Goal: Information Seeking & Learning: Learn about a topic

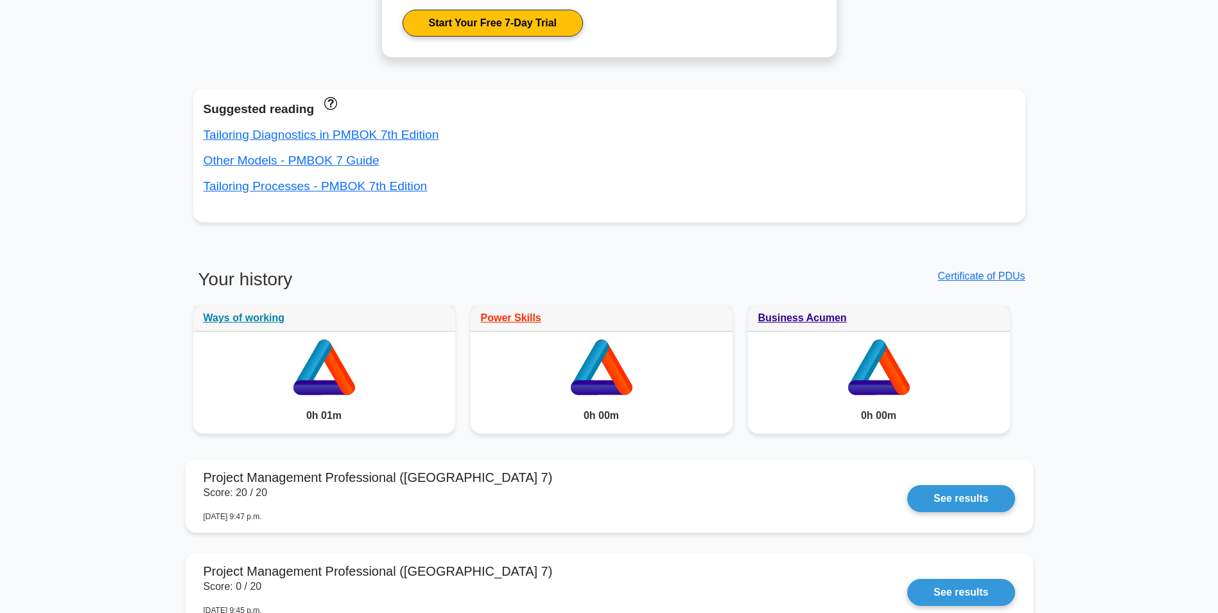
scroll to position [936, 0]
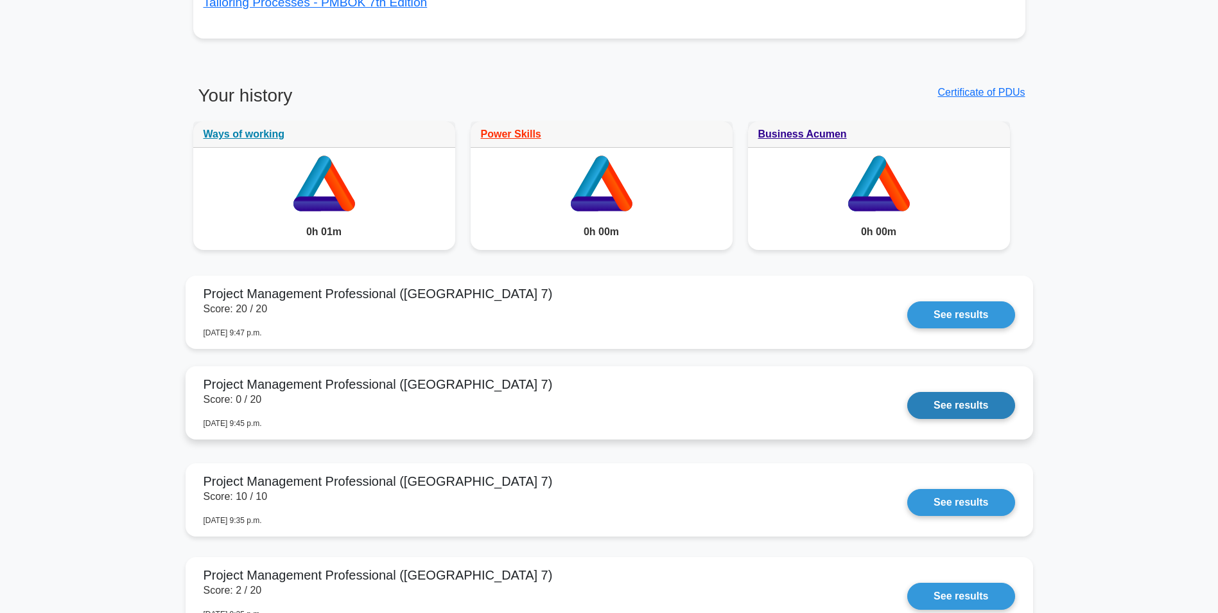
click at [908, 413] on link "See results" at bounding box center [961, 405] width 107 height 27
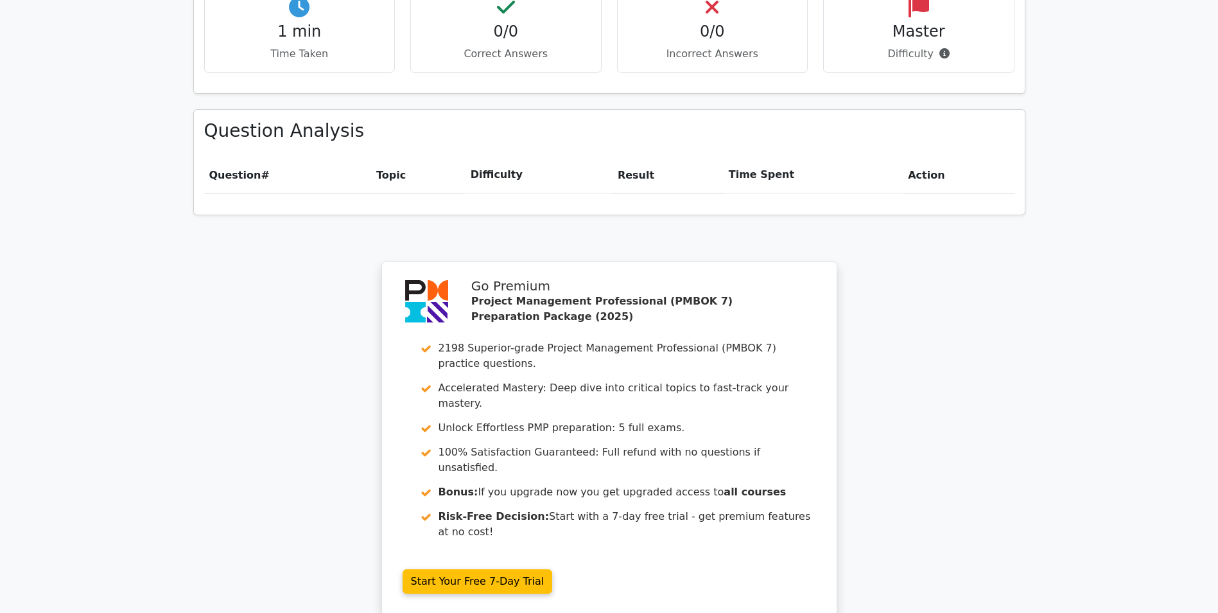
scroll to position [899, 0]
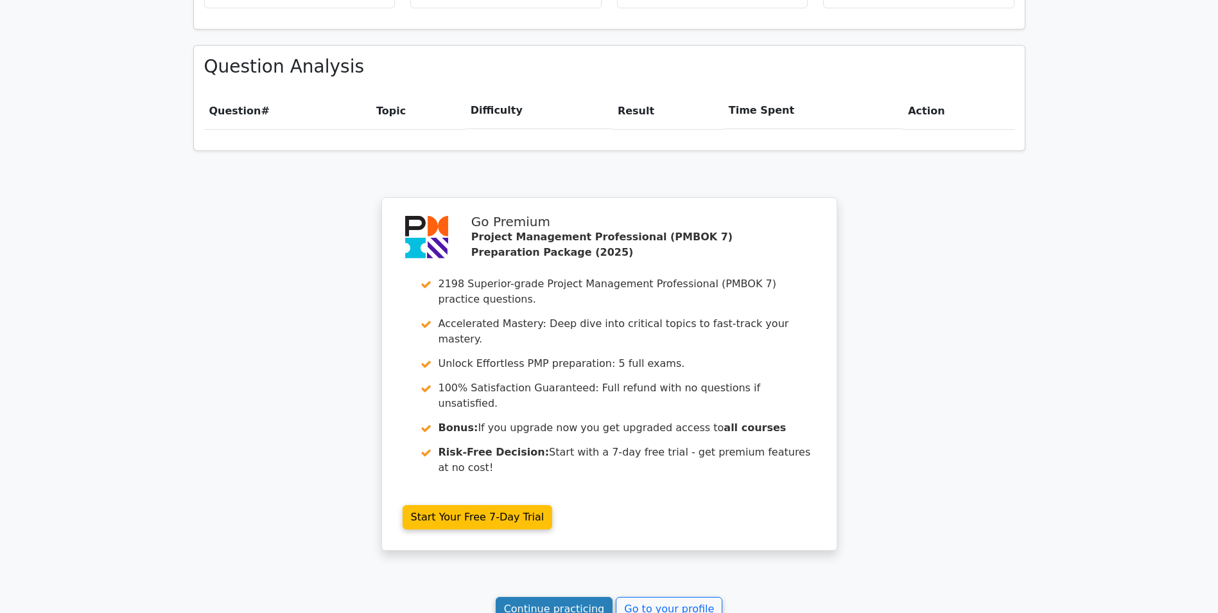
click at [549, 597] on link "Continue practicing" at bounding box center [555, 609] width 118 height 24
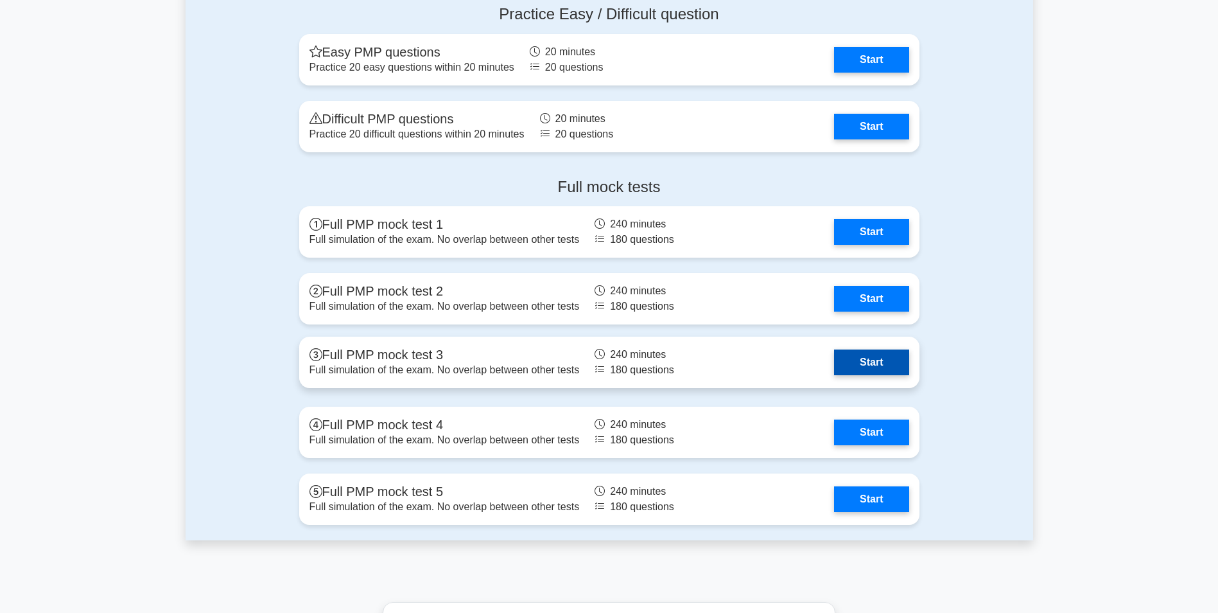
scroll to position [1734, 0]
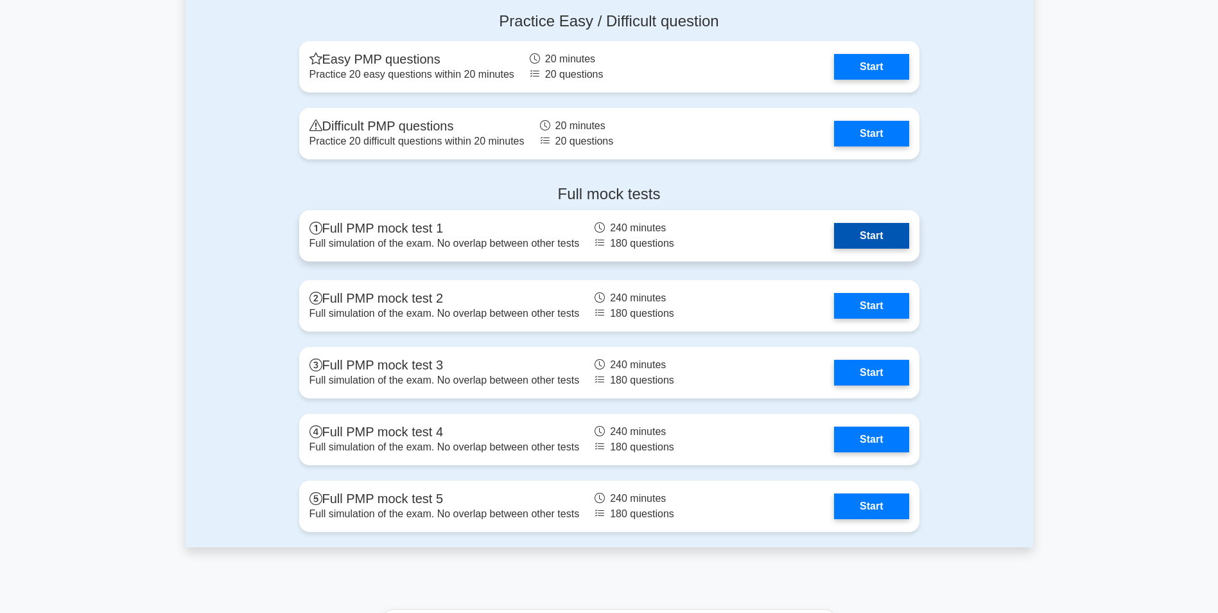
click at [872, 233] on link "Start" at bounding box center [871, 236] width 75 height 26
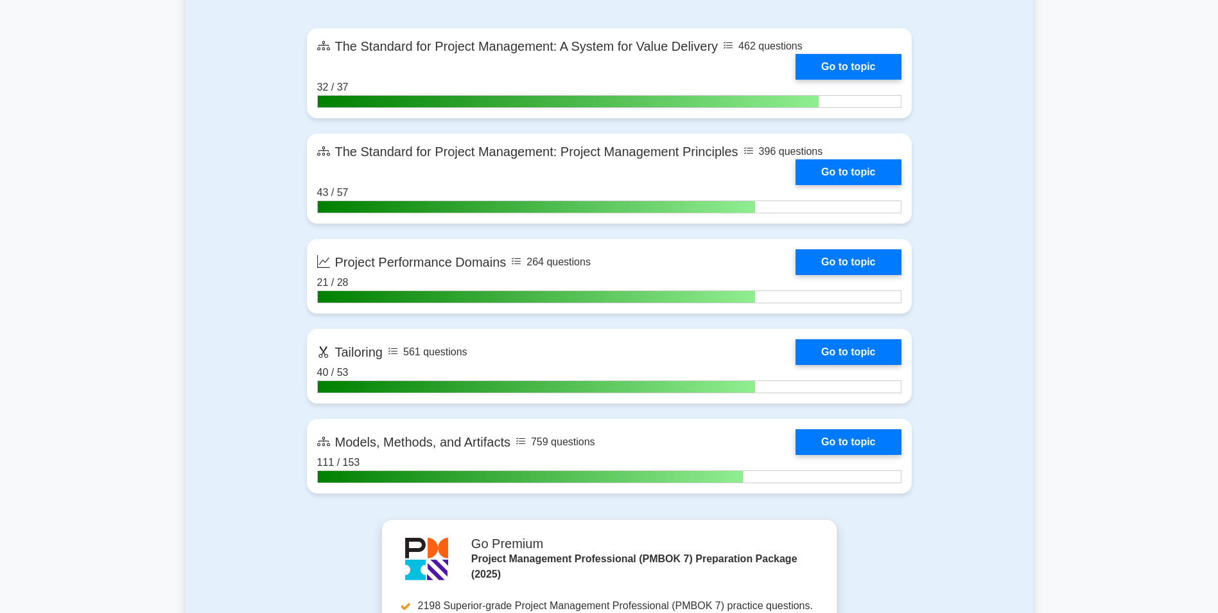
scroll to position [906, 0]
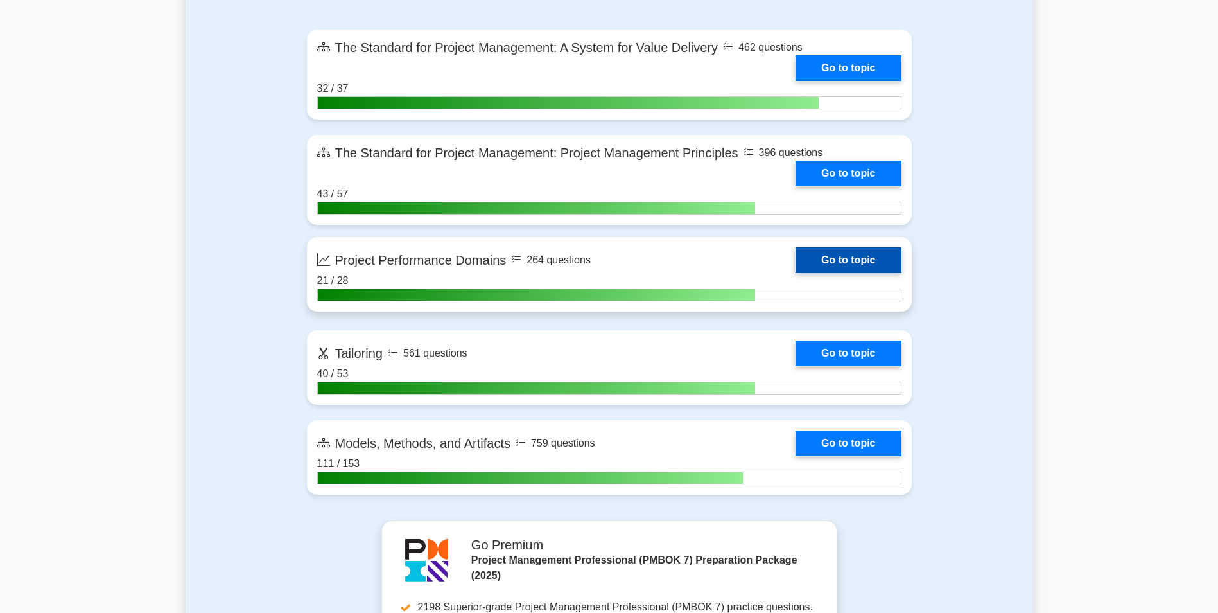
click at [853, 259] on link "Go to topic" at bounding box center [848, 260] width 105 height 26
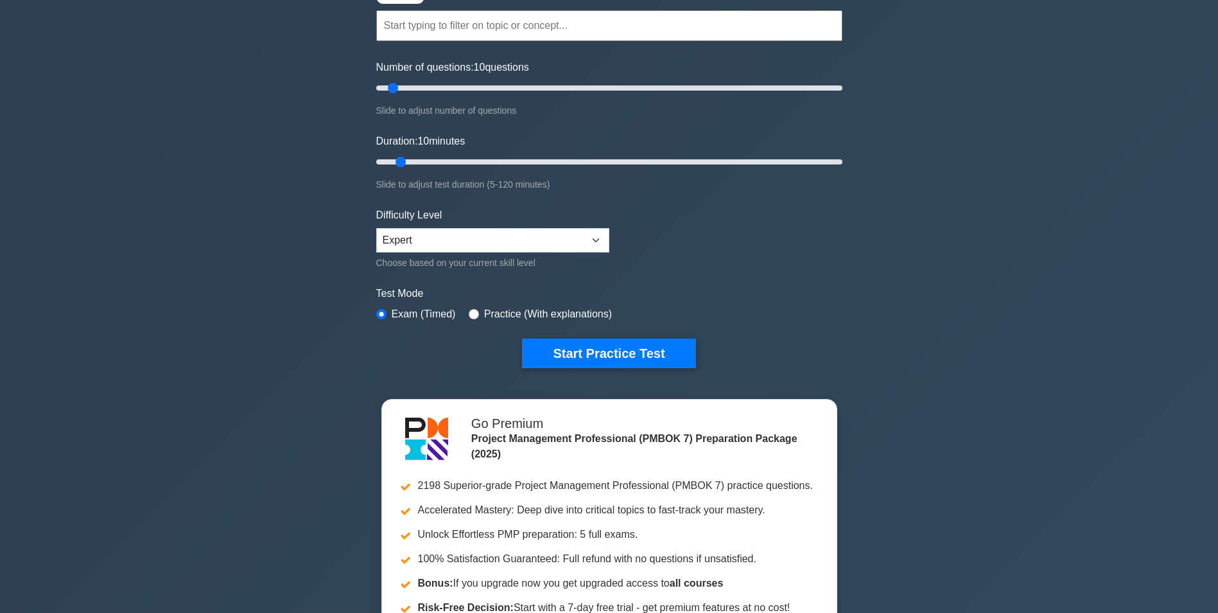
scroll to position [0, 0]
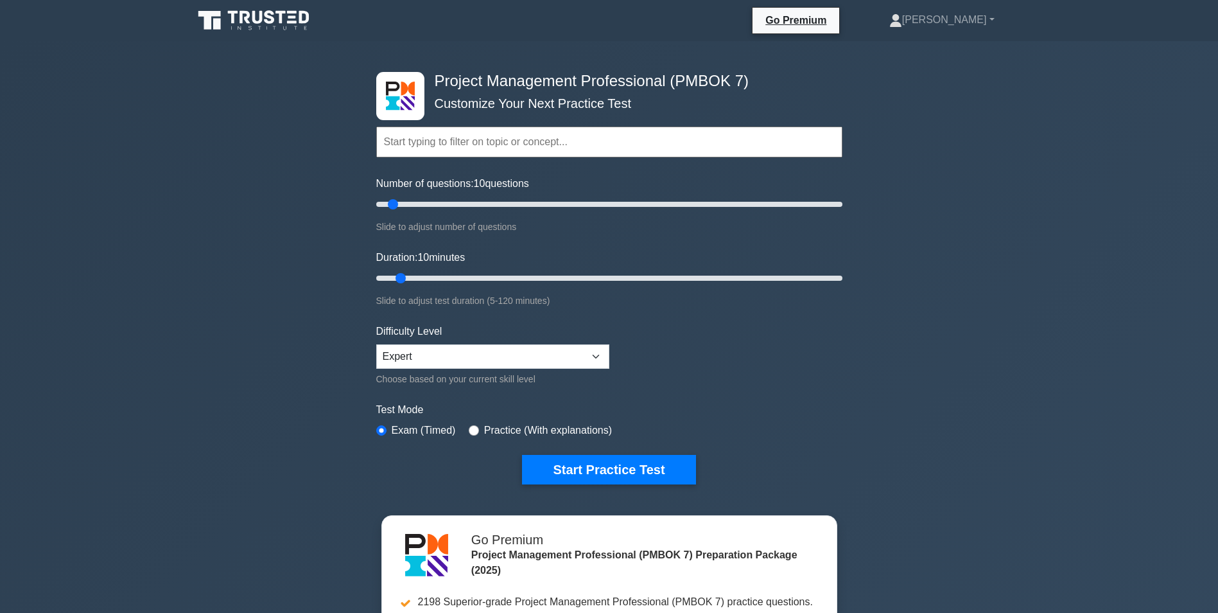
click at [274, 13] on icon at bounding box center [270, 16] width 10 height 13
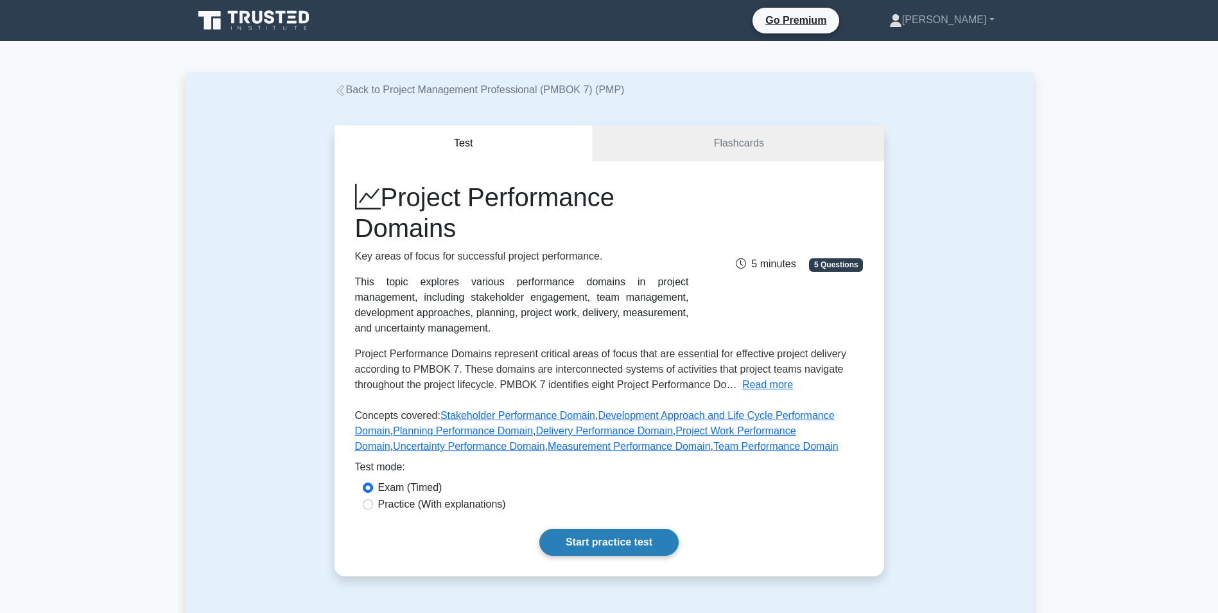
click at [607, 537] on link "Start practice test" at bounding box center [609, 542] width 139 height 27
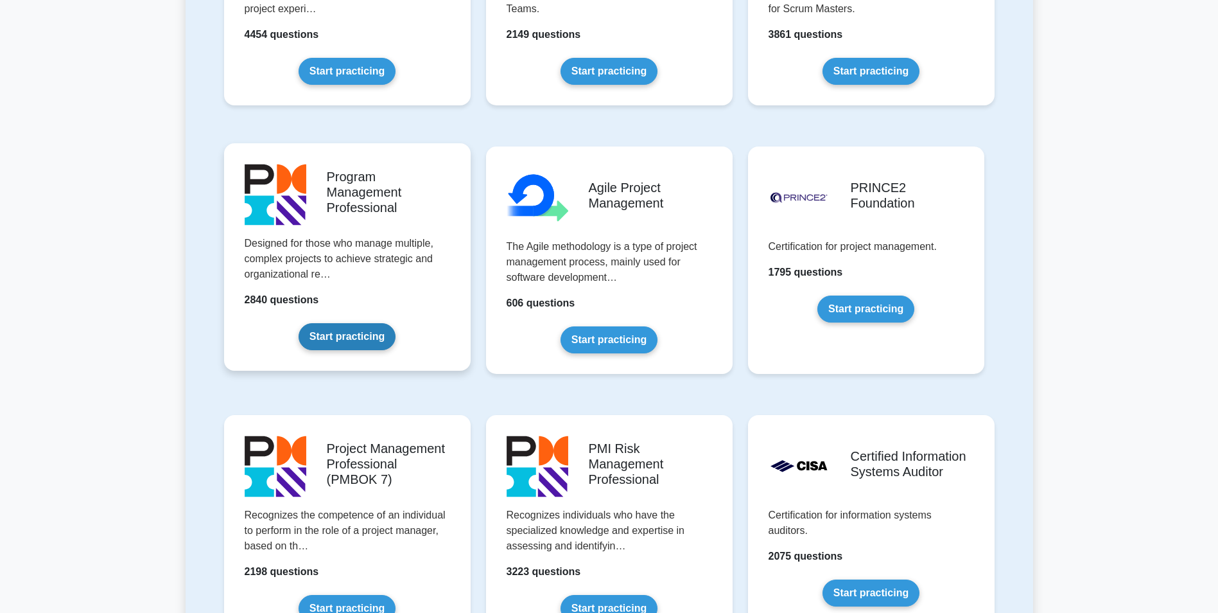
scroll to position [835, 0]
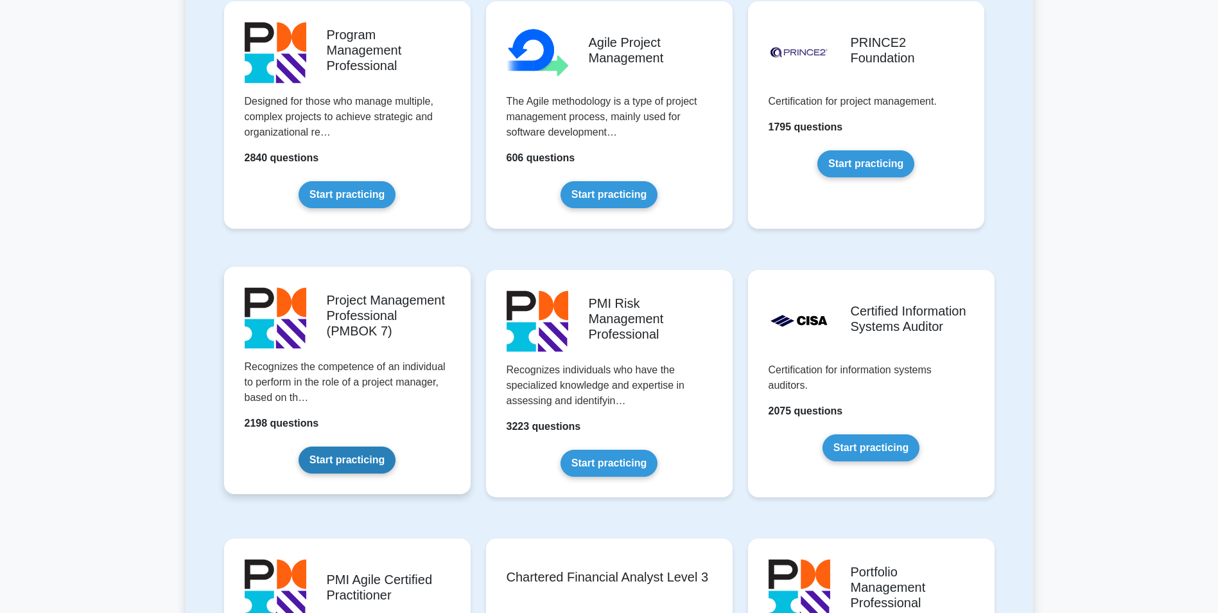
click at [392, 446] on link "Start practicing" at bounding box center [347, 459] width 97 height 27
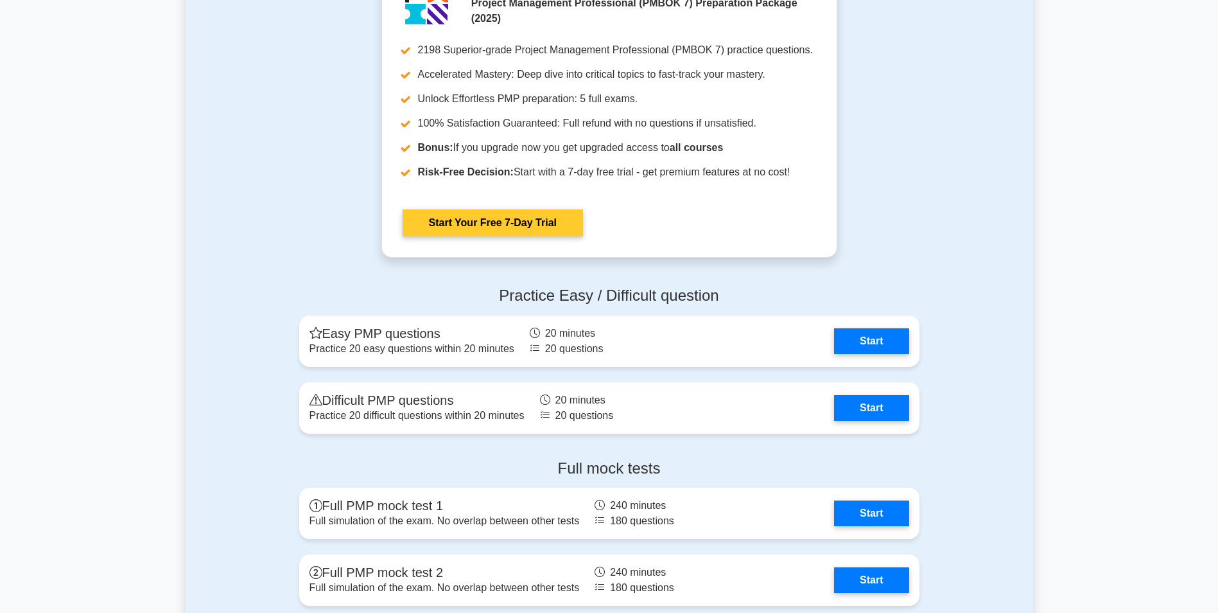
scroll to position [1477, 0]
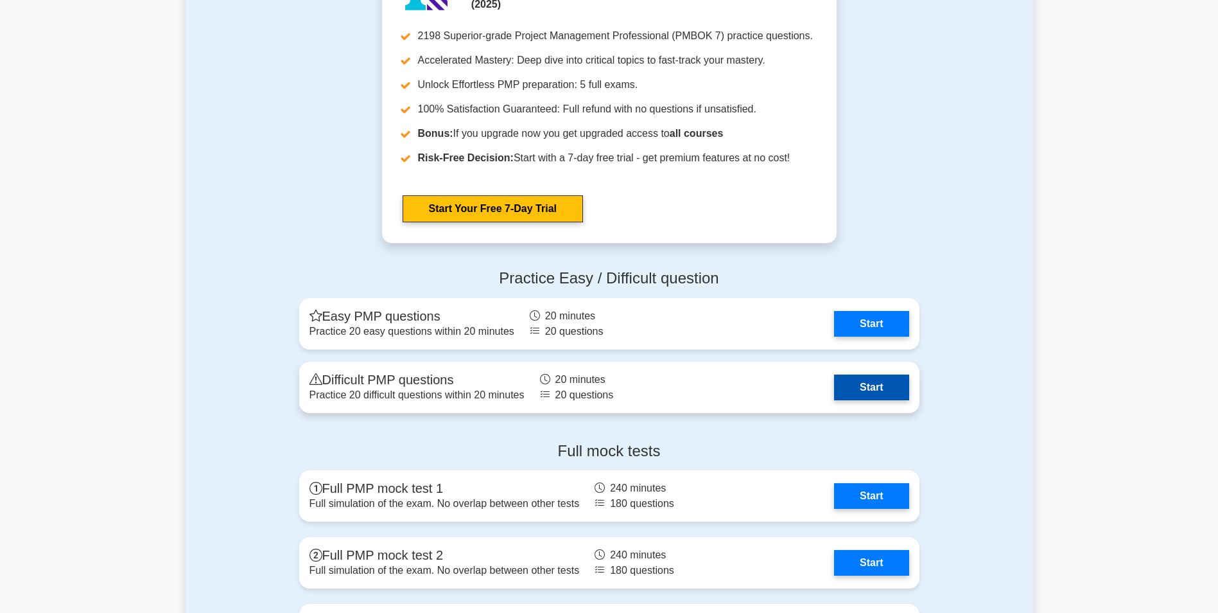
click at [834, 389] on link "Start" at bounding box center [871, 387] width 75 height 26
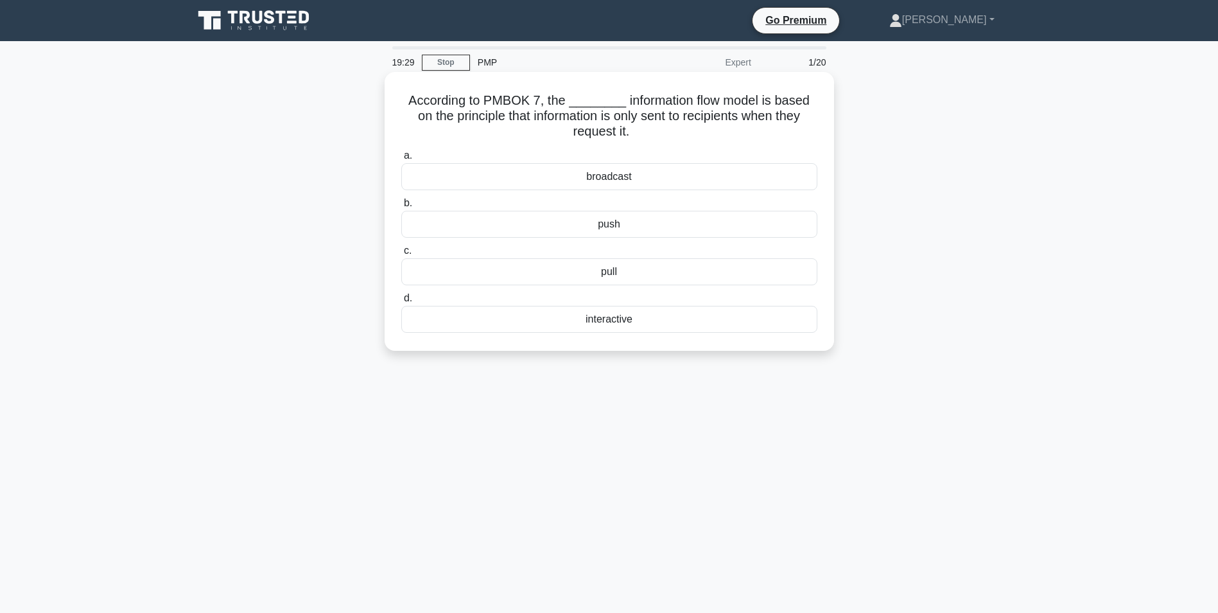
click at [555, 225] on div "push" at bounding box center [609, 224] width 416 height 27
click at [401, 207] on input "b. push" at bounding box center [401, 203] width 0 height 8
click at [598, 182] on div "Agile" at bounding box center [609, 176] width 416 height 27
click at [401, 160] on input "a. Agile" at bounding box center [401, 156] width 0 height 8
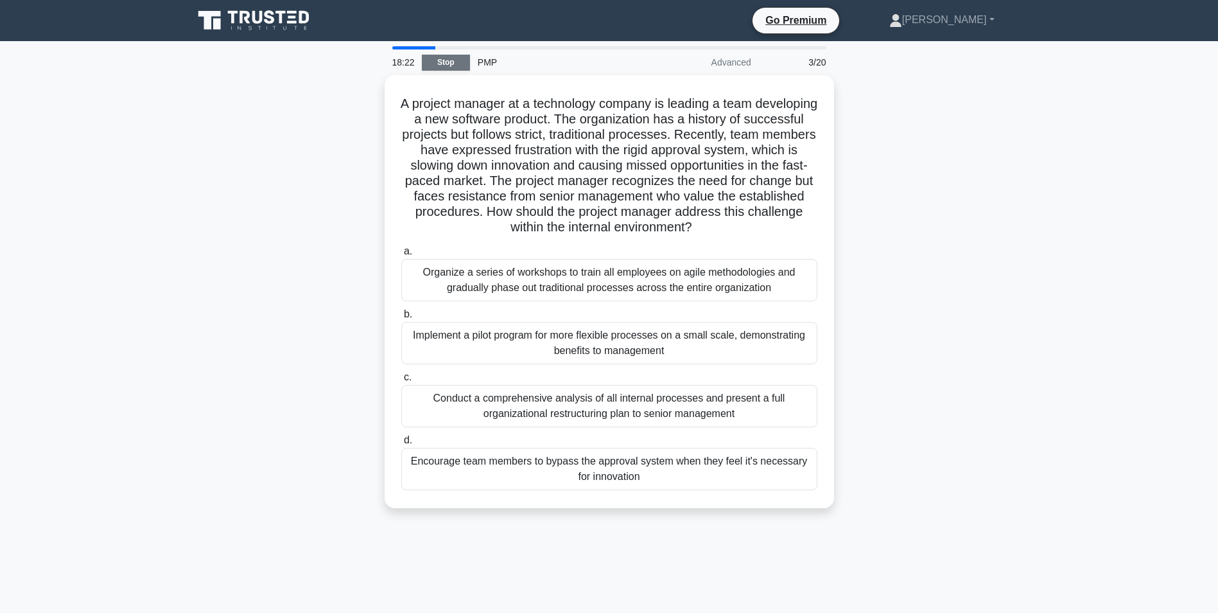
click at [444, 61] on link "Stop" at bounding box center [446, 63] width 48 height 16
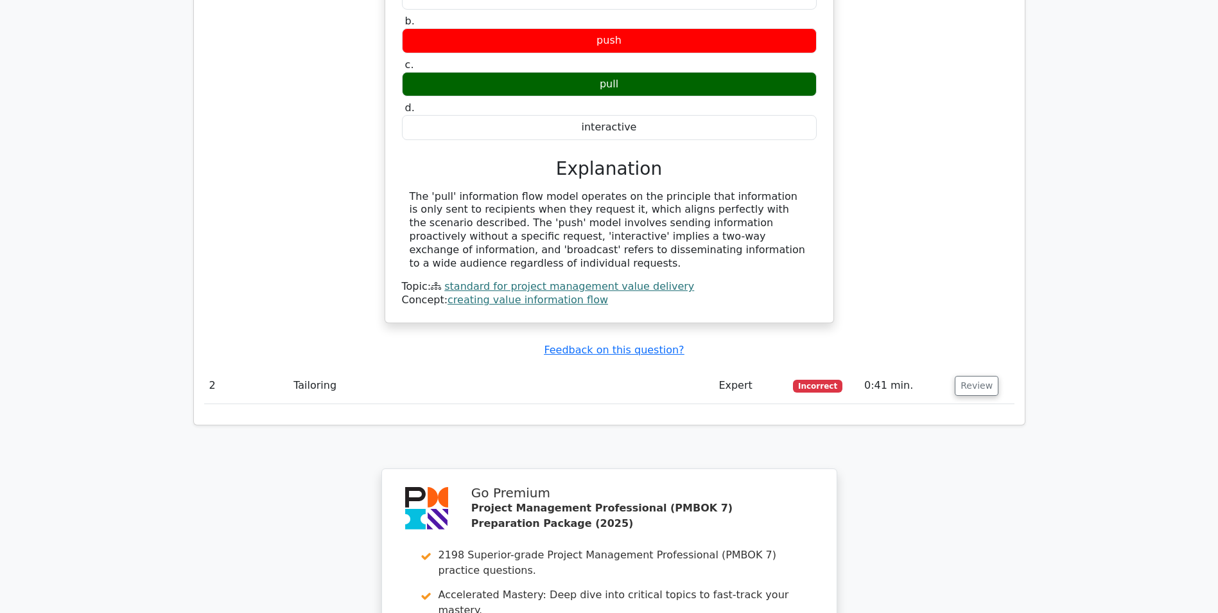
scroll to position [1220, 0]
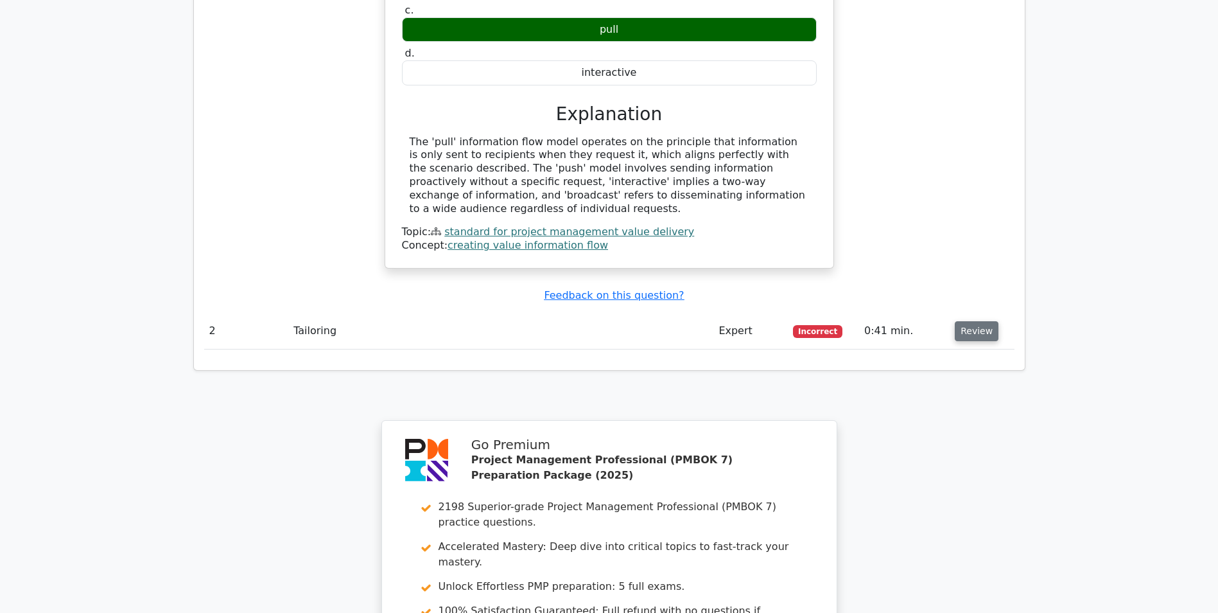
click at [978, 321] on button "Review" at bounding box center [977, 331] width 44 height 20
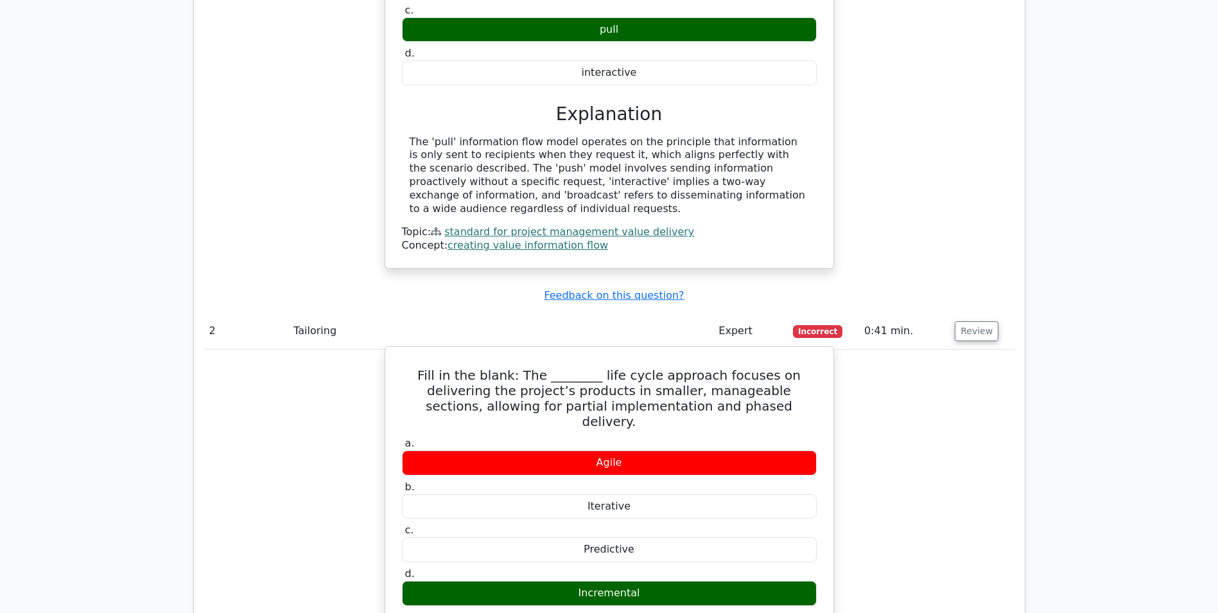
click at [635, 450] on div "Agile" at bounding box center [609, 462] width 415 height 25
click at [619, 581] on div "Incremental" at bounding box center [609, 593] width 415 height 25
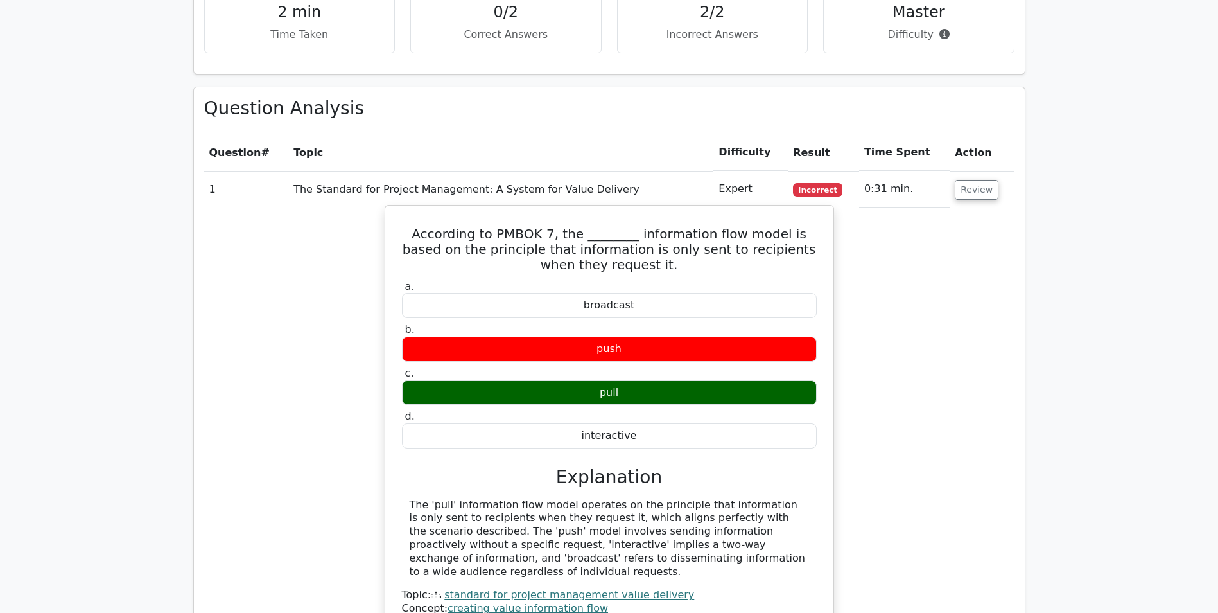
scroll to position [835, 0]
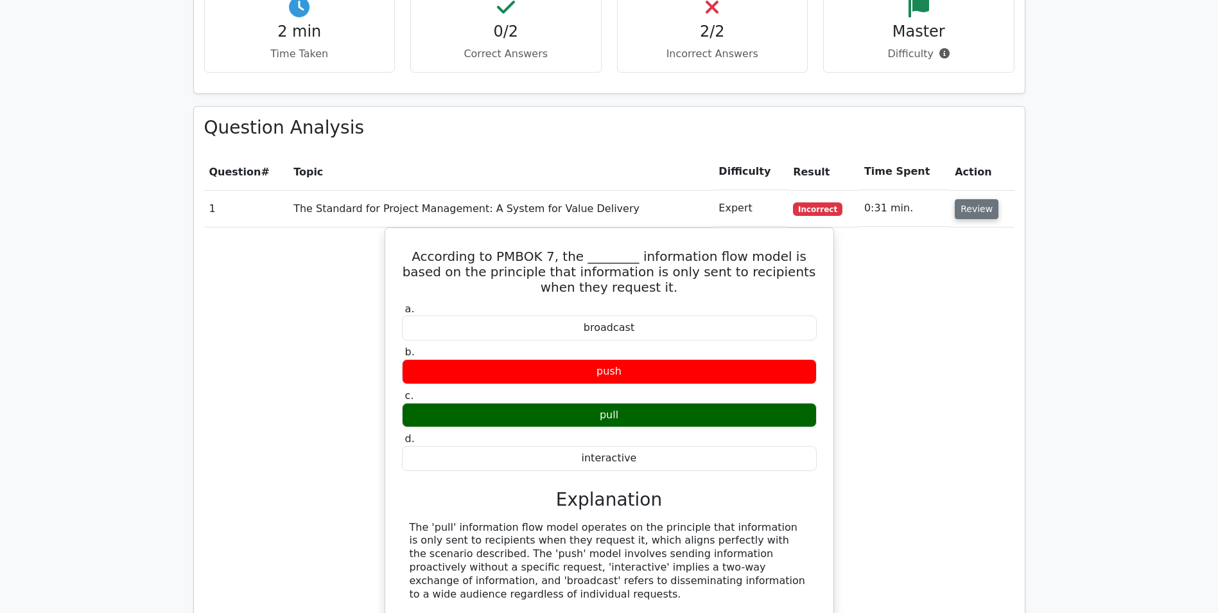
click at [965, 199] on button "Review" at bounding box center [977, 209] width 44 height 20
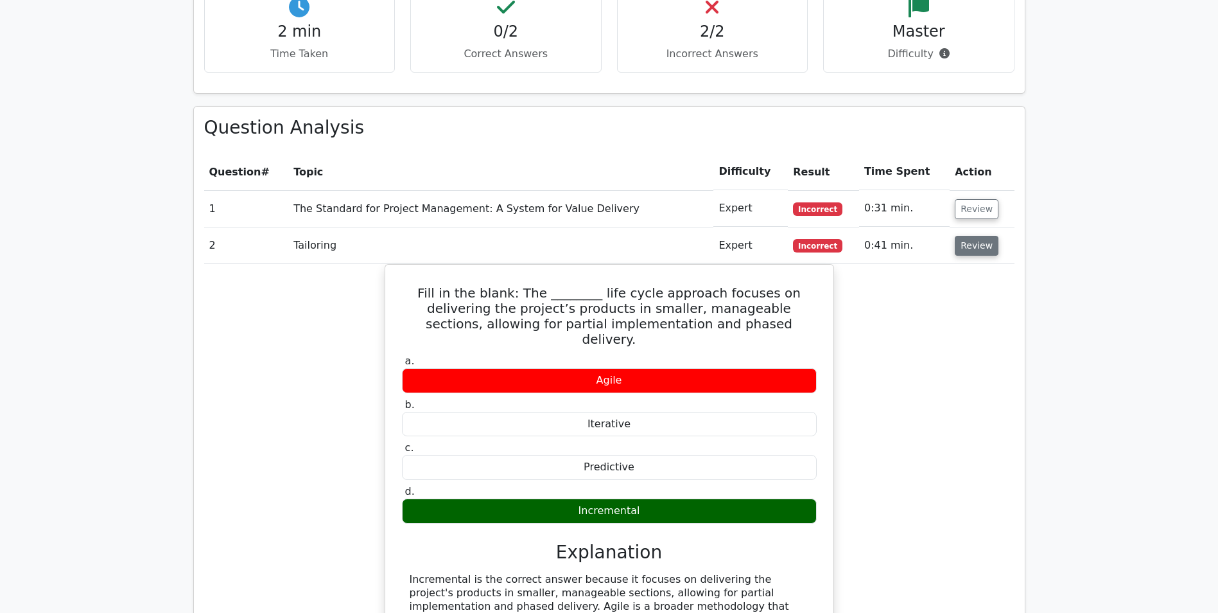
click at [967, 236] on button "Review" at bounding box center [977, 246] width 44 height 20
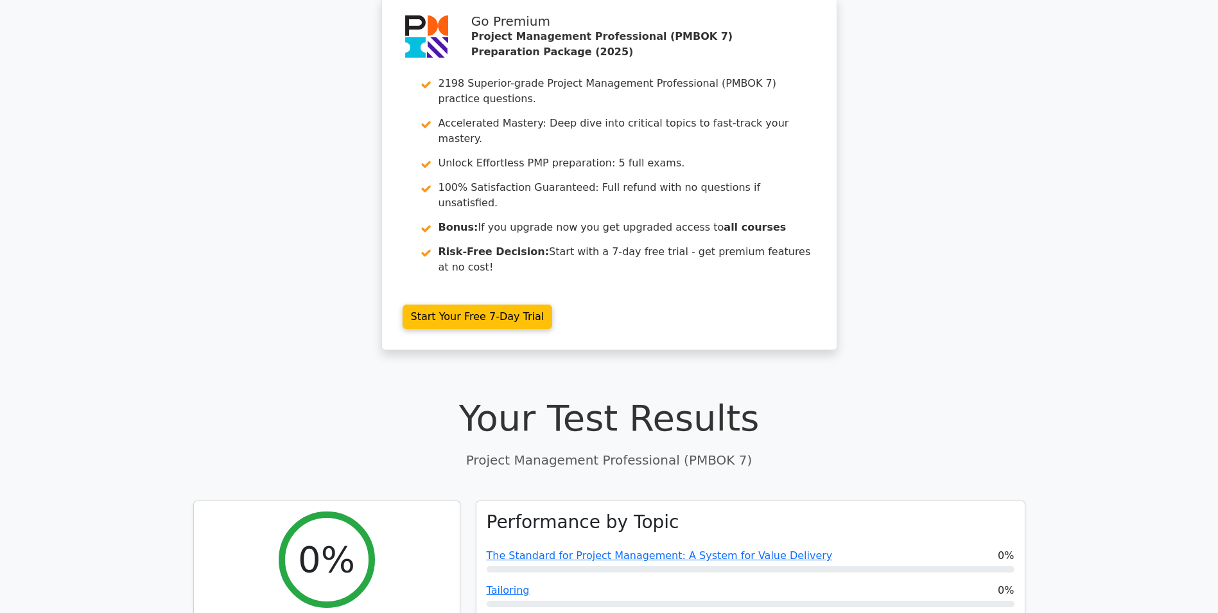
scroll to position [0, 0]
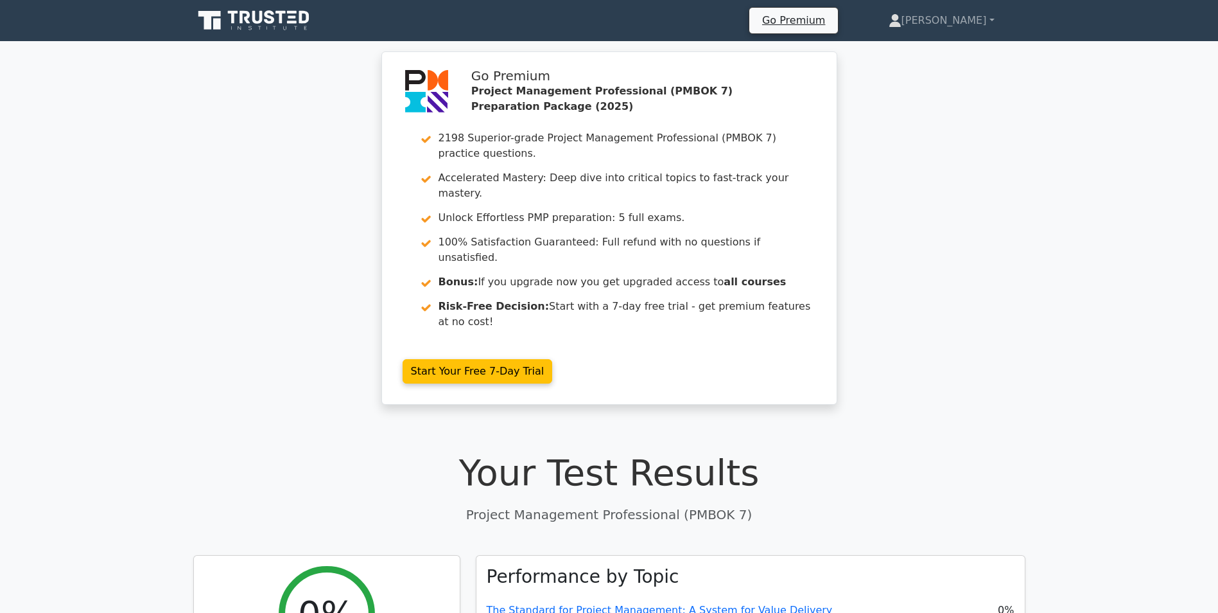
click at [253, 31] on icon at bounding box center [254, 20] width 123 height 24
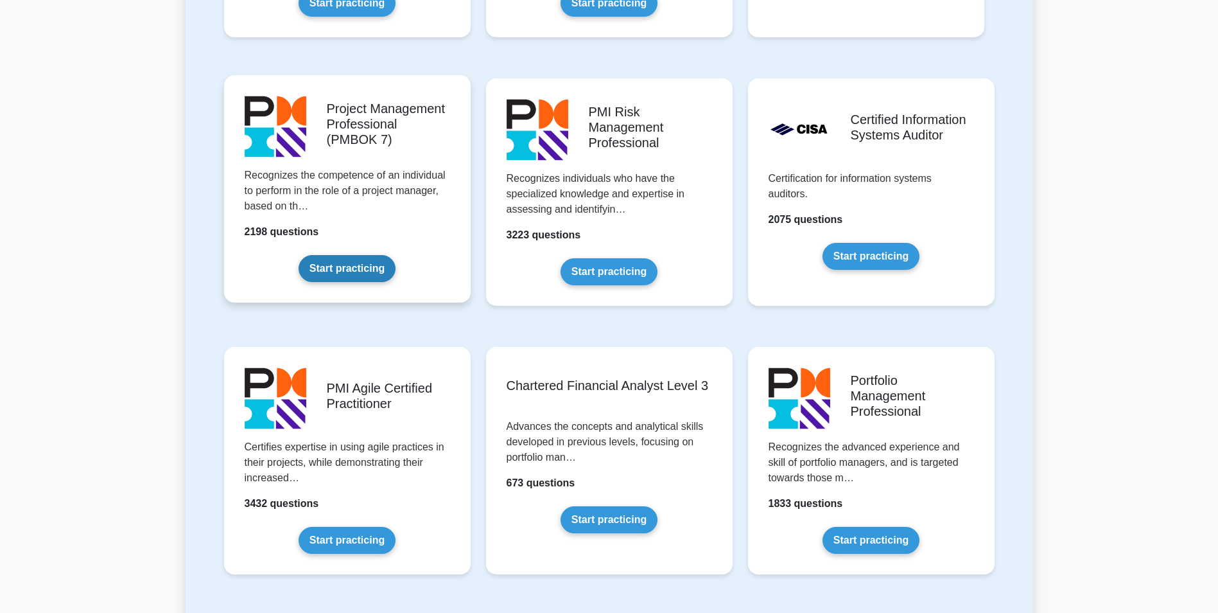
scroll to position [1028, 0]
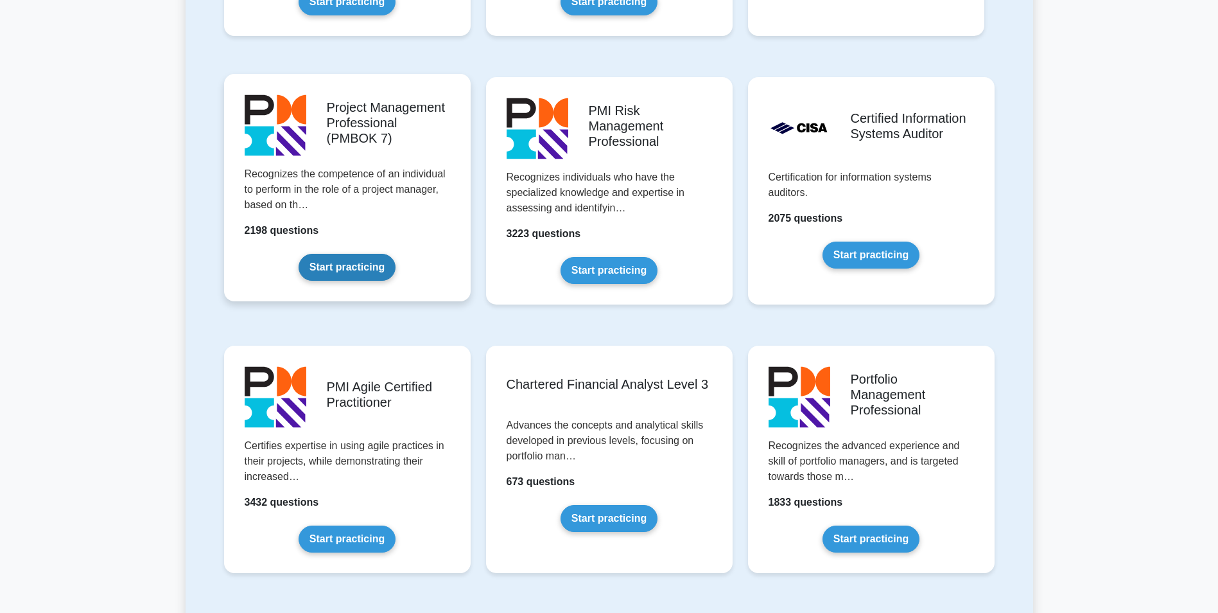
click at [387, 254] on link "Start practicing" at bounding box center [347, 267] width 97 height 27
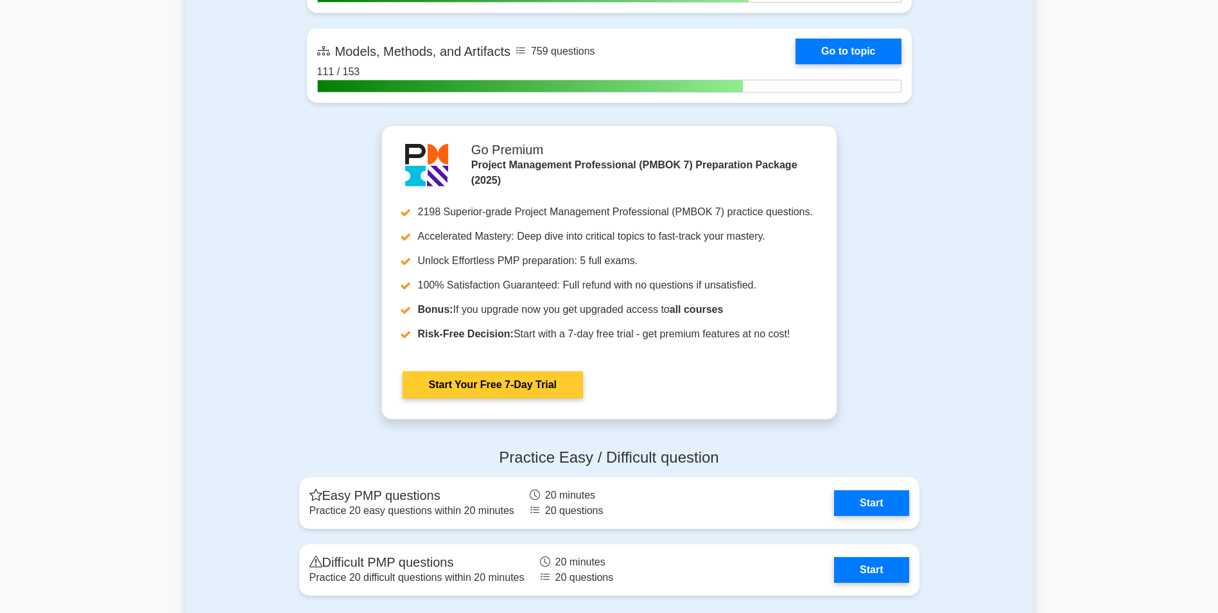
scroll to position [1349, 0]
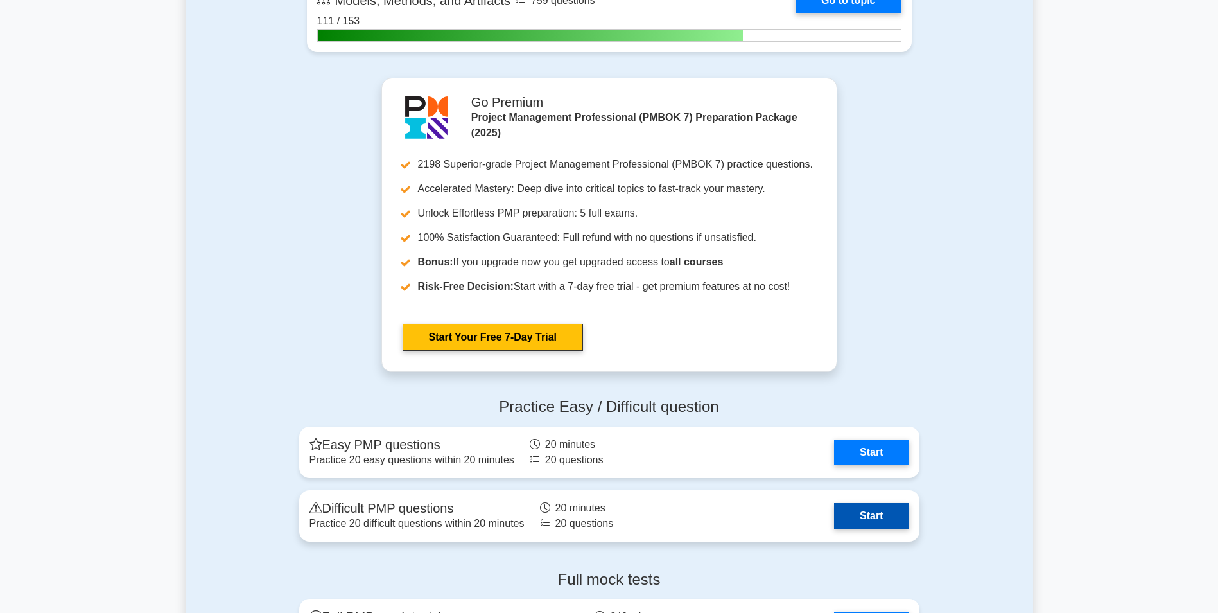
click at [834, 526] on link "Start" at bounding box center [871, 516] width 75 height 26
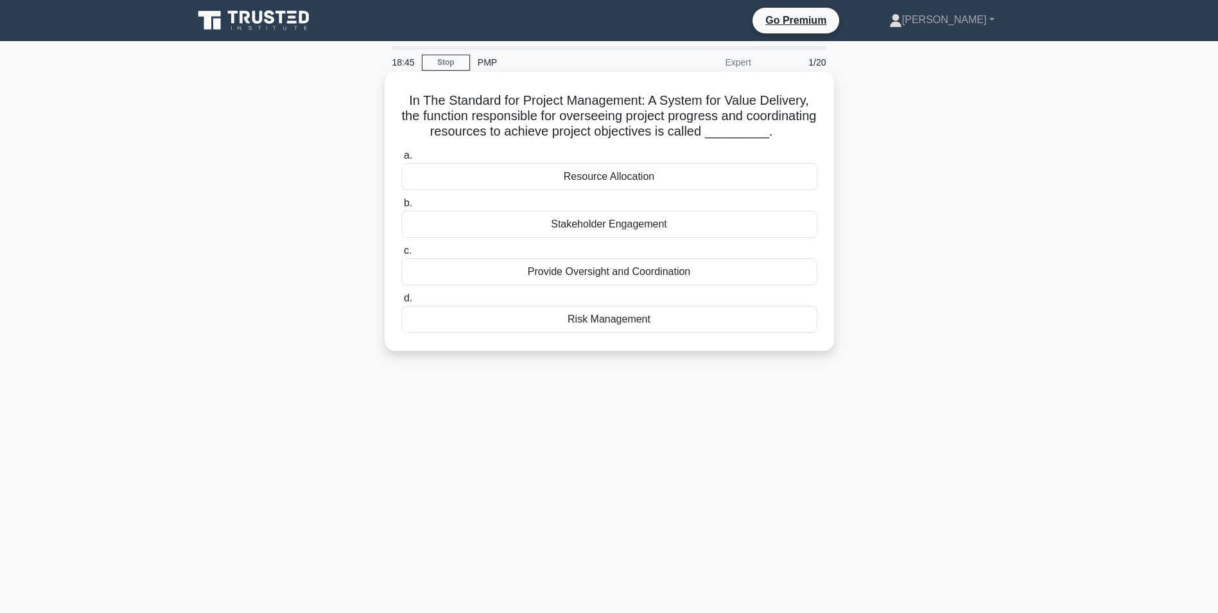
click at [556, 190] on div "Resource Allocation" at bounding box center [609, 176] width 416 height 27
click at [401, 160] on input "a. Resource Allocation" at bounding box center [401, 156] width 0 height 8
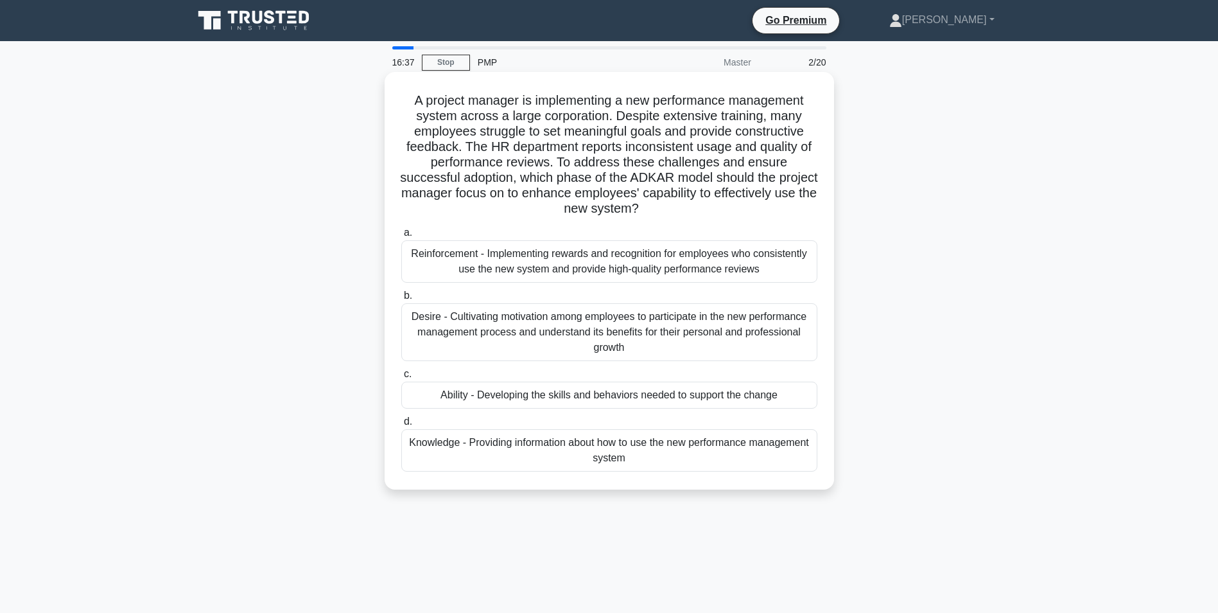
click at [668, 339] on div "Desire - Cultivating motivation among employees to participate in the new perfo…" at bounding box center [609, 332] width 416 height 58
click at [401, 300] on input "b. Desire - Cultivating motivation among employees to participate in the new pe…" at bounding box center [401, 296] width 0 height 8
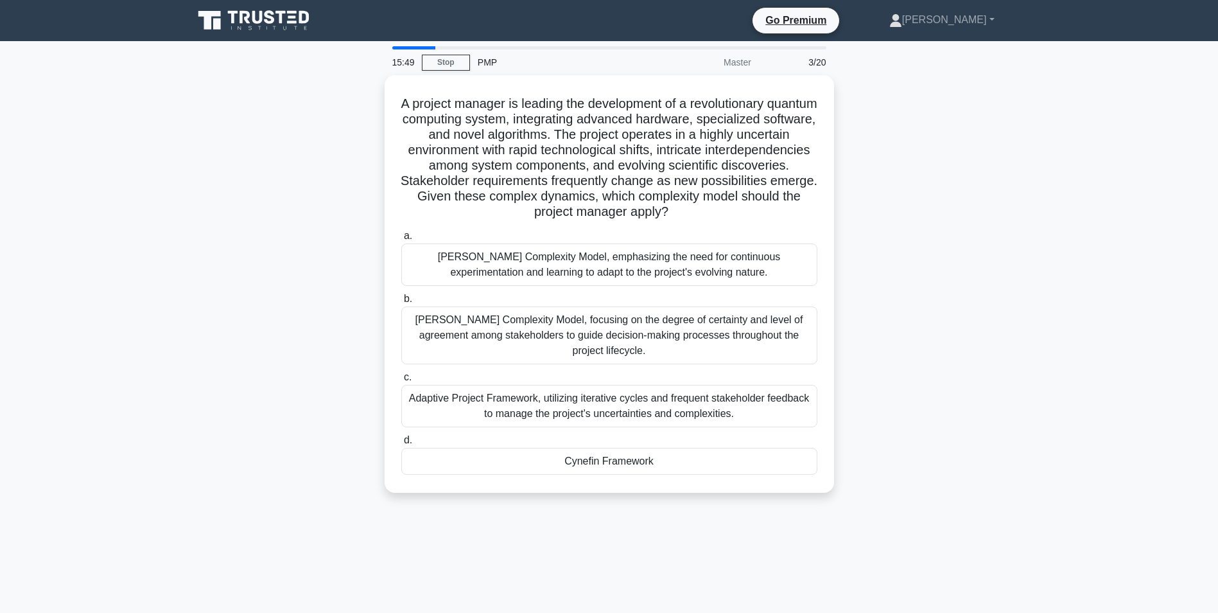
drag, startPoint x: 668, startPoint y: 360, endPoint x: 943, endPoint y: 369, distance: 275.1
click at [943, 369] on div "A project manager is leading the development of a revolutionary quantum computi…" at bounding box center [610, 291] width 848 height 433
drag, startPoint x: 943, startPoint y: 369, endPoint x: 907, endPoint y: 391, distance: 41.7
click at [907, 391] on div "A project manager is leading the development of a revolutionary quantum computi…" at bounding box center [610, 291] width 848 height 433
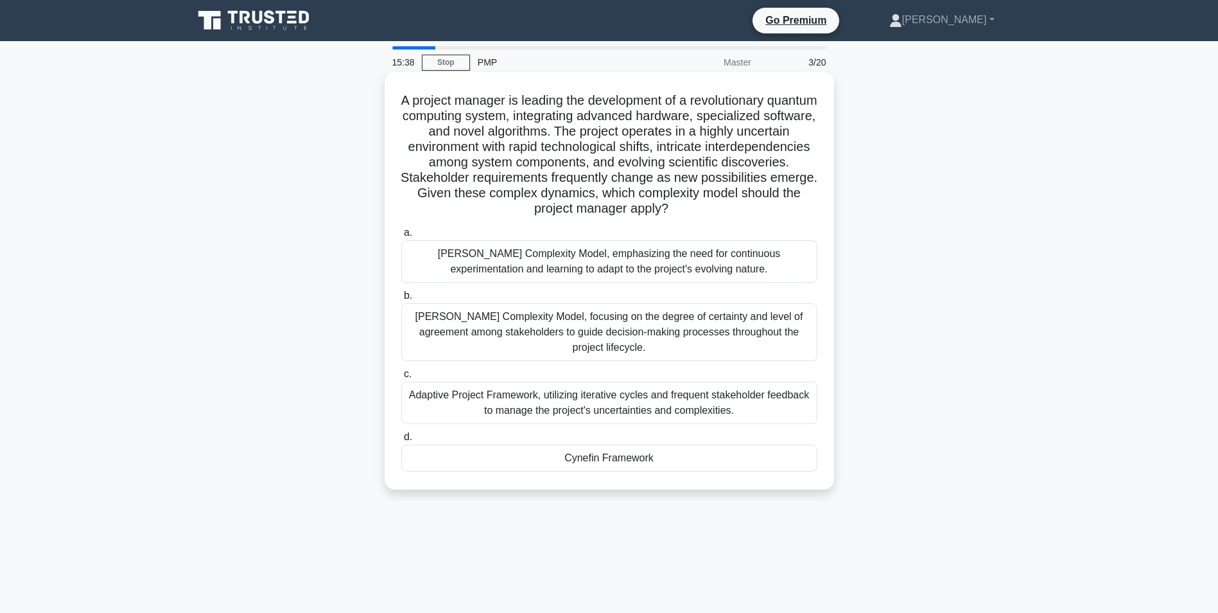
click at [618, 460] on div "Cynefin Framework" at bounding box center [609, 457] width 416 height 27
click at [401, 441] on input "d. Cynefin Framework" at bounding box center [401, 437] width 0 height 8
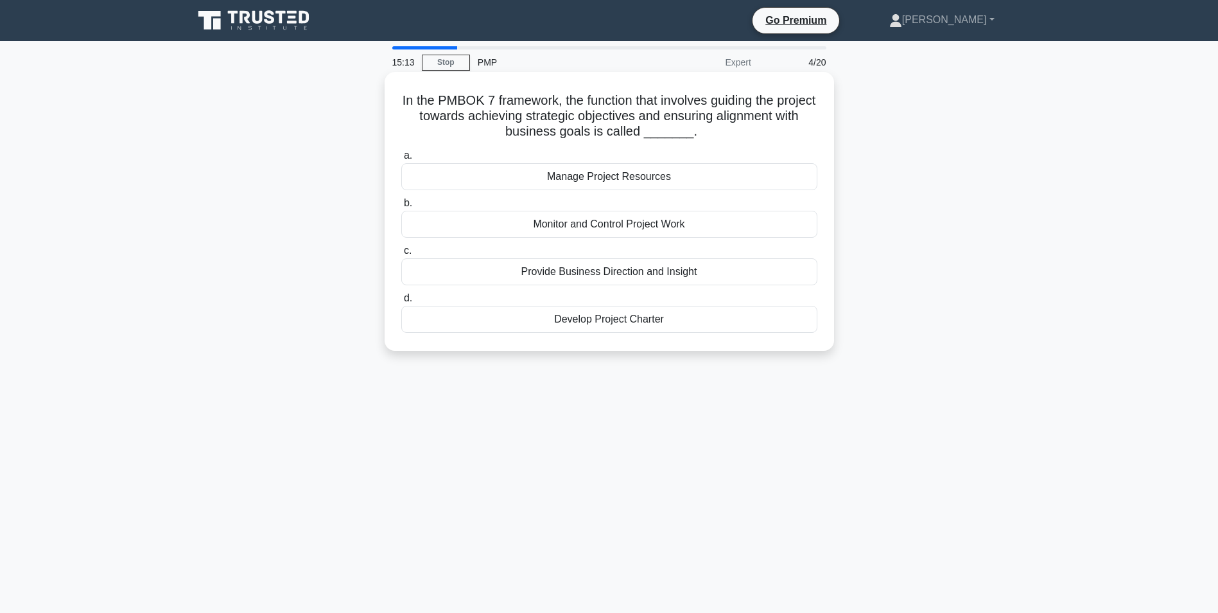
click at [622, 320] on div "Develop Project Charter" at bounding box center [609, 319] width 416 height 27
click at [401, 303] on input "d. Develop Project Charter" at bounding box center [401, 298] width 0 height 8
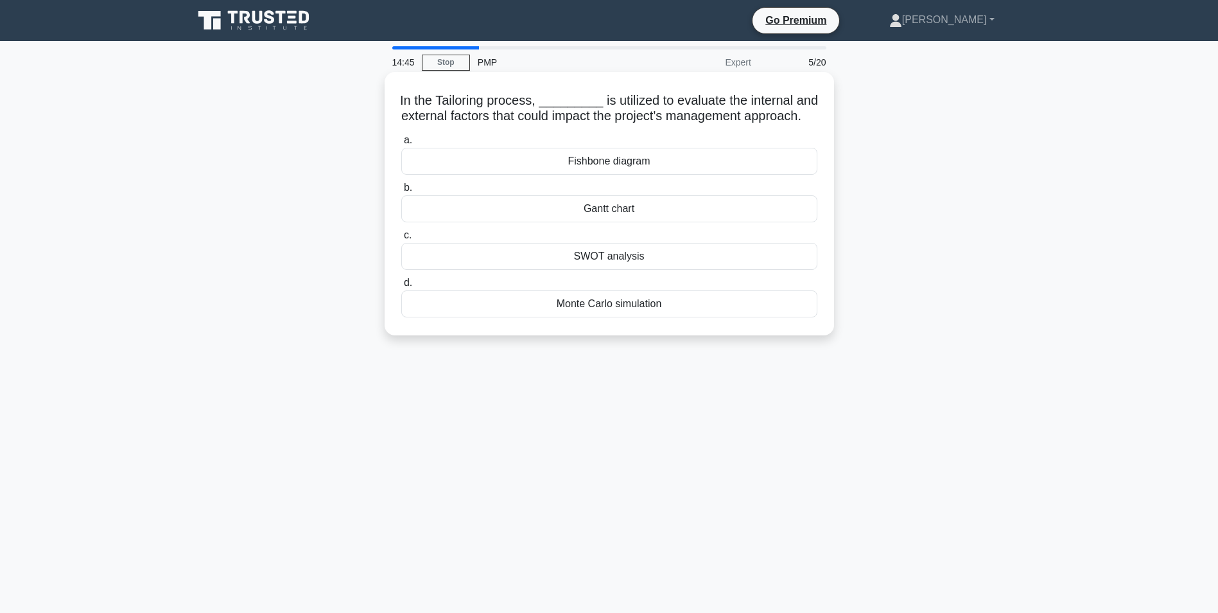
click at [612, 270] on div "SWOT analysis" at bounding box center [609, 256] width 416 height 27
click at [401, 240] on input "c. SWOT analysis" at bounding box center [401, 235] width 0 height 8
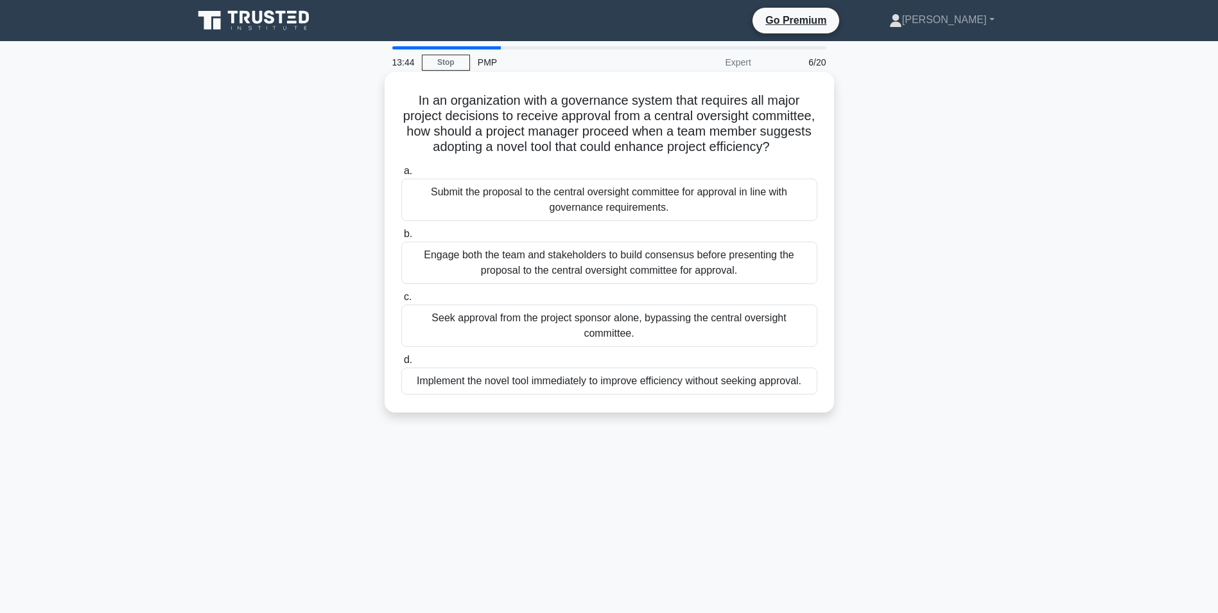
click at [563, 284] on div "Engage both the team and stakeholders to build consensus before presenting the …" at bounding box center [609, 262] width 416 height 42
click at [401, 238] on input "b. Engage both the team and stakeholders to build consensus before presenting t…" at bounding box center [401, 234] width 0 height 8
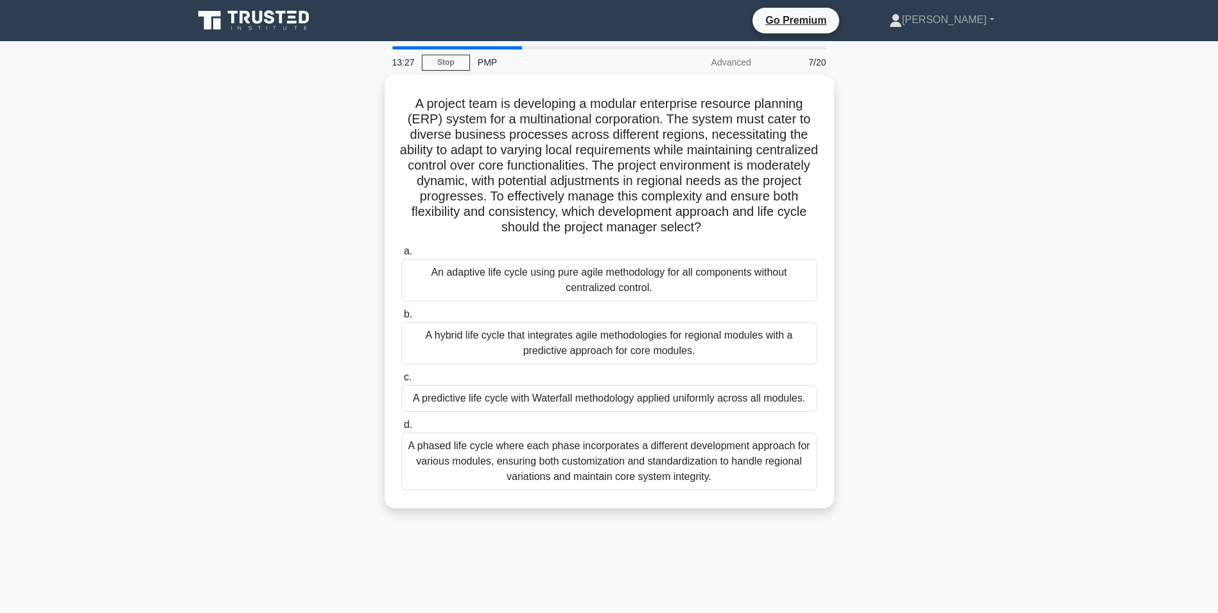
drag, startPoint x: 563, startPoint y: 297, endPoint x: 312, endPoint y: 300, distance: 251.8
click at [312, 300] on div "A project team is developing a modular enterprise resource planning (ERP) syste…" at bounding box center [610, 299] width 848 height 448
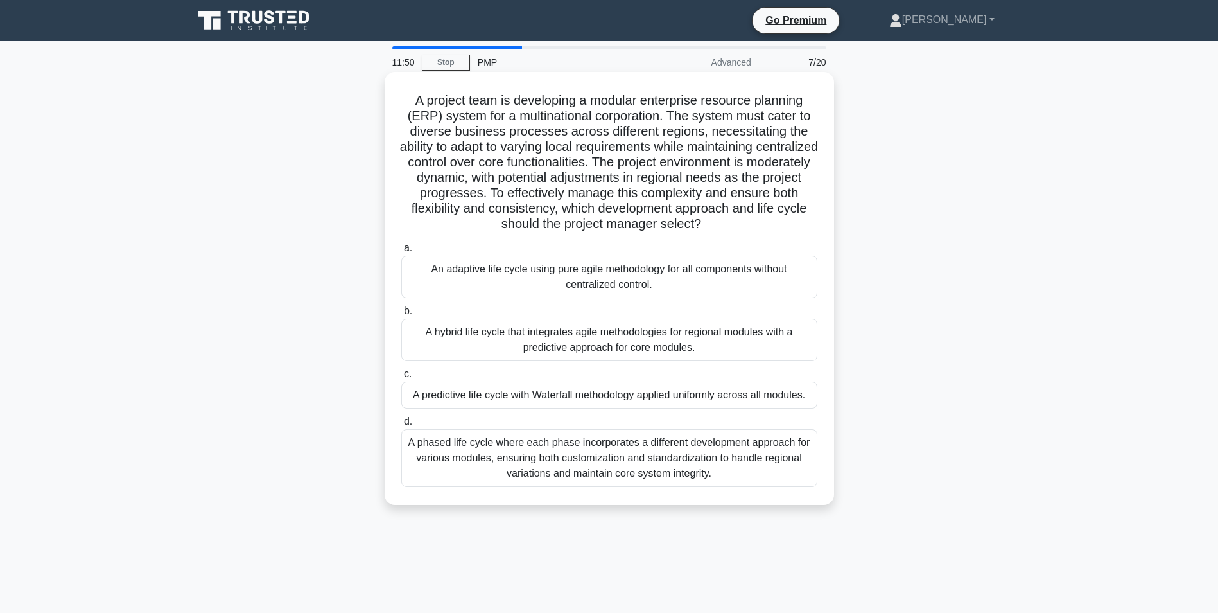
click at [608, 350] on div "A hybrid life cycle that integrates agile methodologies for regional modules wi…" at bounding box center [609, 340] width 416 height 42
click at [401, 315] on input "b. A hybrid life cycle that integrates agile methodologies for regional modules…" at bounding box center [401, 311] width 0 height 8
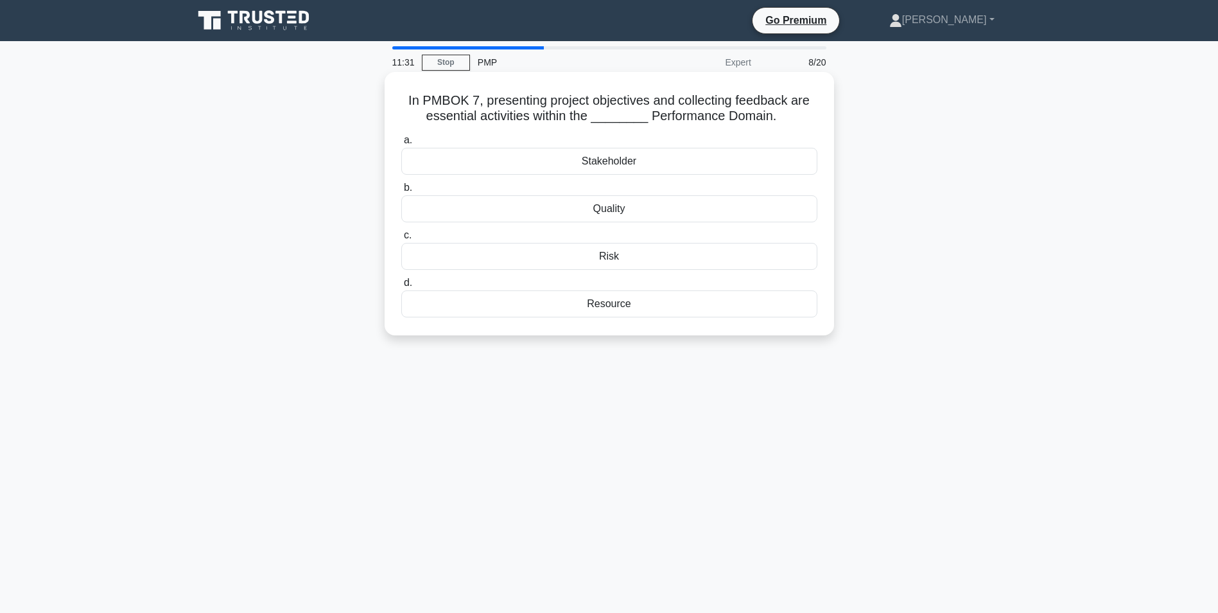
click at [616, 160] on div "Stakeholder" at bounding box center [609, 161] width 416 height 27
click at [401, 145] on input "a. Stakeholder" at bounding box center [401, 140] width 0 height 8
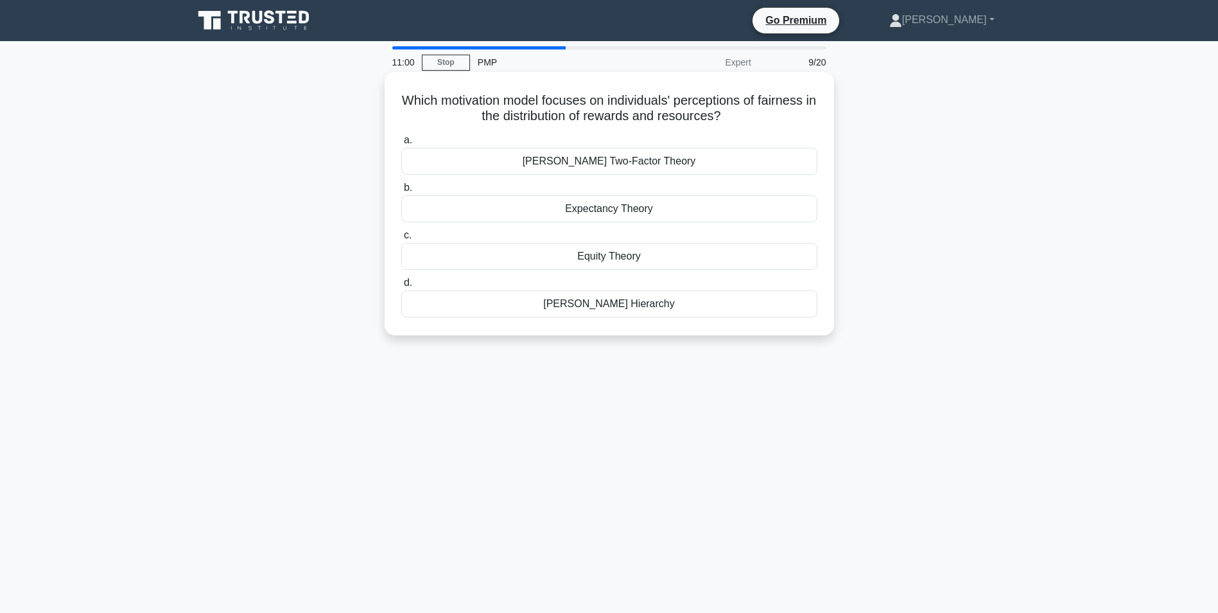
click at [602, 163] on div "Herzberg's Two-Factor Theory" at bounding box center [609, 161] width 416 height 27
click at [401, 145] on input "a. Herzberg's Two-Factor Theory" at bounding box center [401, 140] width 0 height 8
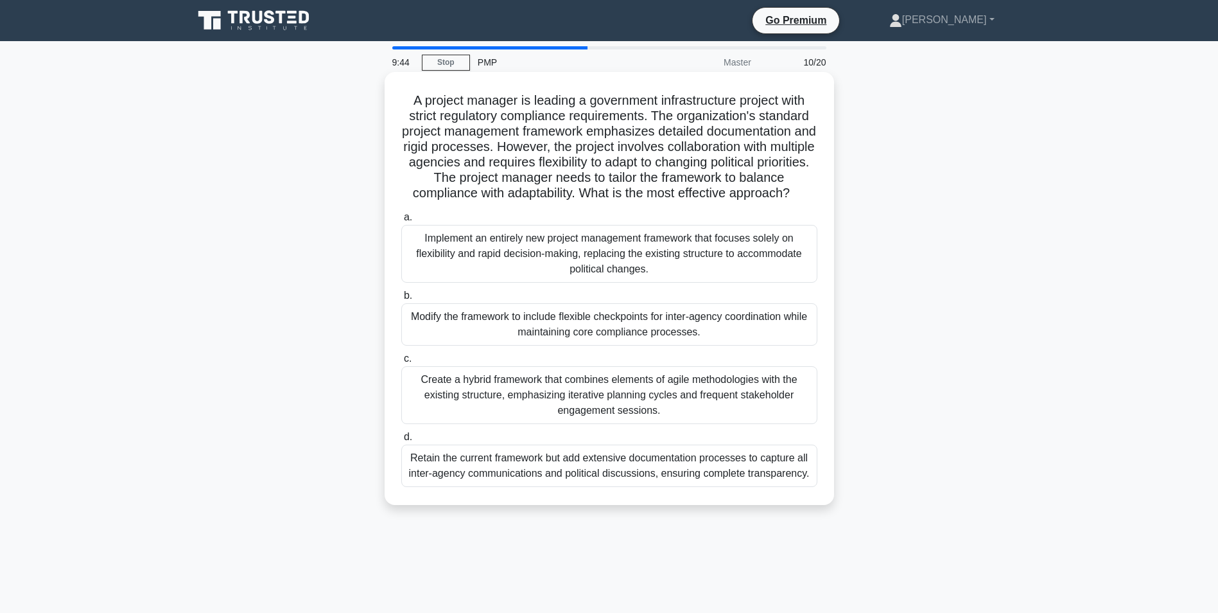
click at [510, 407] on div "Create a hybrid framework that combines elements of agile methodologies with th…" at bounding box center [609, 395] width 416 height 58
click at [401, 363] on input "c. Create a hybrid framework that combines elements of agile methodologies with…" at bounding box center [401, 359] width 0 height 8
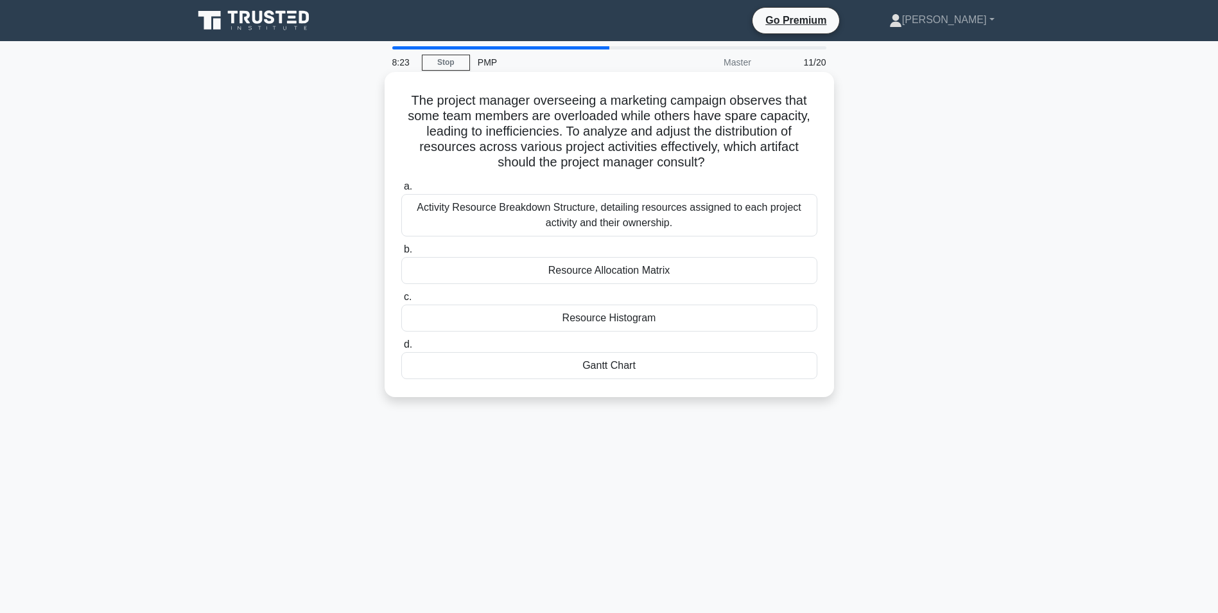
click at [699, 270] on div "Resource Allocation Matrix" at bounding box center [609, 270] width 416 height 27
click at [401, 254] on input "b. Resource Allocation Matrix" at bounding box center [401, 249] width 0 height 8
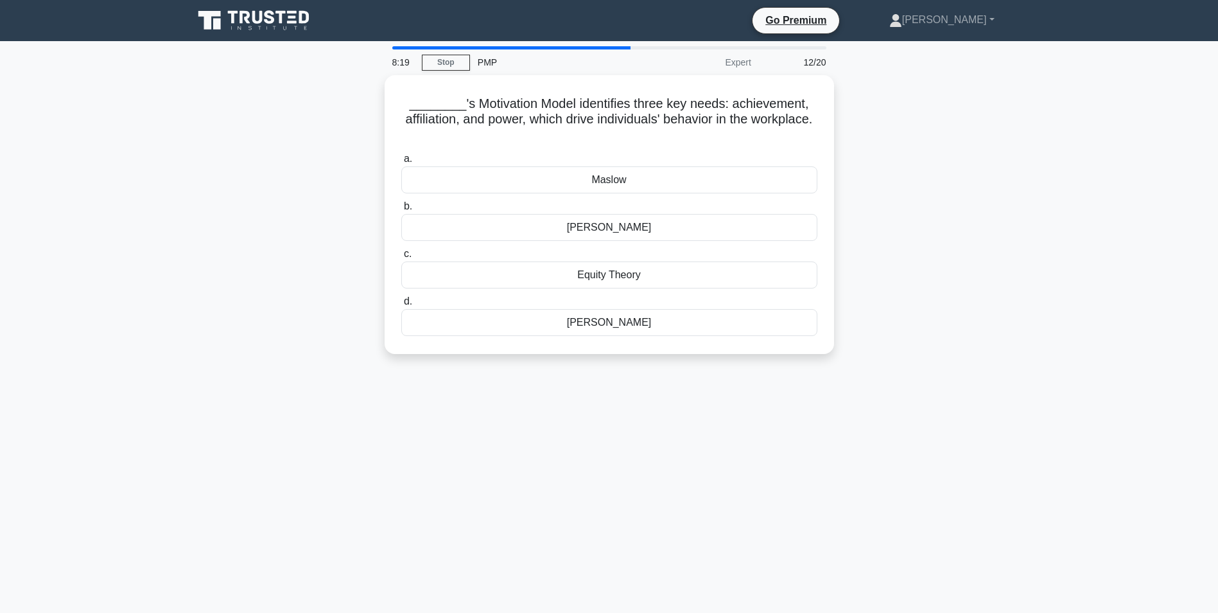
drag, startPoint x: 699, startPoint y: 270, endPoint x: 724, endPoint y: 407, distance: 139.0
click at [724, 407] on div "8:19 Stop PMP Expert 12/20 ________'s Motivation Model identifies three key nee…" at bounding box center [610, 367] width 848 height 642
drag, startPoint x: 724, startPoint y: 407, endPoint x: 668, endPoint y: 410, distance: 56.0
click at [668, 410] on div "8:08 Stop PMP Expert 12/20 ________'s Motivation Model identifies three key nee…" at bounding box center [610, 367] width 848 height 642
click at [610, 322] on div "McClelland" at bounding box center [609, 319] width 416 height 27
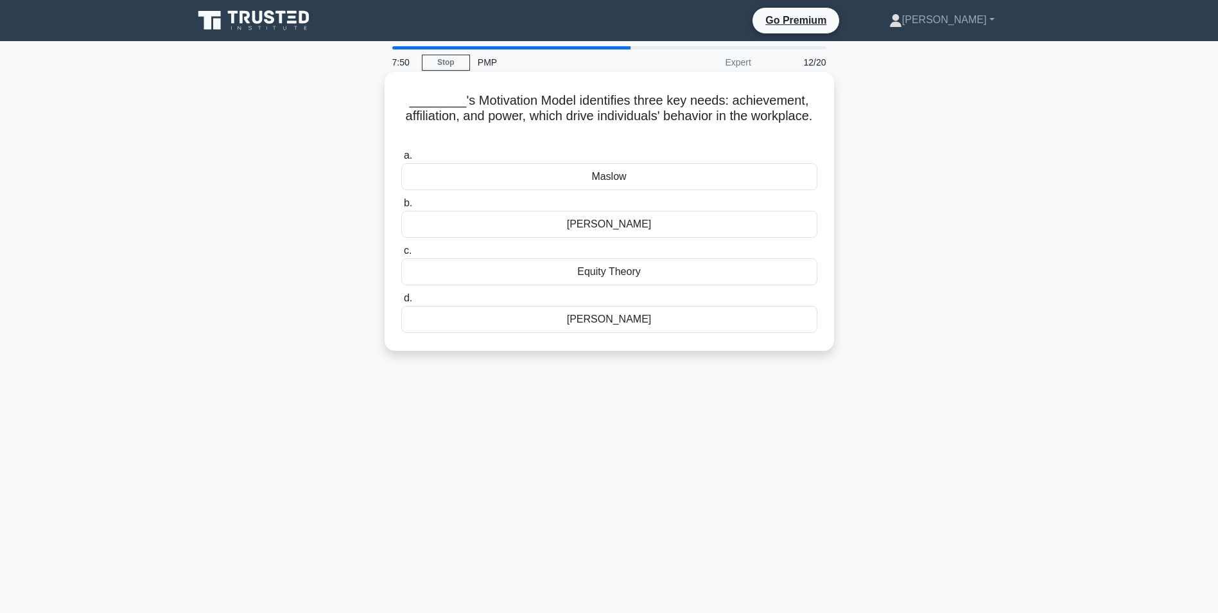
click at [401, 303] on input "d. McClelland" at bounding box center [401, 298] width 0 height 8
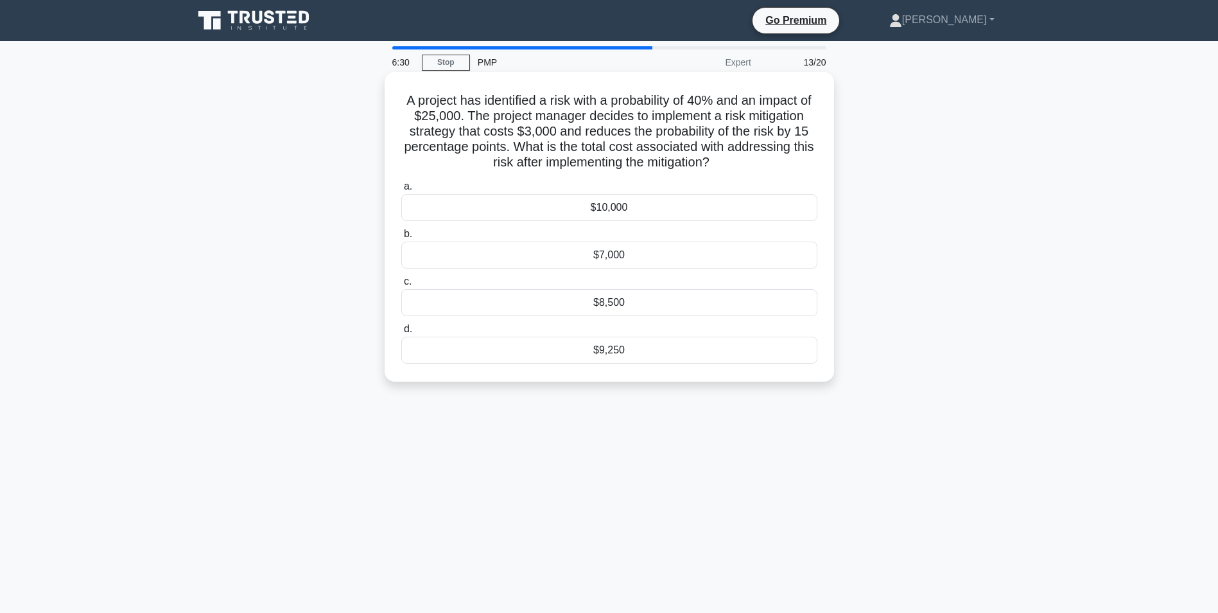
click at [604, 256] on div "$7,000" at bounding box center [609, 254] width 416 height 27
click at [401, 238] on input "b. $7,000" at bounding box center [401, 234] width 0 height 8
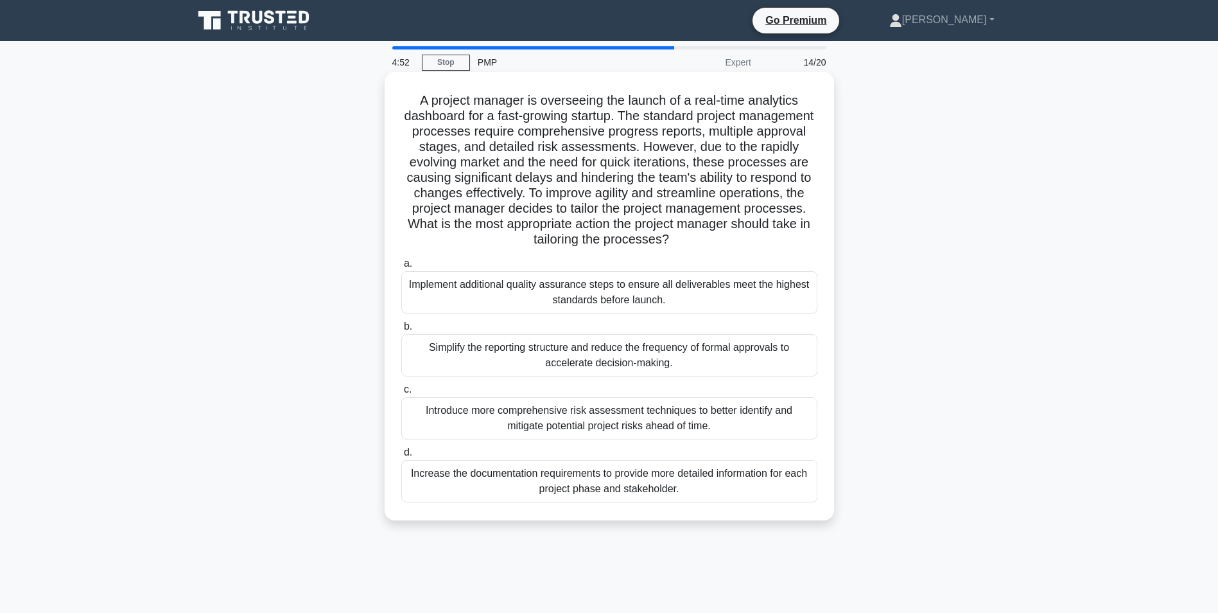
click at [538, 298] on div "Implement additional quality assurance steps to ensure all deliverables meet th…" at bounding box center [609, 292] width 416 height 42
click at [401, 268] on input "a. Implement additional quality assurance steps to ensure all deliverables meet…" at bounding box center [401, 263] width 0 height 8
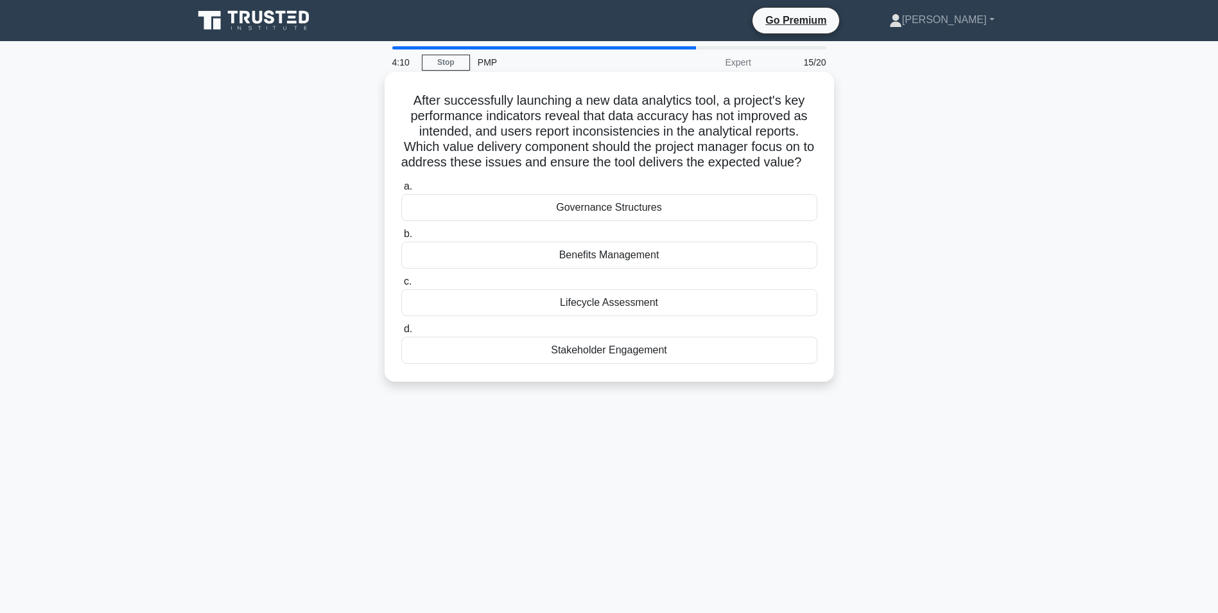
click at [539, 316] on div "Lifecycle Assessment" at bounding box center [609, 302] width 416 height 27
click at [401, 286] on input "c. Lifecycle Assessment" at bounding box center [401, 281] width 0 height 8
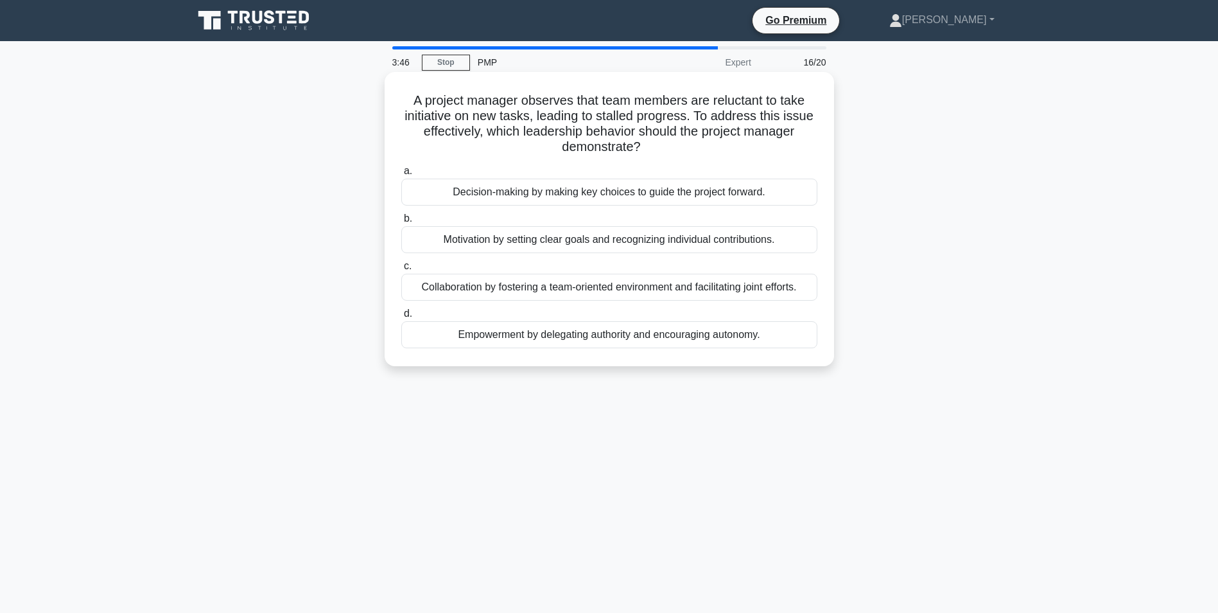
click at [539, 286] on div "Collaboration by fostering a team-oriented environment and facilitating joint e…" at bounding box center [609, 287] width 416 height 27
click at [401, 270] on input "c. Collaboration by fostering a team-oriented environment and facilitating join…" at bounding box center [401, 266] width 0 height 8
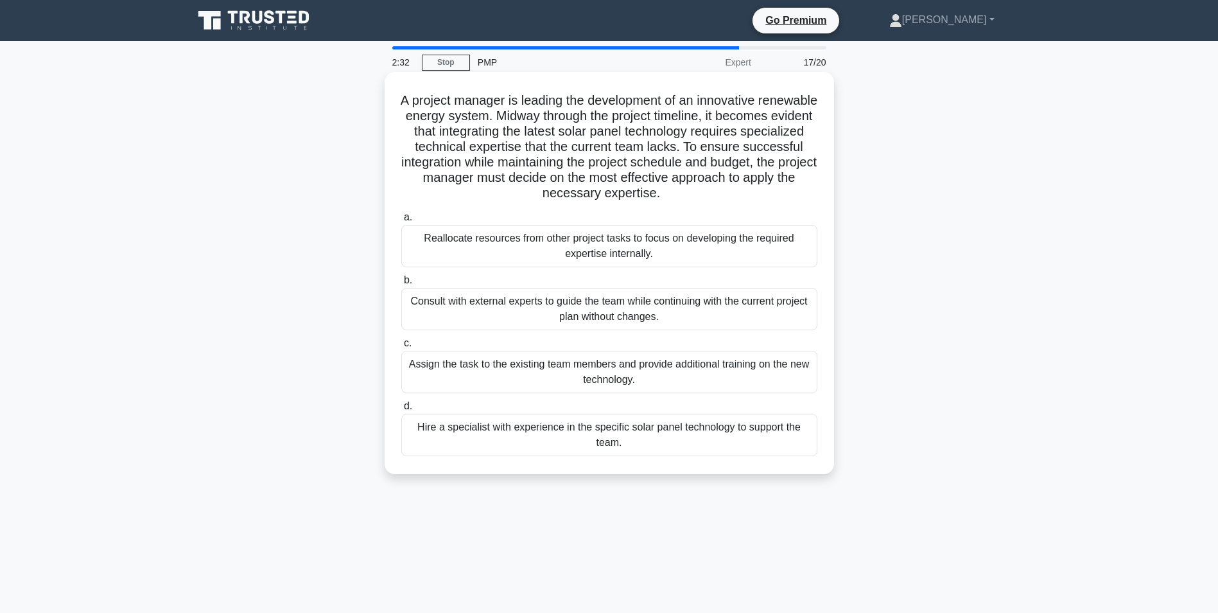
click at [509, 431] on div "Hire a specialist with experience in the specific solar panel technology to sup…" at bounding box center [609, 435] width 416 height 42
click at [401, 410] on input "d. Hire a specialist with experience in the specific solar panel technology to …" at bounding box center [401, 406] width 0 height 8
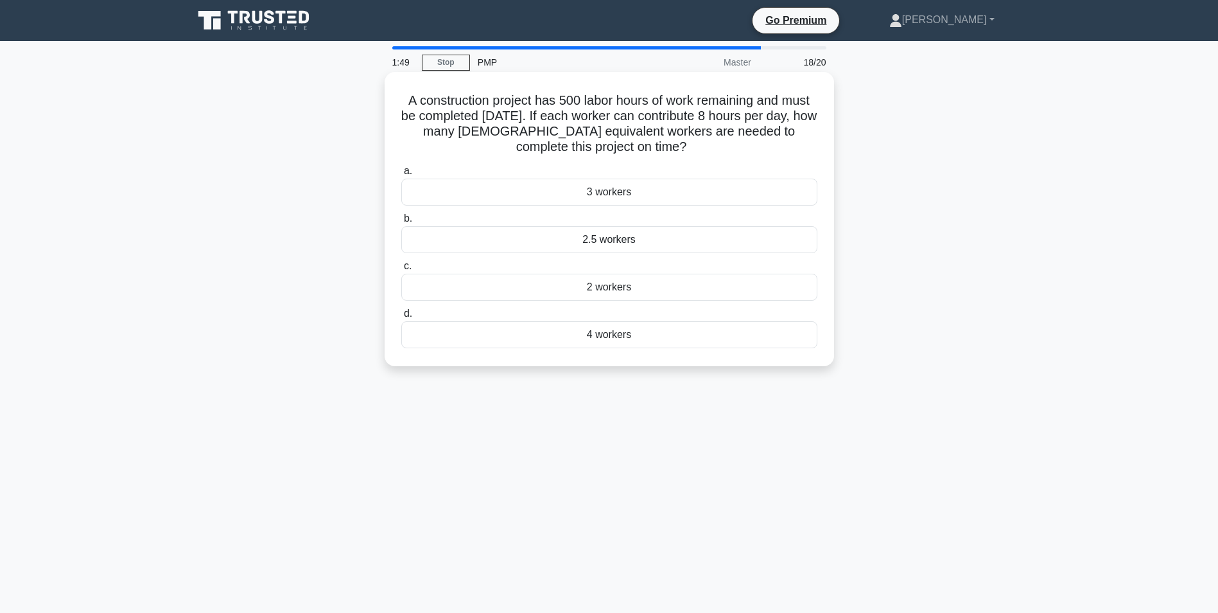
click at [540, 240] on div "2.5 workers" at bounding box center [609, 239] width 416 height 27
click at [401, 223] on input "b. 2.5 workers" at bounding box center [401, 219] width 0 height 8
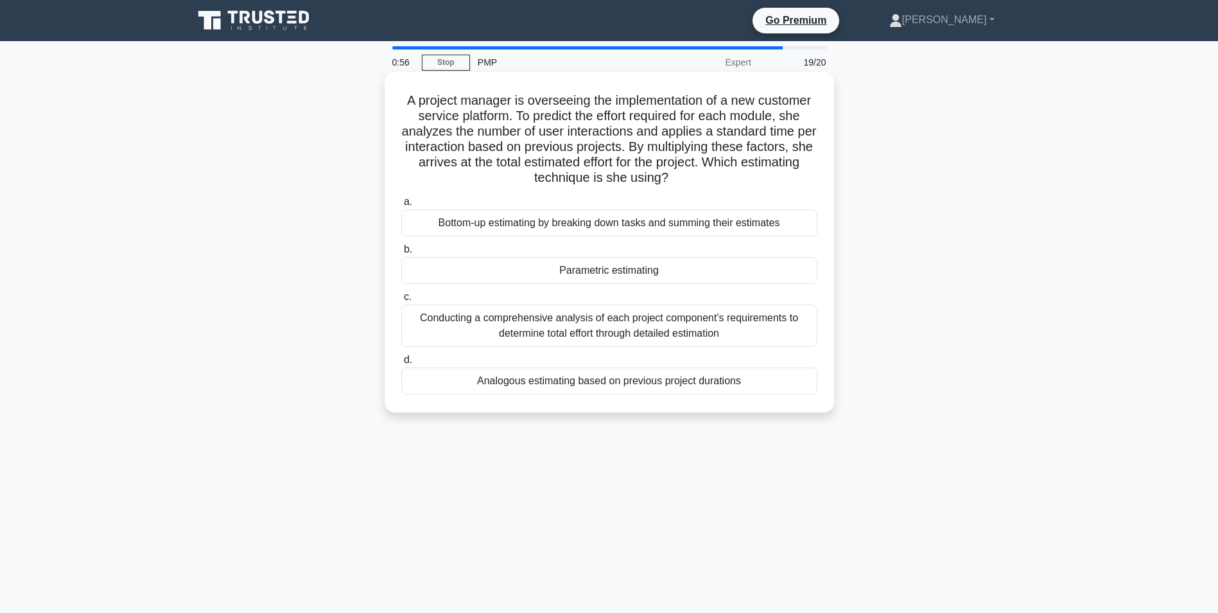
click at [469, 383] on div "Analogous estimating based on previous project durations" at bounding box center [609, 380] width 416 height 27
click at [401, 364] on input "d. Analogous estimating based on previous project durations" at bounding box center [401, 360] width 0 height 8
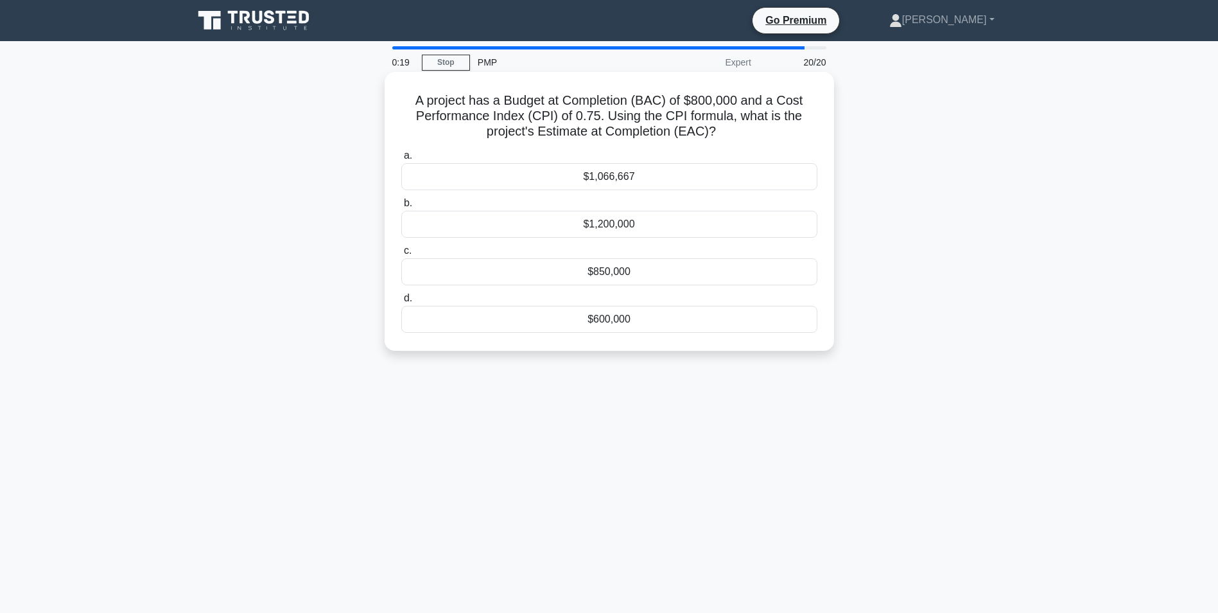
click at [527, 178] on div "$1,066,667" at bounding box center [609, 176] width 416 height 27
click at [401, 160] on input "a. $1,066,667" at bounding box center [401, 156] width 0 height 8
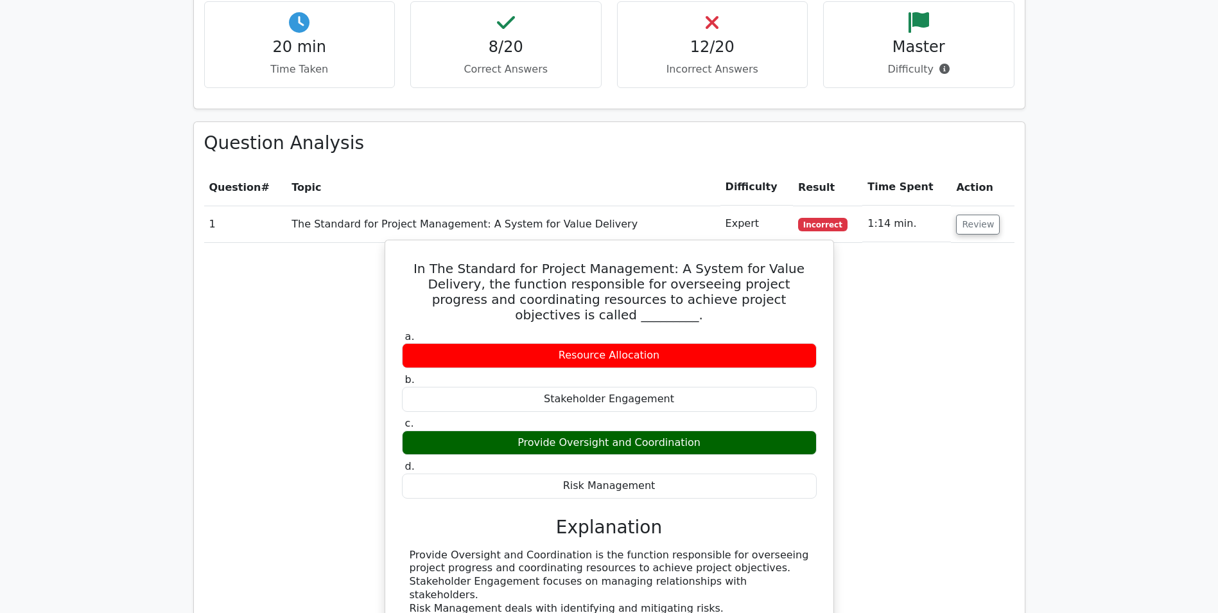
scroll to position [835, 0]
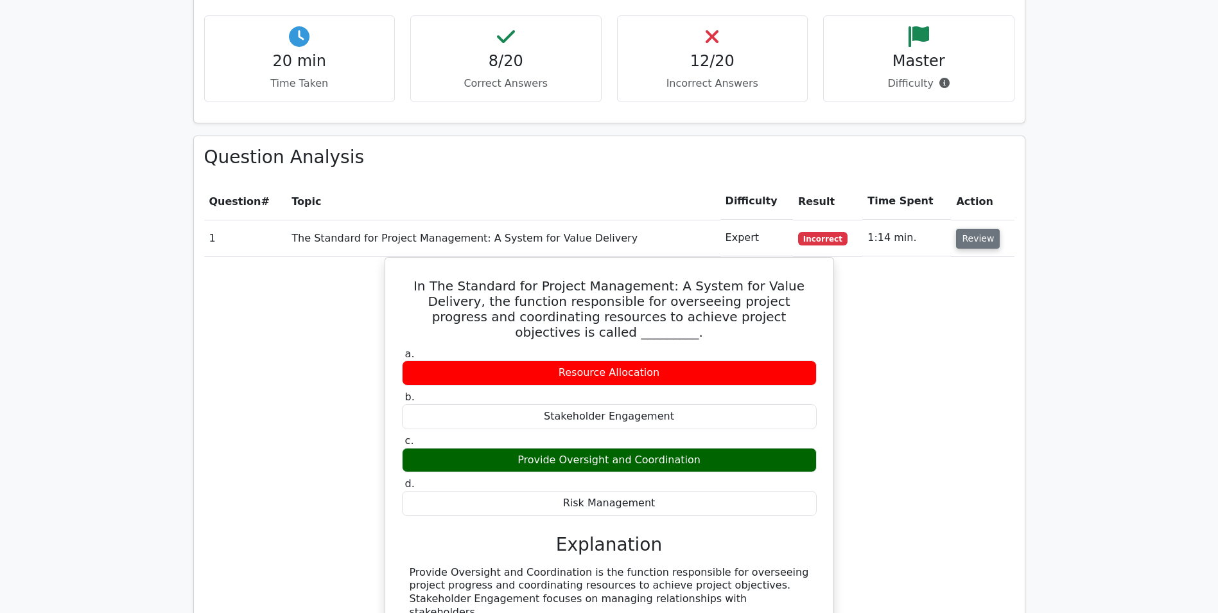
click at [962, 229] on button "Review" at bounding box center [978, 239] width 44 height 20
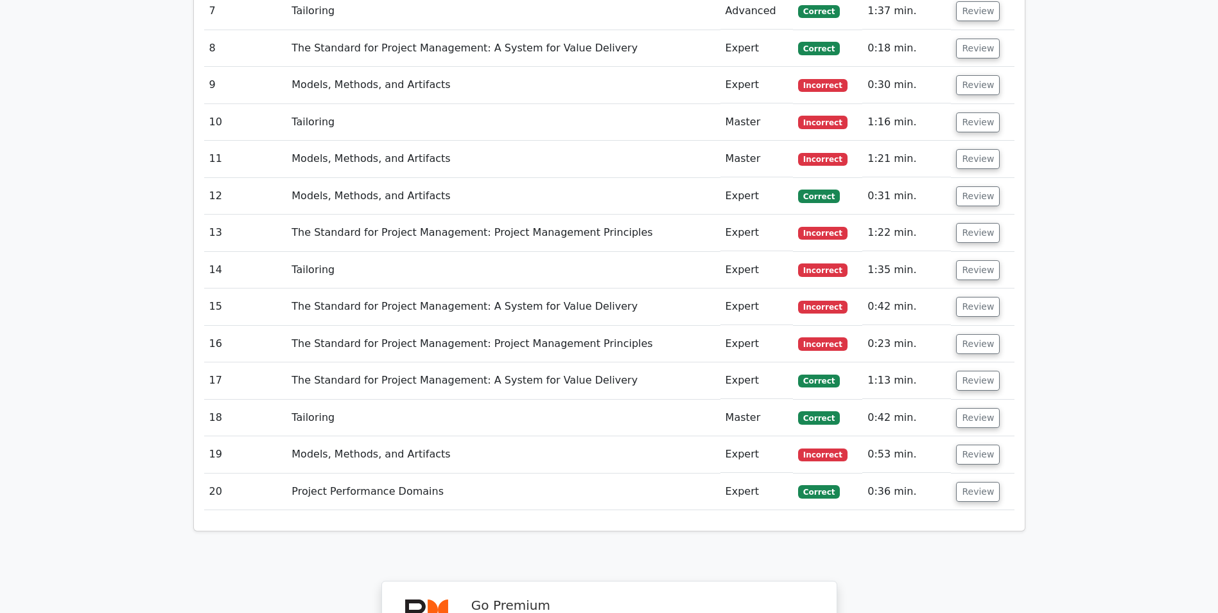
scroll to position [1285, 0]
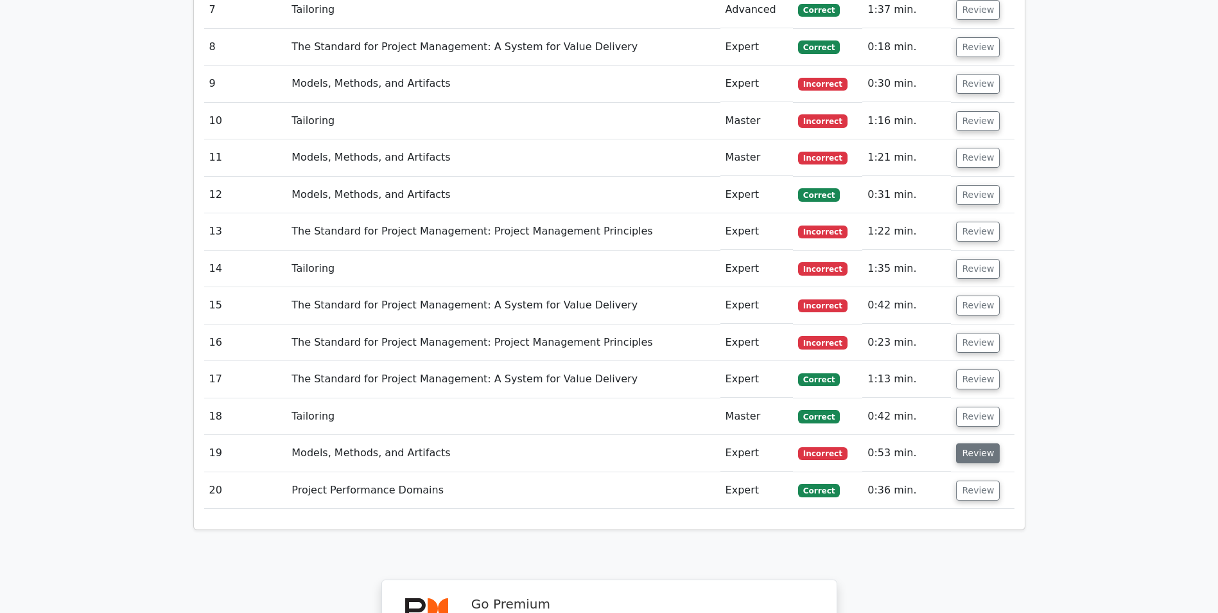
click at [958, 443] on button "Review" at bounding box center [978, 453] width 44 height 20
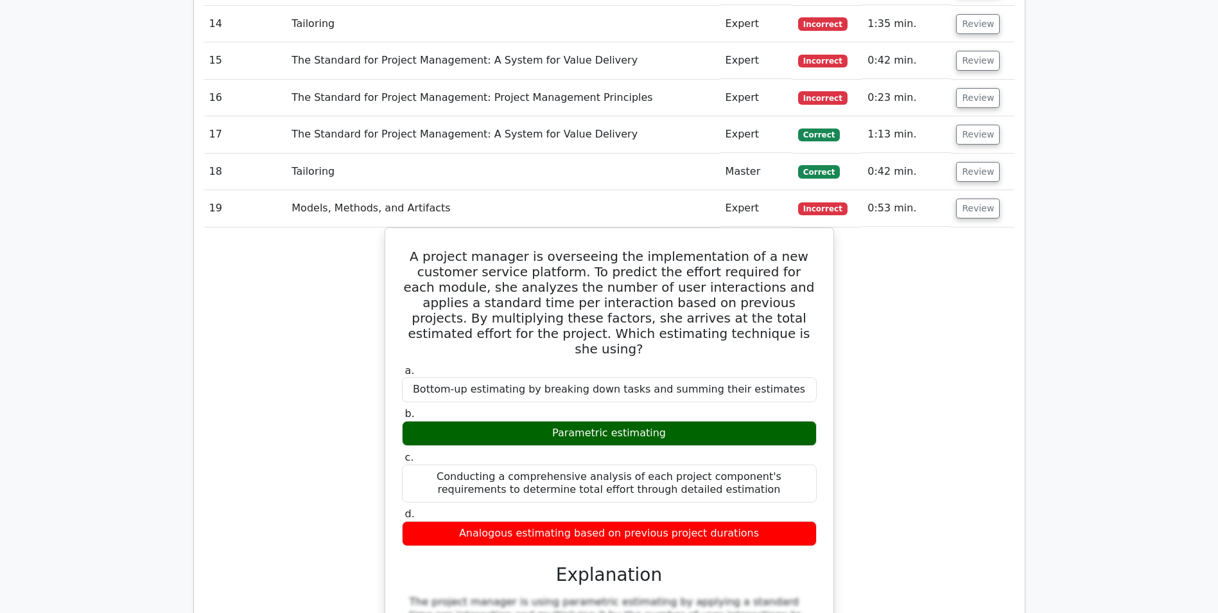
scroll to position [1541, 0]
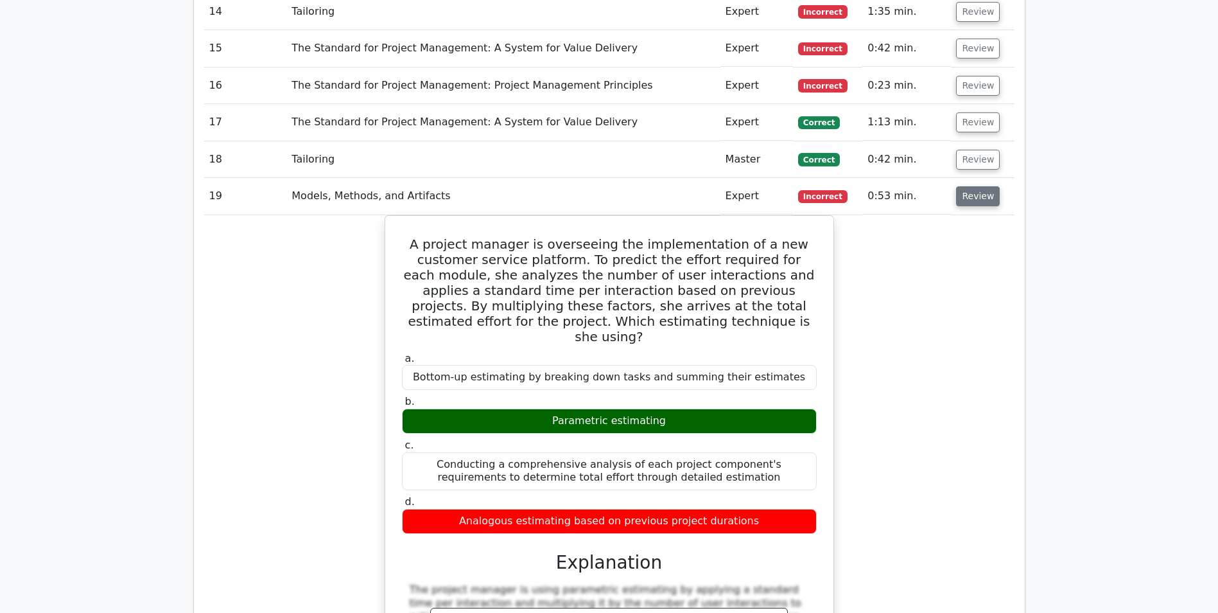
click at [972, 186] on button "Review" at bounding box center [978, 196] width 44 height 20
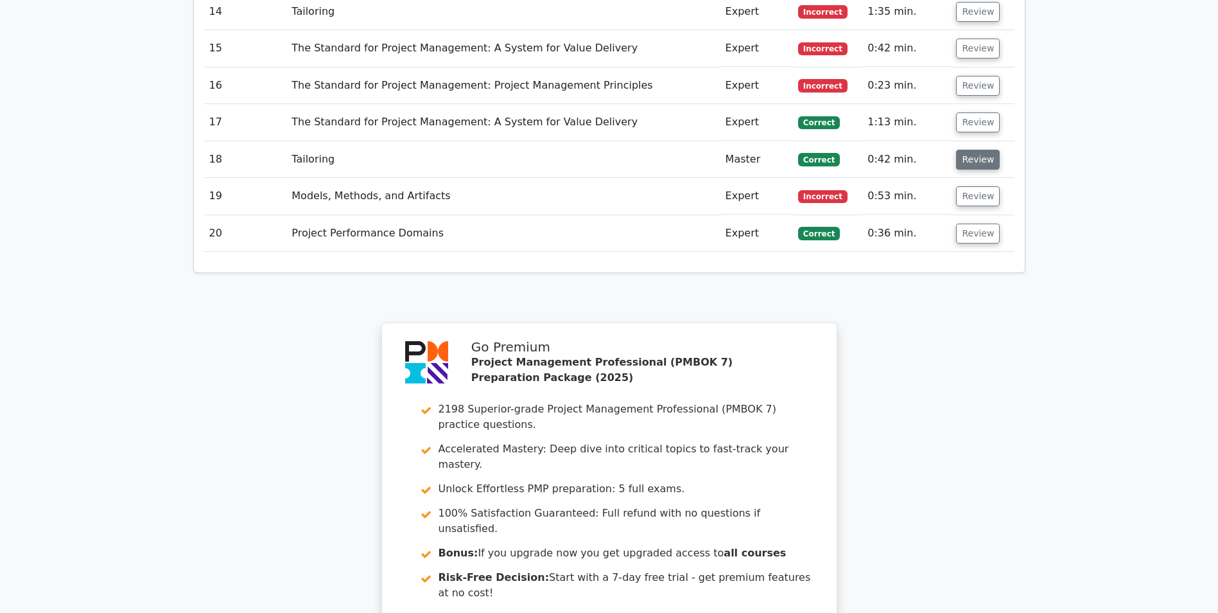
click at [969, 150] on button "Review" at bounding box center [978, 160] width 44 height 20
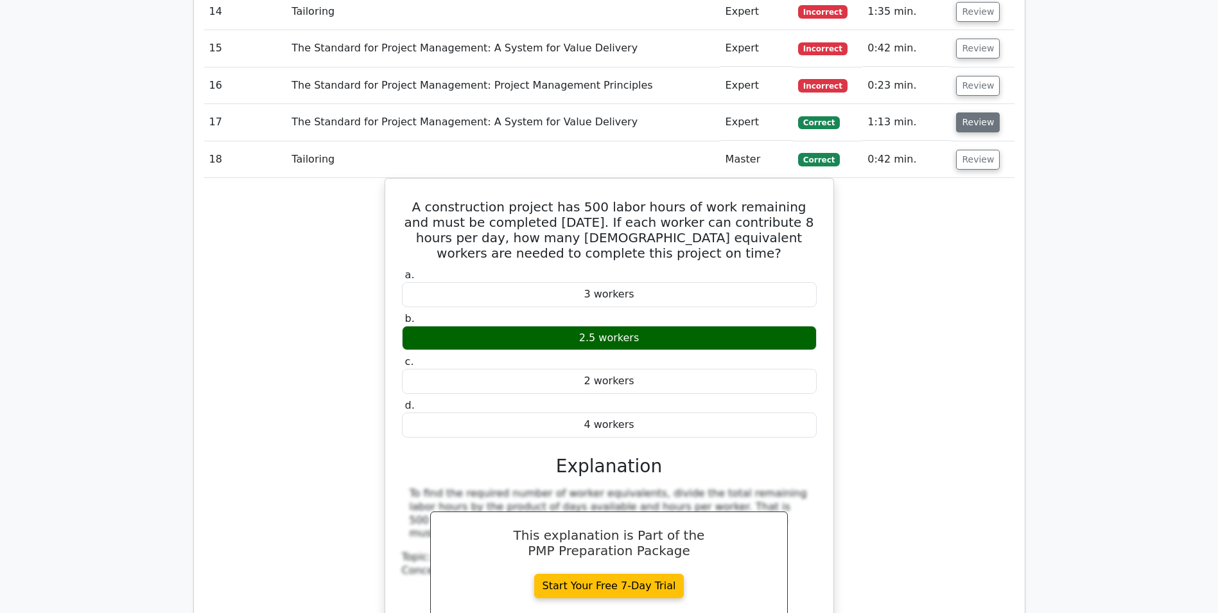
click at [983, 112] on button "Review" at bounding box center [978, 122] width 44 height 20
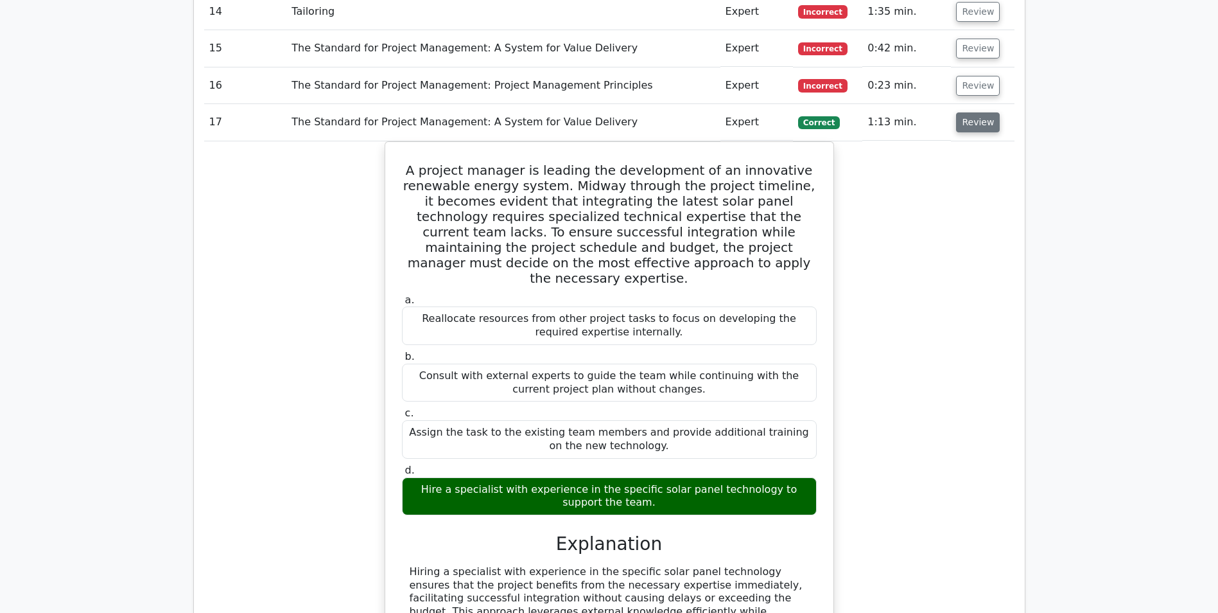
click at [971, 112] on button "Review" at bounding box center [978, 122] width 44 height 20
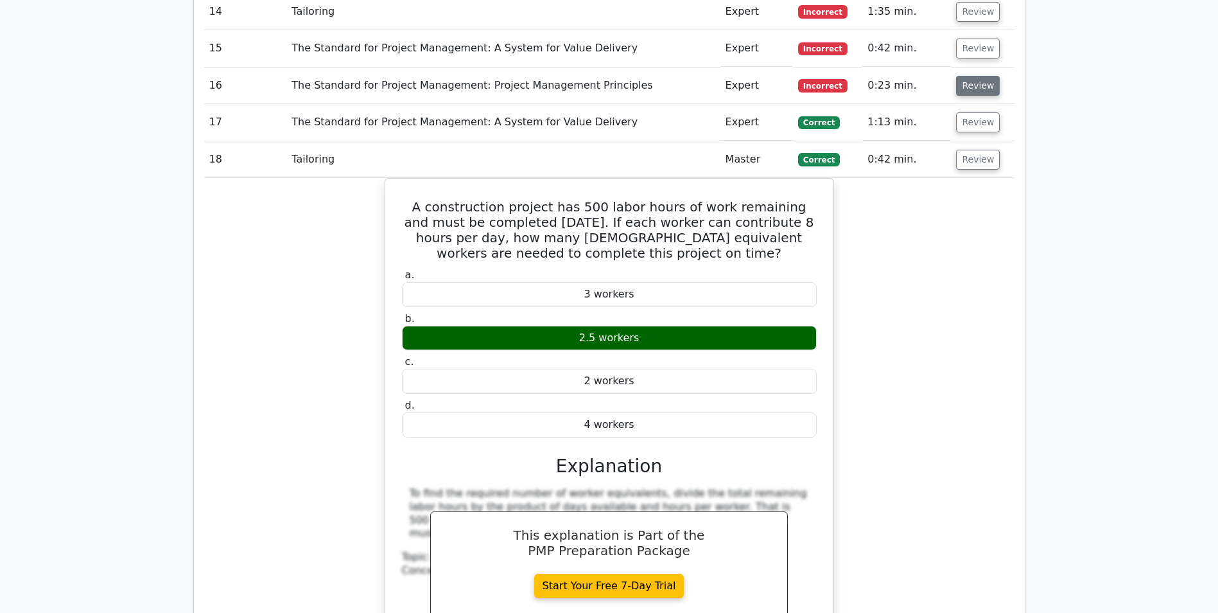
click at [970, 76] on button "Review" at bounding box center [978, 86] width 44 height 20
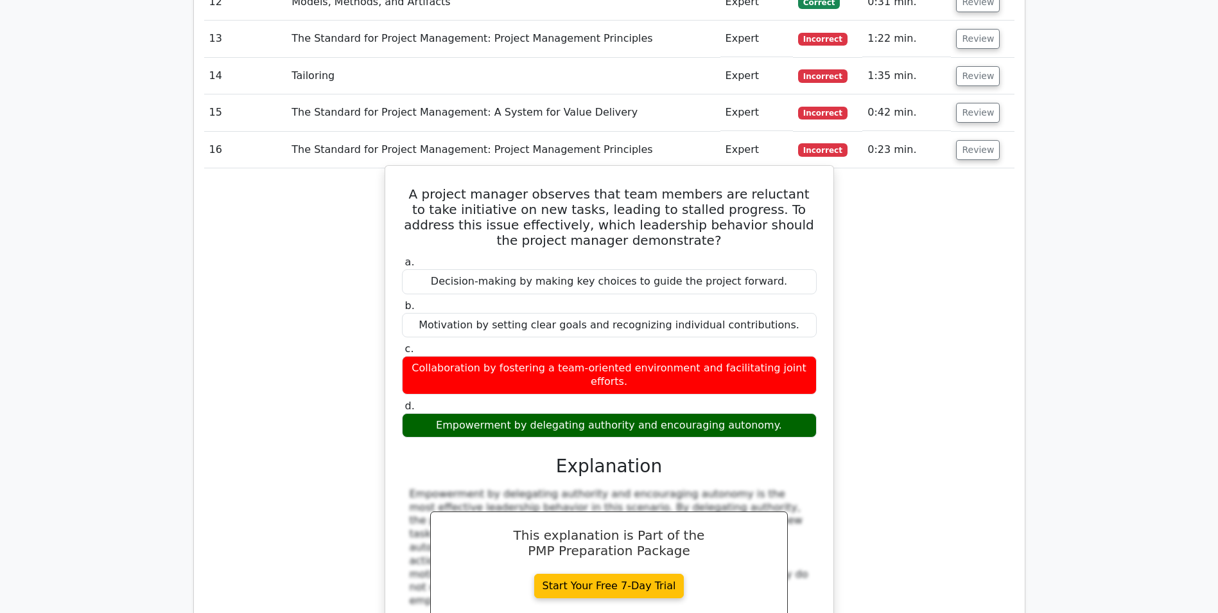
scroll to position [1413, 0]
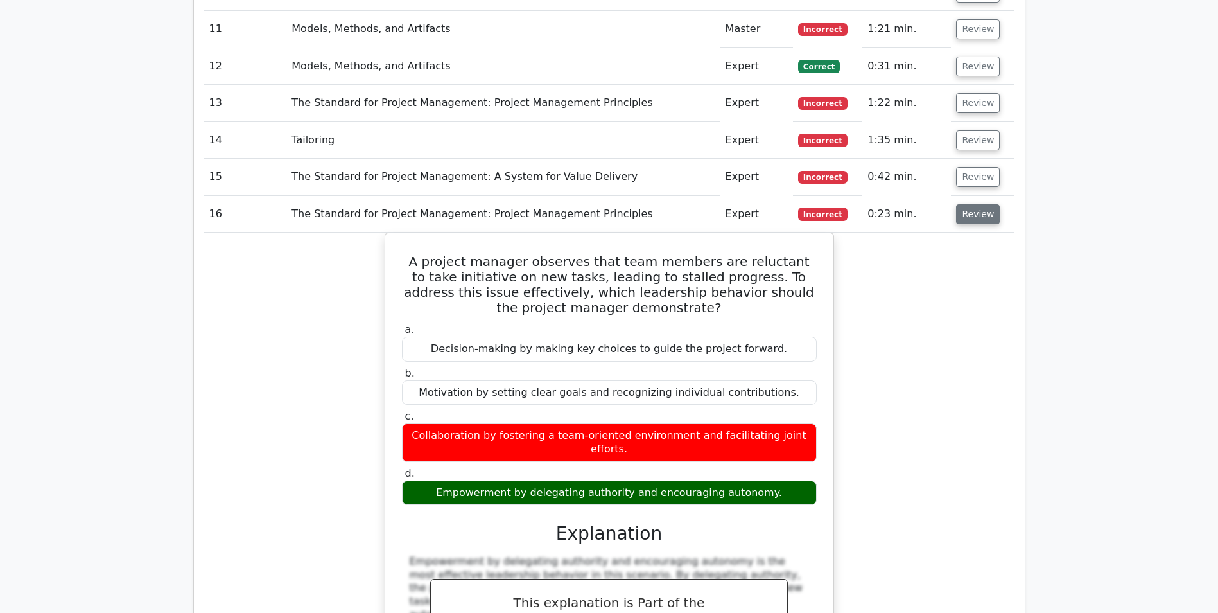
click at [984, 204] on button "Review" at bounding box center [978, 214] width 44 height 20
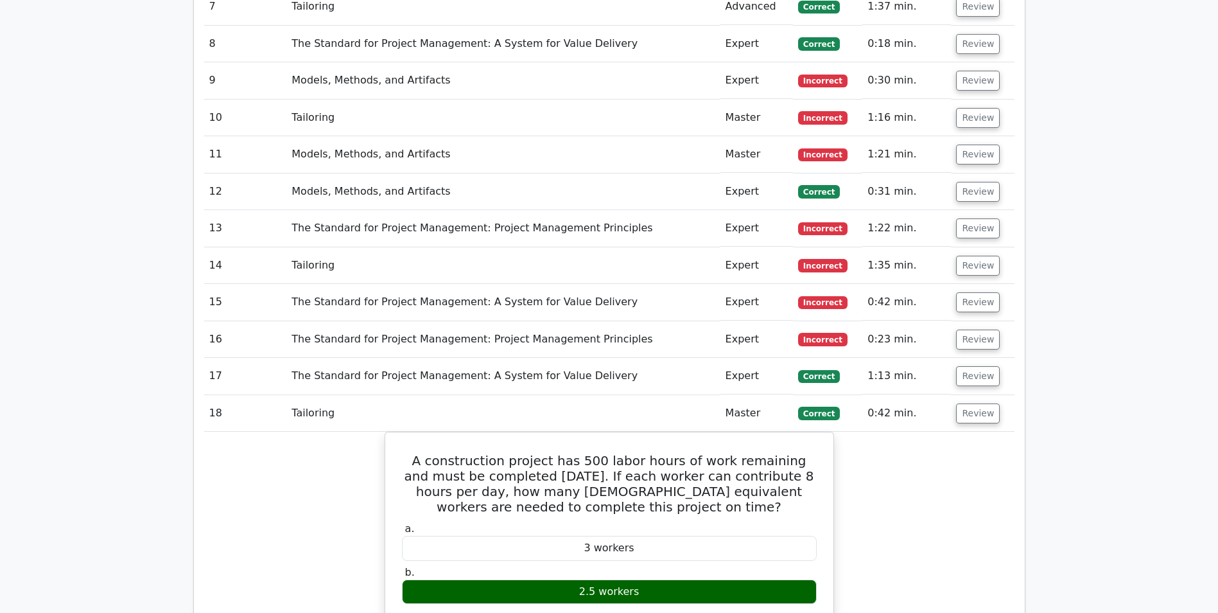
scroll to position [1220, 0]
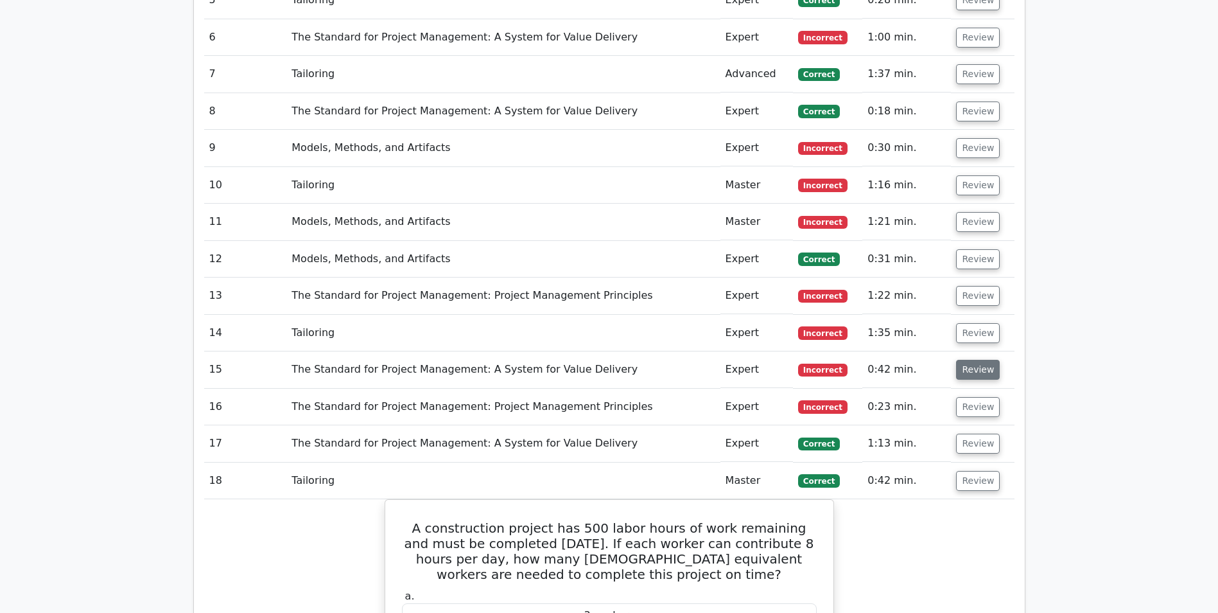
click at [970, 360] on button "Review" at bounding box center [978, 370] width 44 height 20
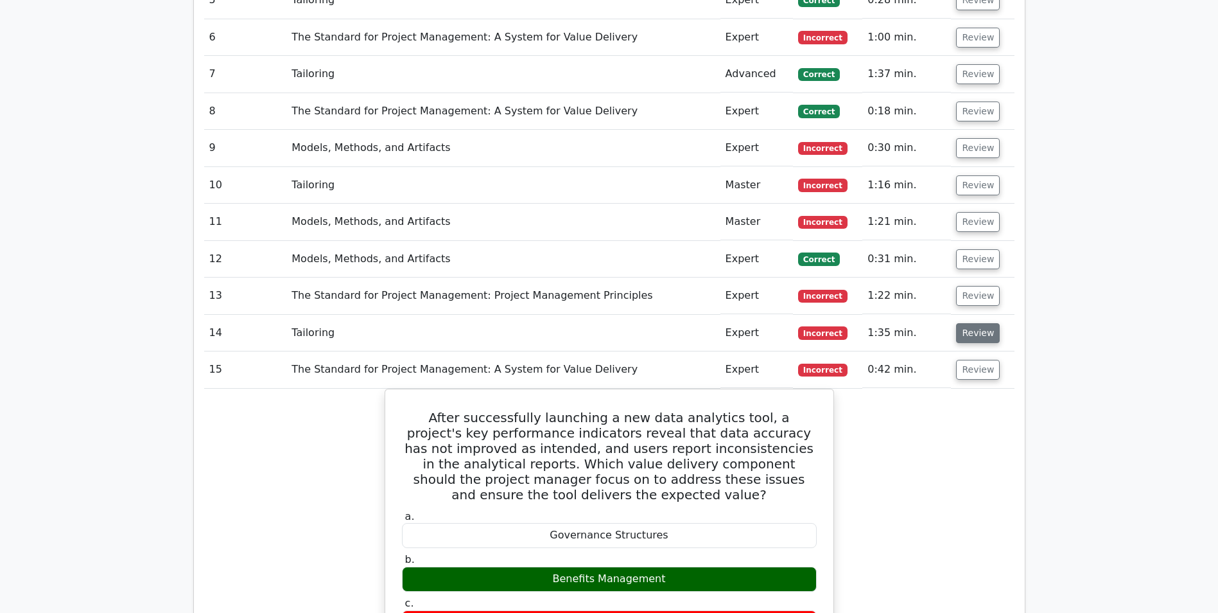
click at [980, 323] on button "Review" at bounding box center [978, 333] width 44 height 20
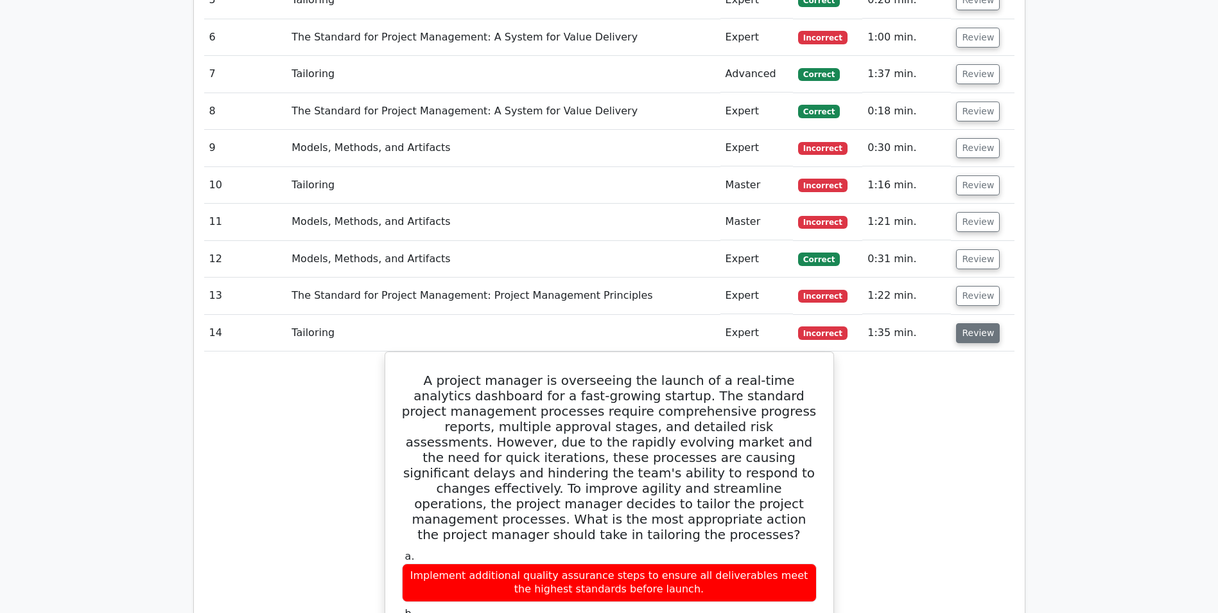
click at [978, 323] on button "Review" at bounding box center [978, 333] width 44 height 20
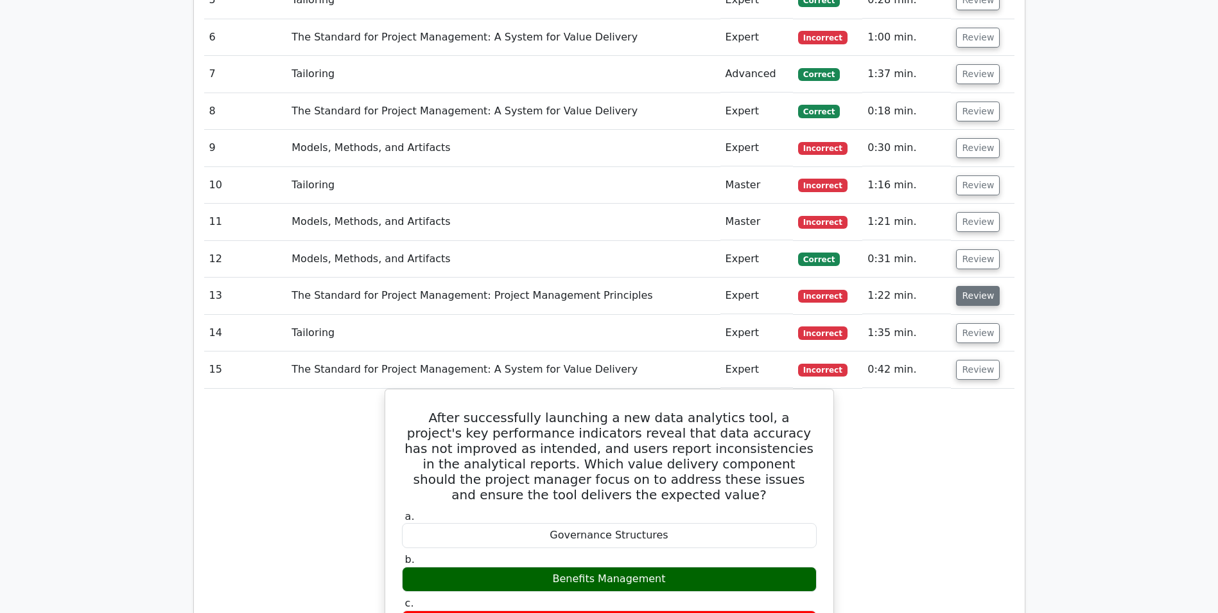
click at [979, 286] on button "Review" at bounding box center [978, 296] width 44 height 20
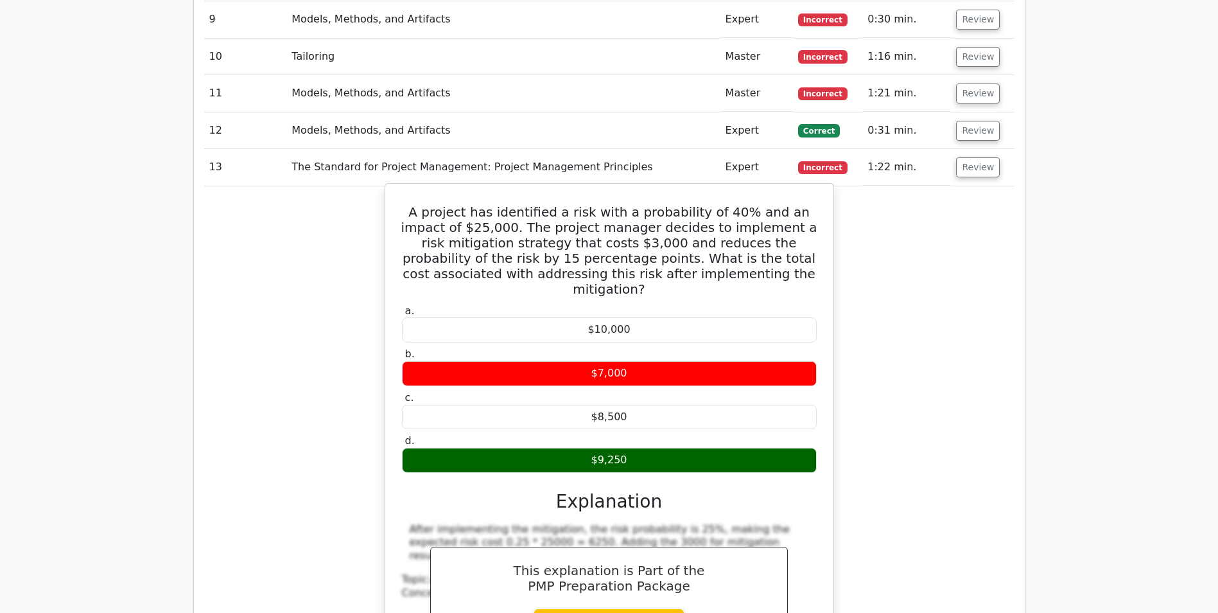
scroll to position [1285, 0]
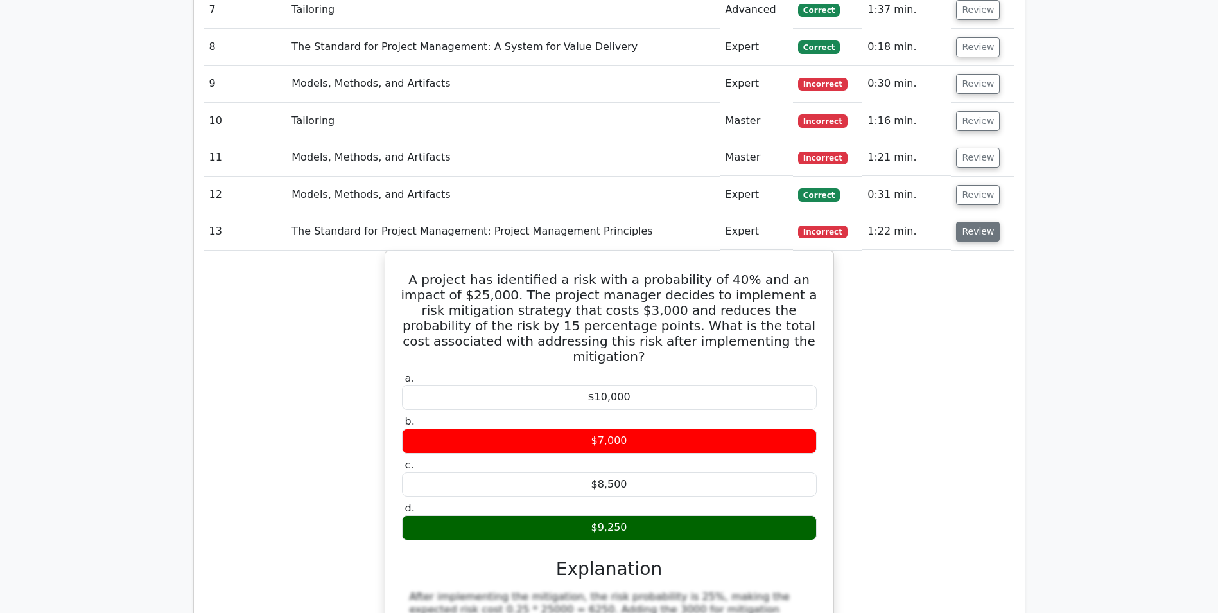
click at [963, 222] on button "Review" at bounding box center [978, 232] width 44 height 20
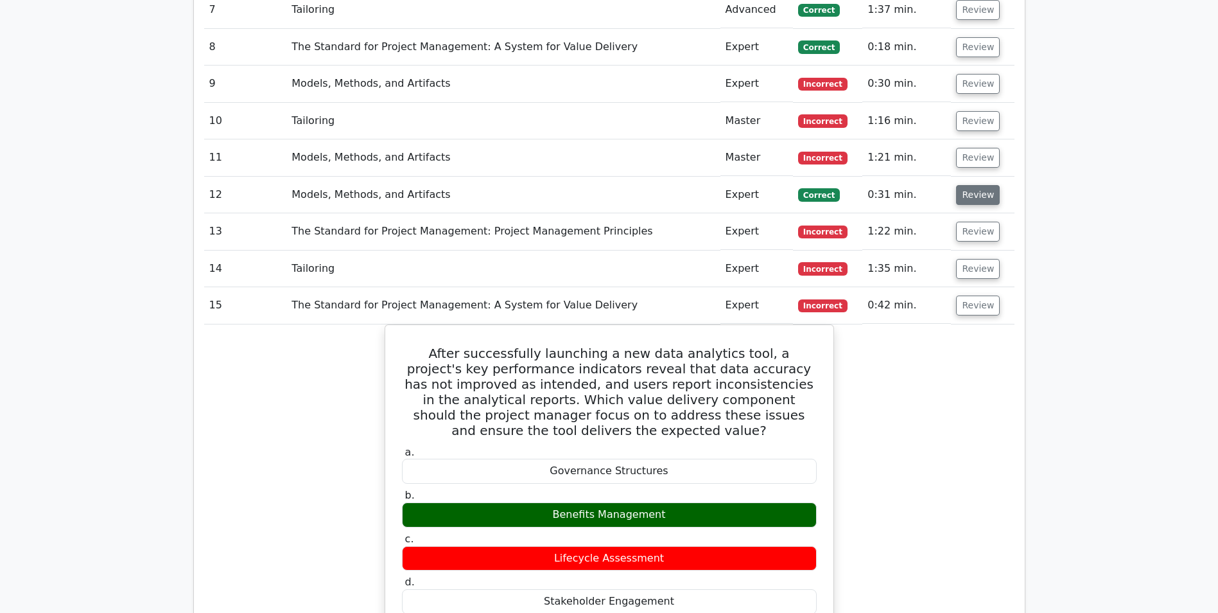
click at [968, 185] on button "Review" at bounding box center [978, 195] width 44 height 20
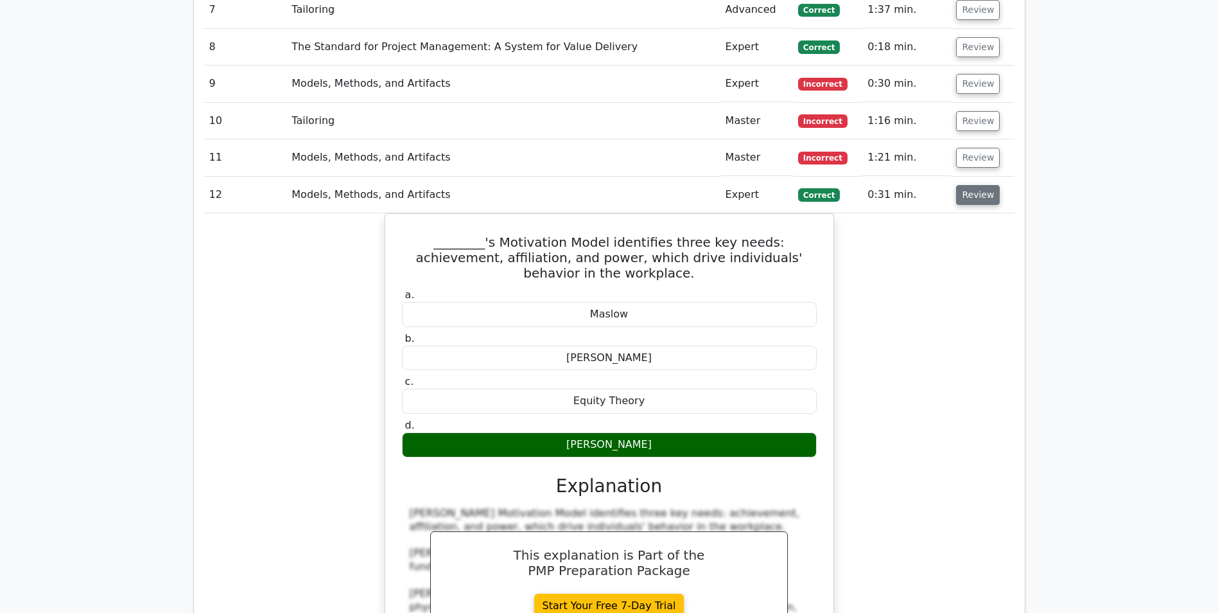
click at [961, 185] on button "Review" at bounding box center [978, 195] width 44 height 20
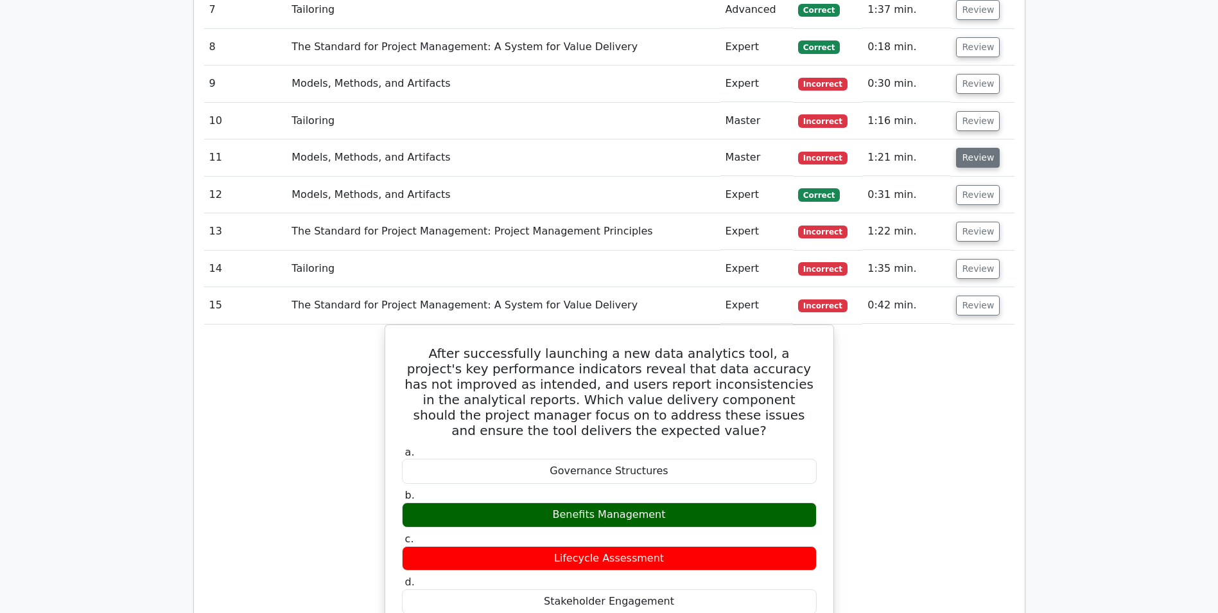
click at [970, 148] on button "Review" at bounding box center [978, 158] width 44 height 20
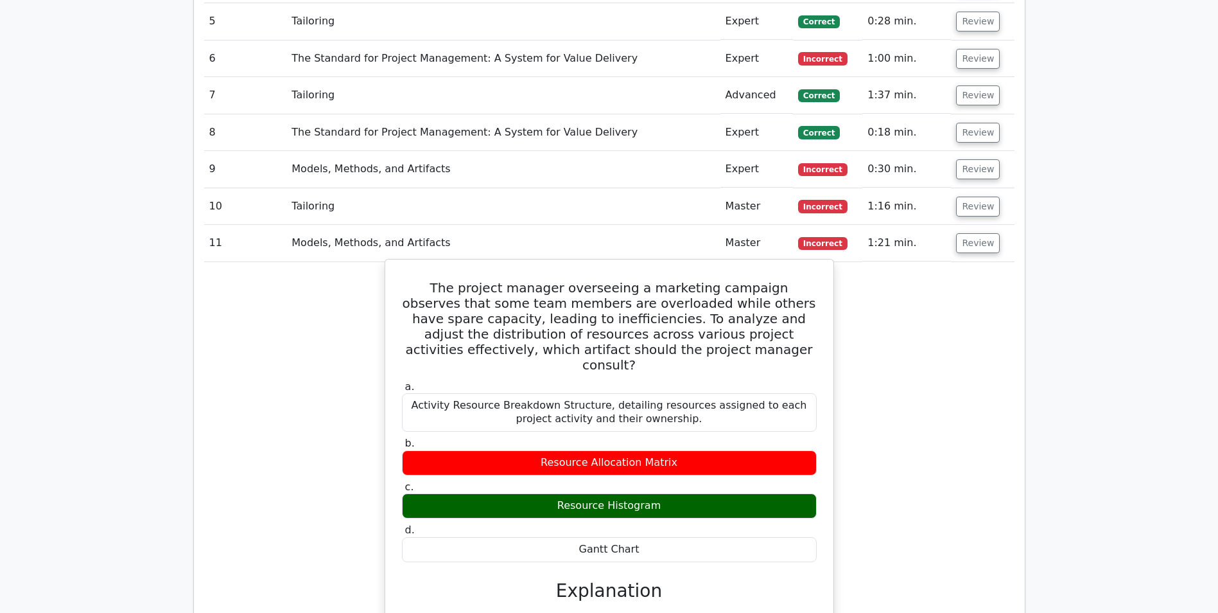
scroll to position [1092, 0]
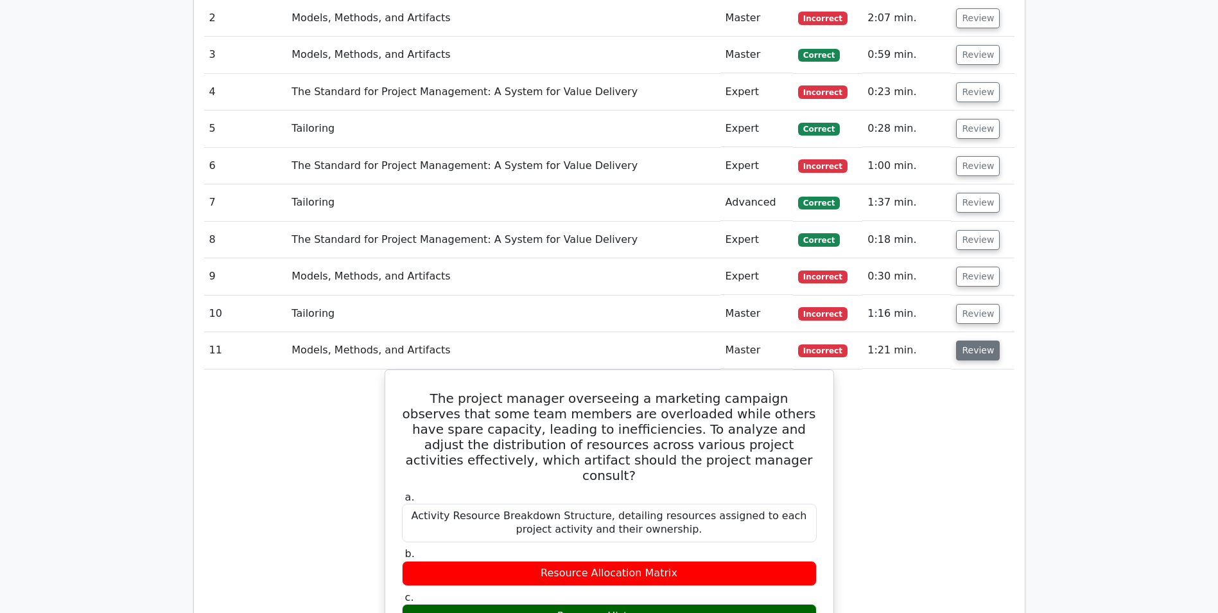
click at [975, 340] on button "Review" at bounding box center [978, 350] width 44 height 20
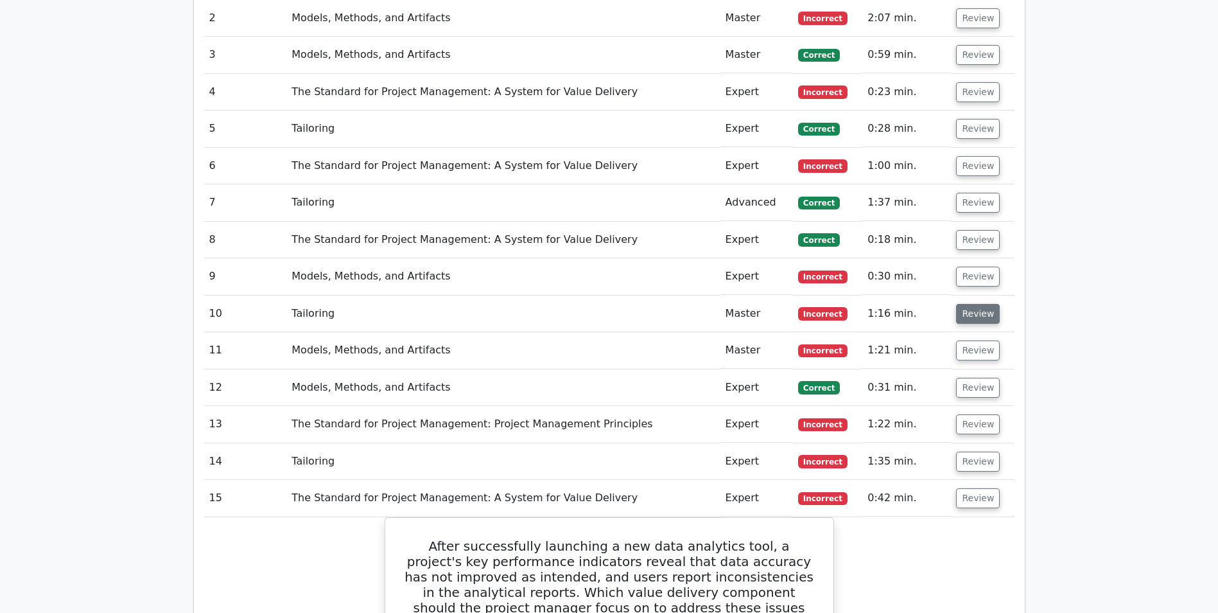
click at [975, 304] on button "Review" at bounding box center [978, 314] width 44 height 20
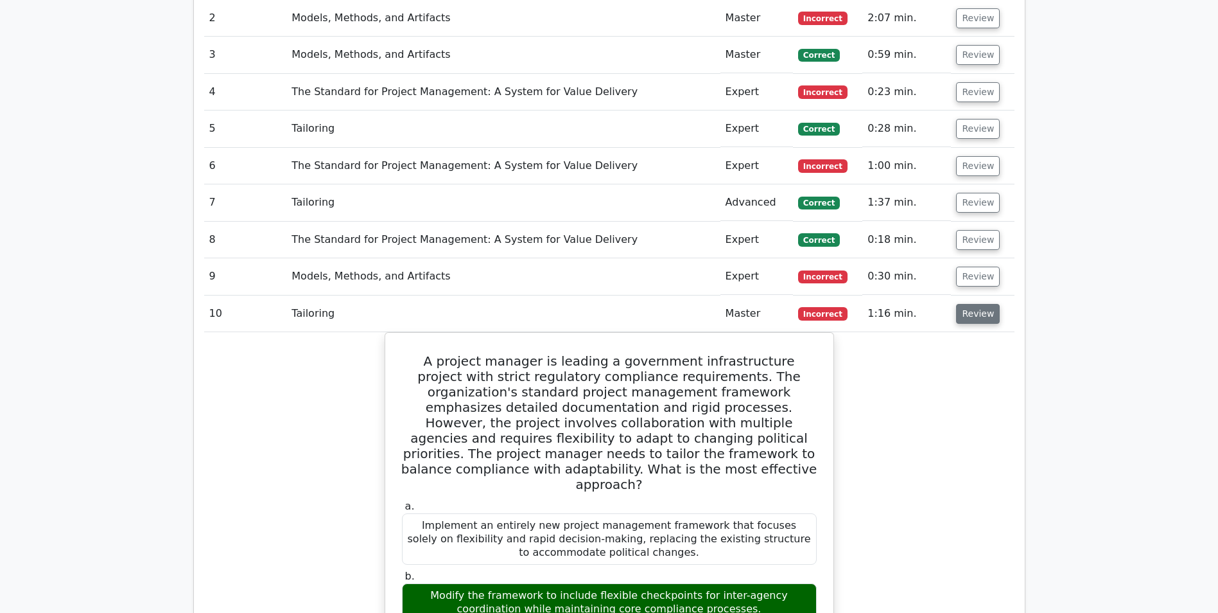
click at [988, 304] on button "Review" at bounding box center [978, 314] width 44 height 20
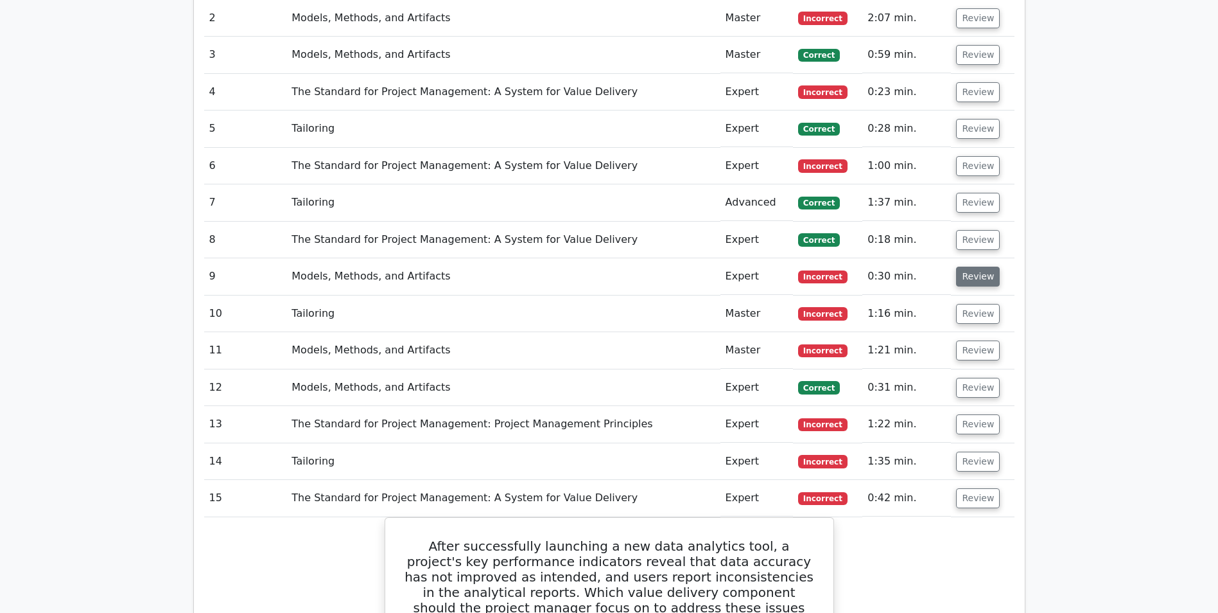
click at [979, 267] on button "Review" at bounding box center [978, 277] width 44 height 20
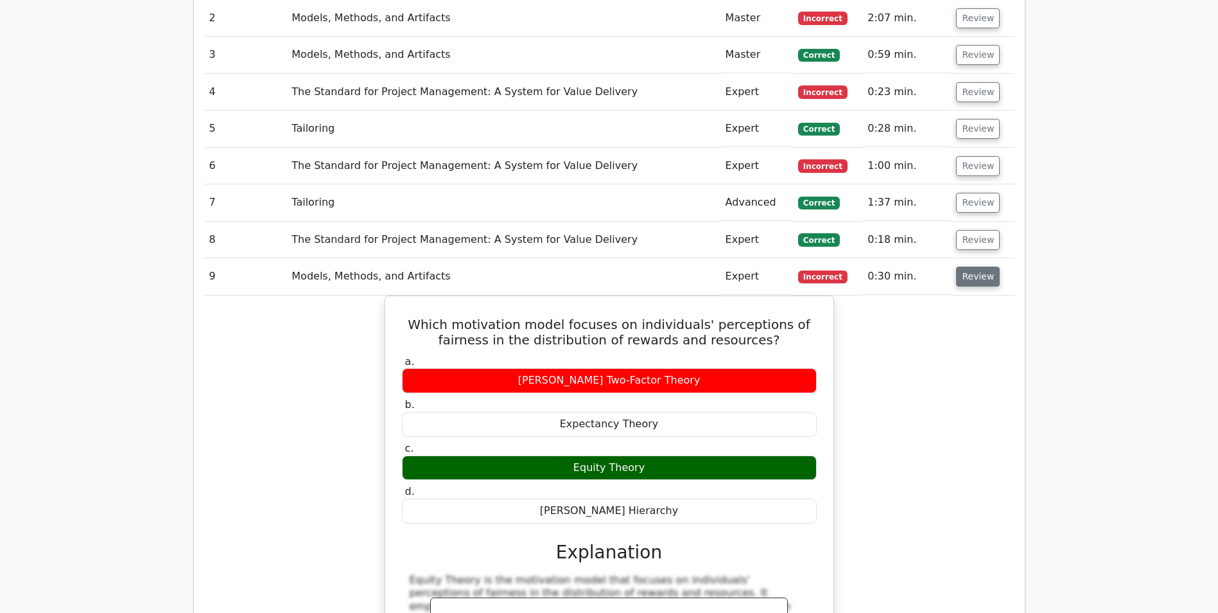
click at [979, 267] on button "Review" at bounding box center [978, 277] width 44 height 20
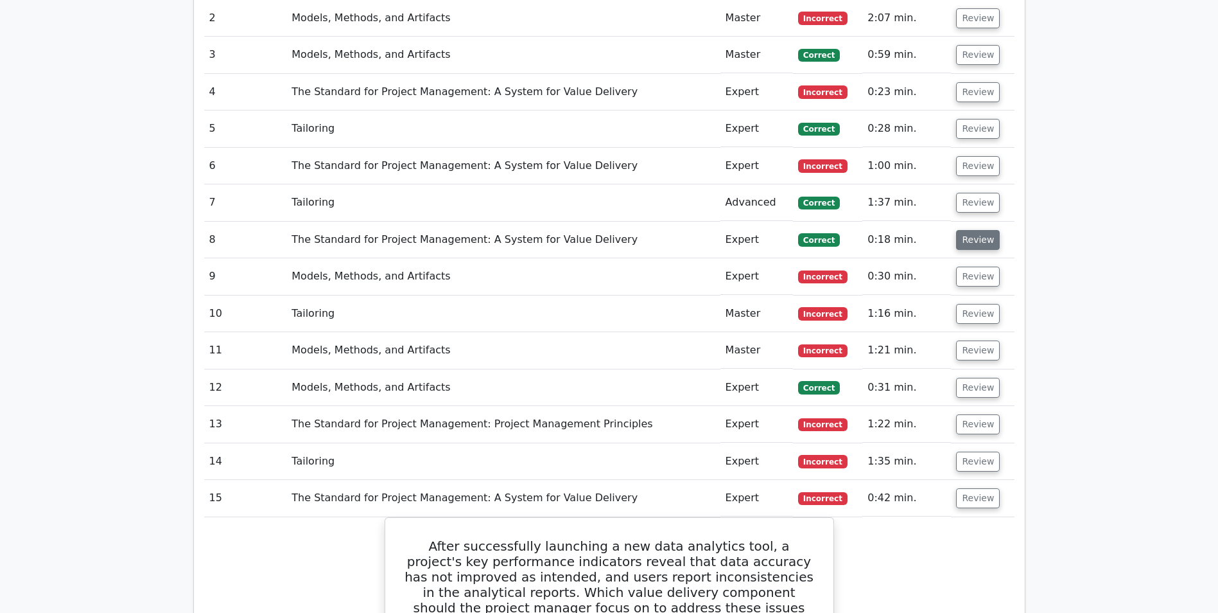
click at [977, 230] on button "Review" at bounding box center [978, 240] width 44 height 20
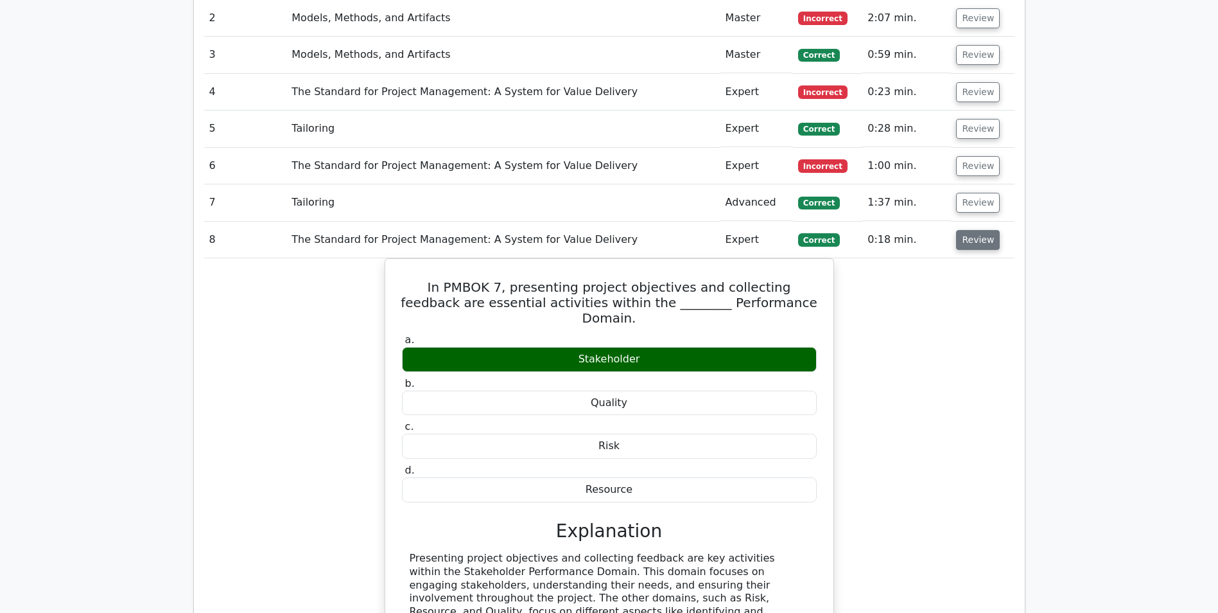
click at [977, 230] on button "Review" at bounding box center [978, 240] width 44 height 20
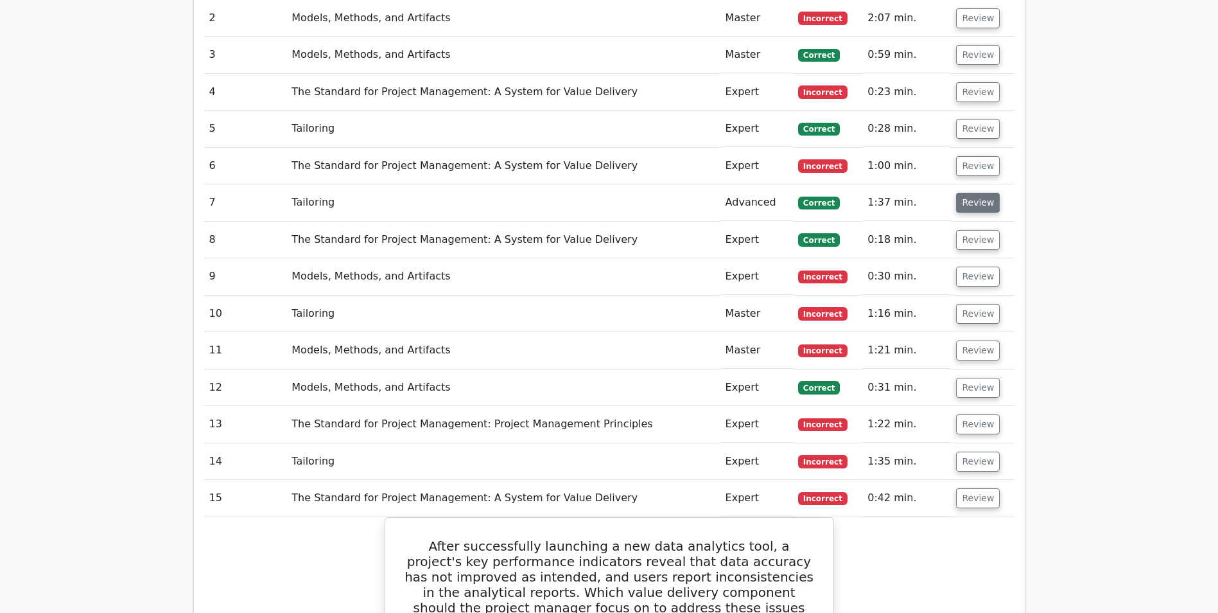
click at [980, 193] on button "Review" at bounding box center [978, 203] width 44 height 20
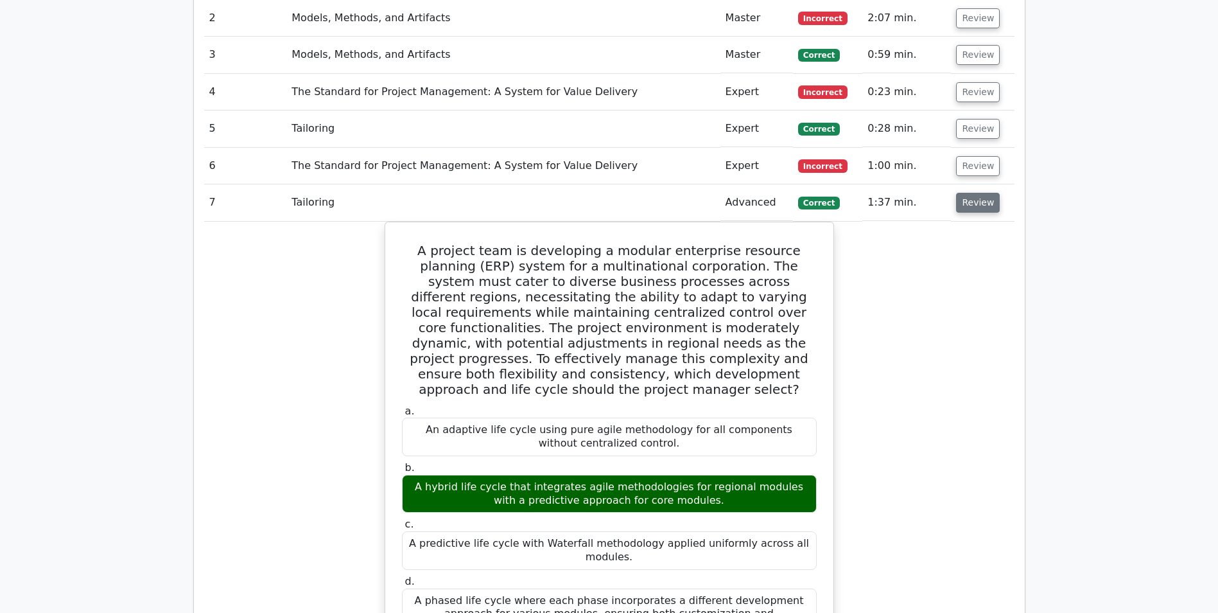
click at [980, 193] on button "Review" at bounding box center [978, 203] width 44 height 20
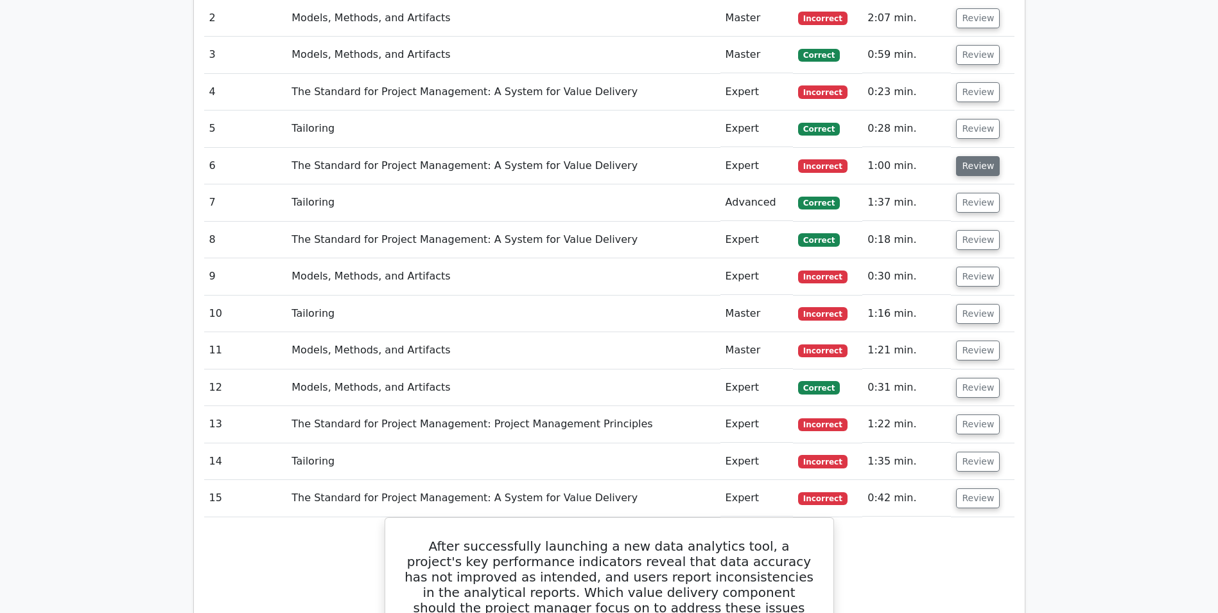
click at [976, 156] on button "Review" at bounding box center [978, 166] width 44 height 20
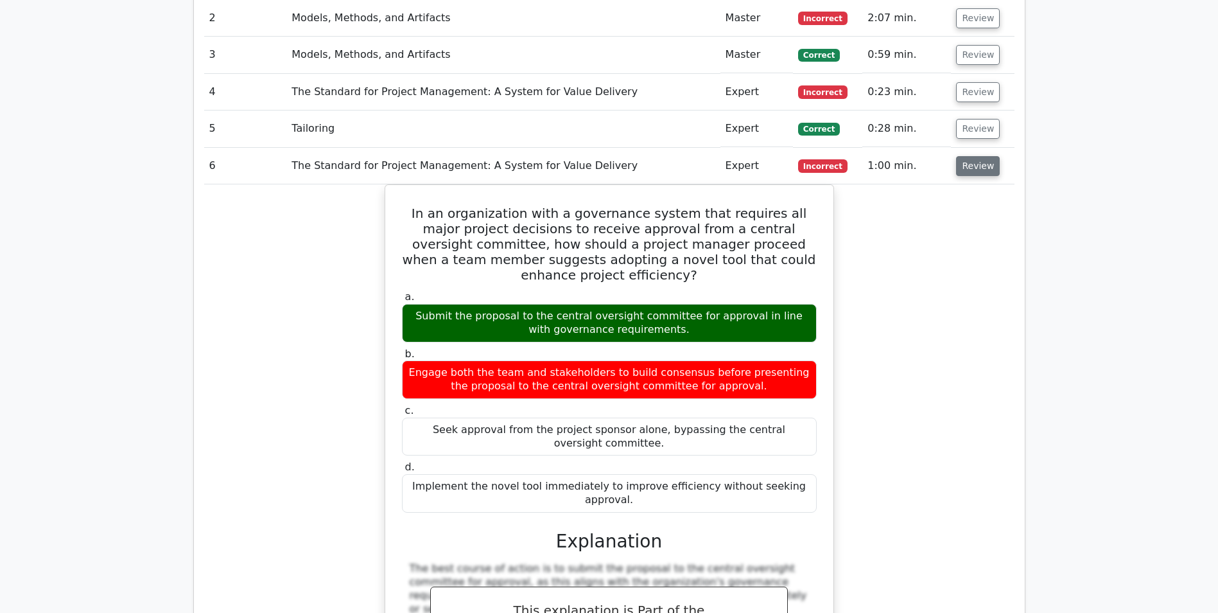
click at [976, 156] on button "Review" at bounding box center [978, 166] width 44 height 20
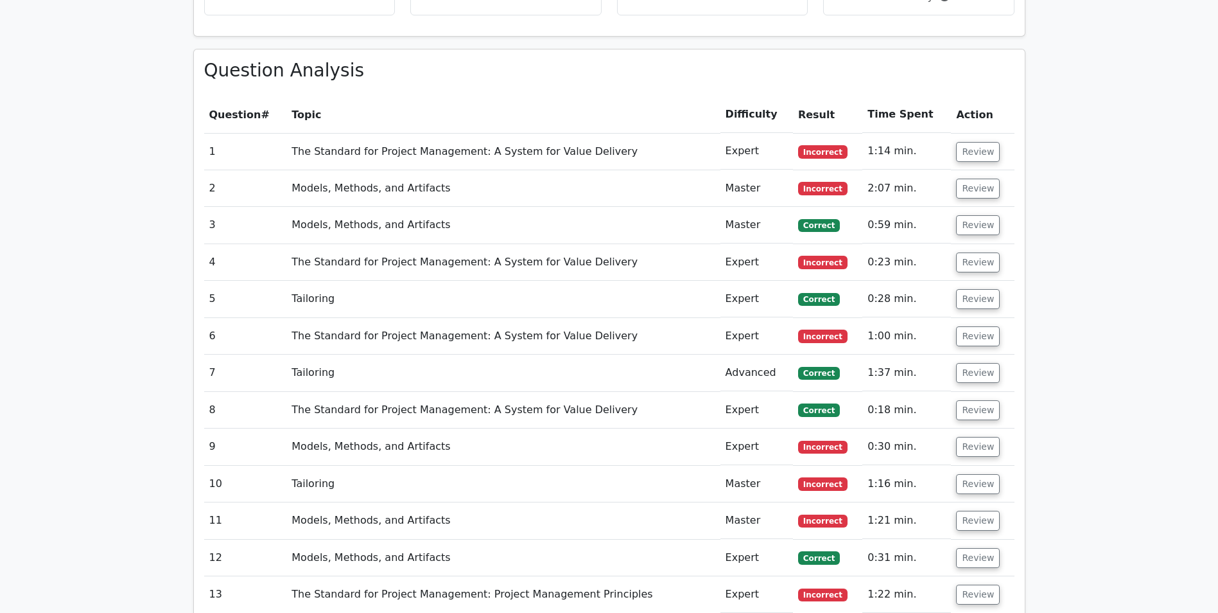
scroll to position [899, 0]
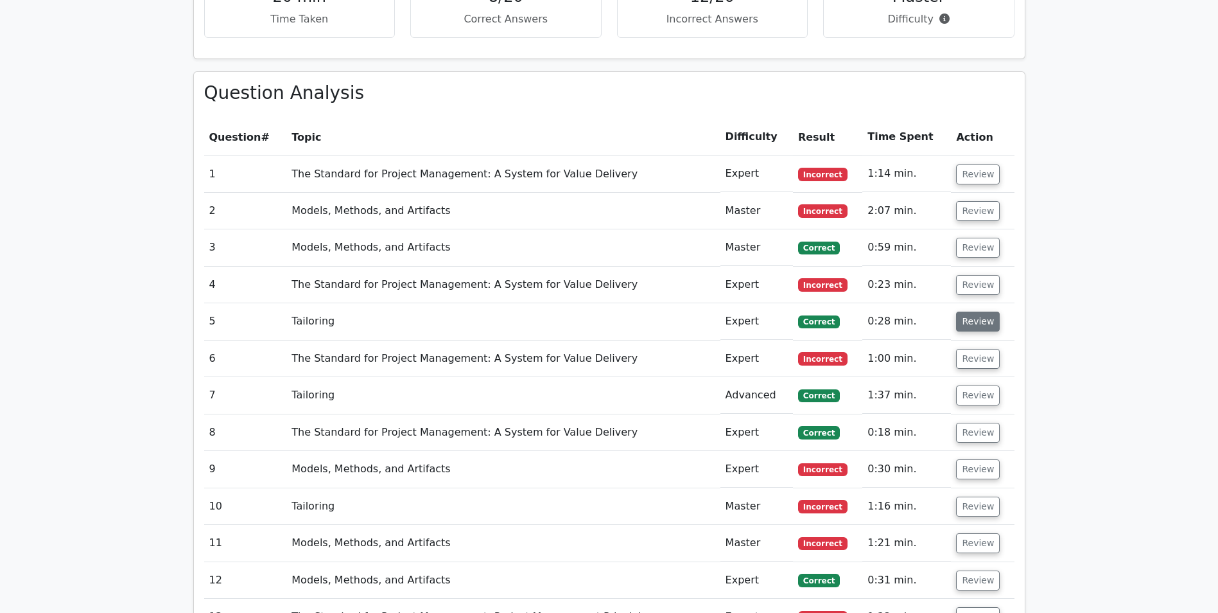
click at [983, 312] on button "Review" at bounding box center [978, 322] width 44 height 20
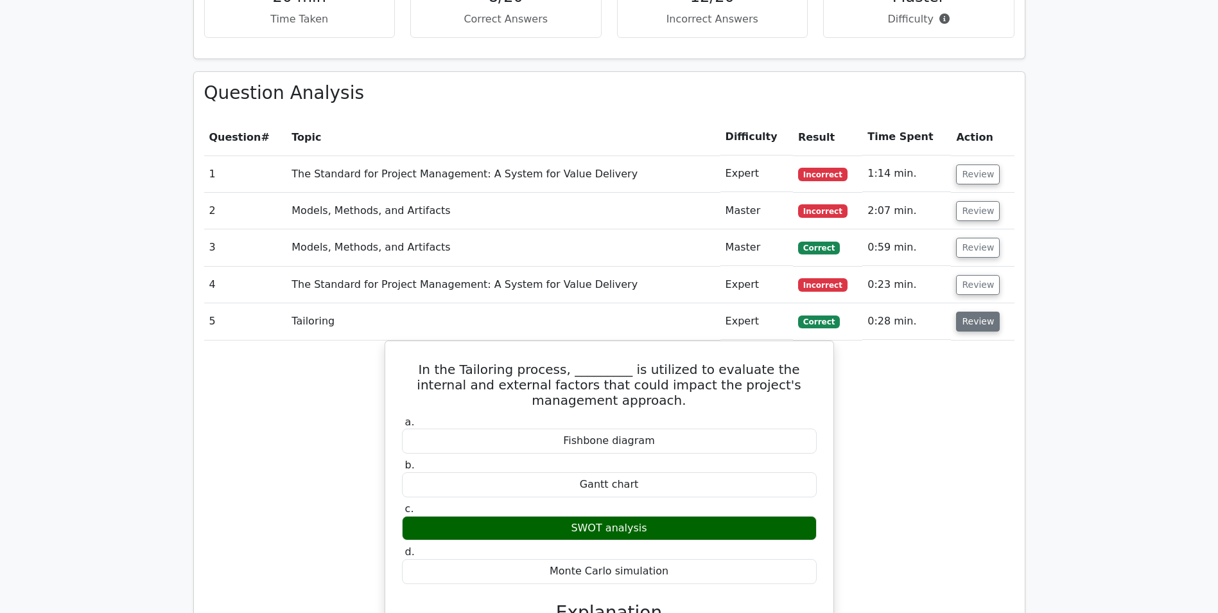
click at [974, 312] on button "Review" at bounding box center [978, 322] width 44 height 20
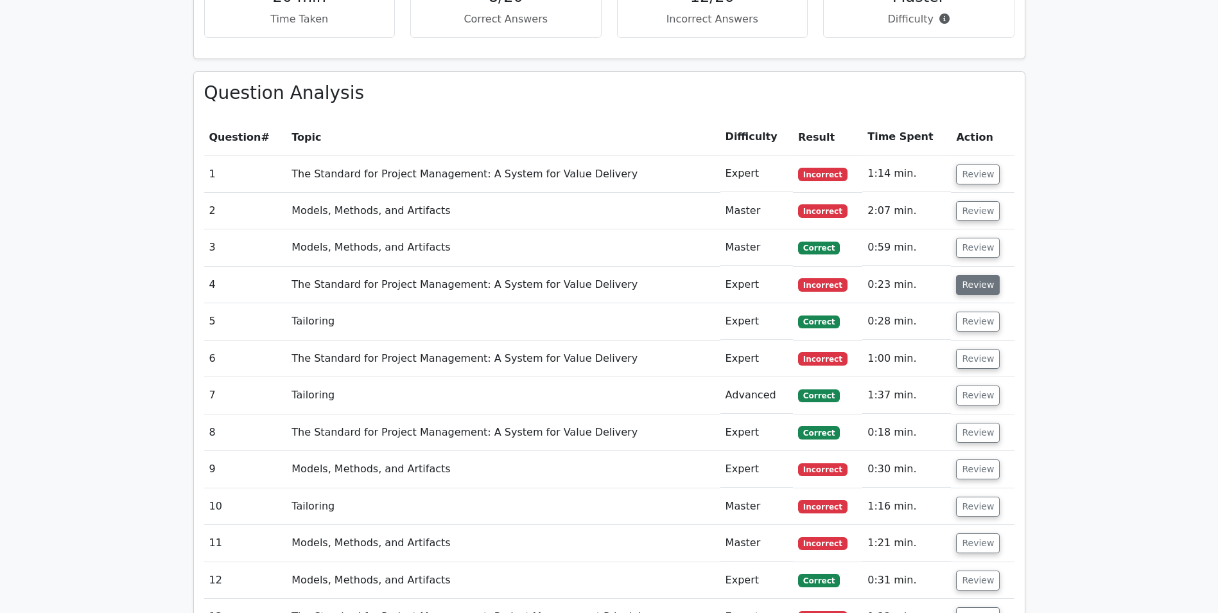
click at [970, 275] on button "Review" at bounding box center [978, 285] width 44 height 20
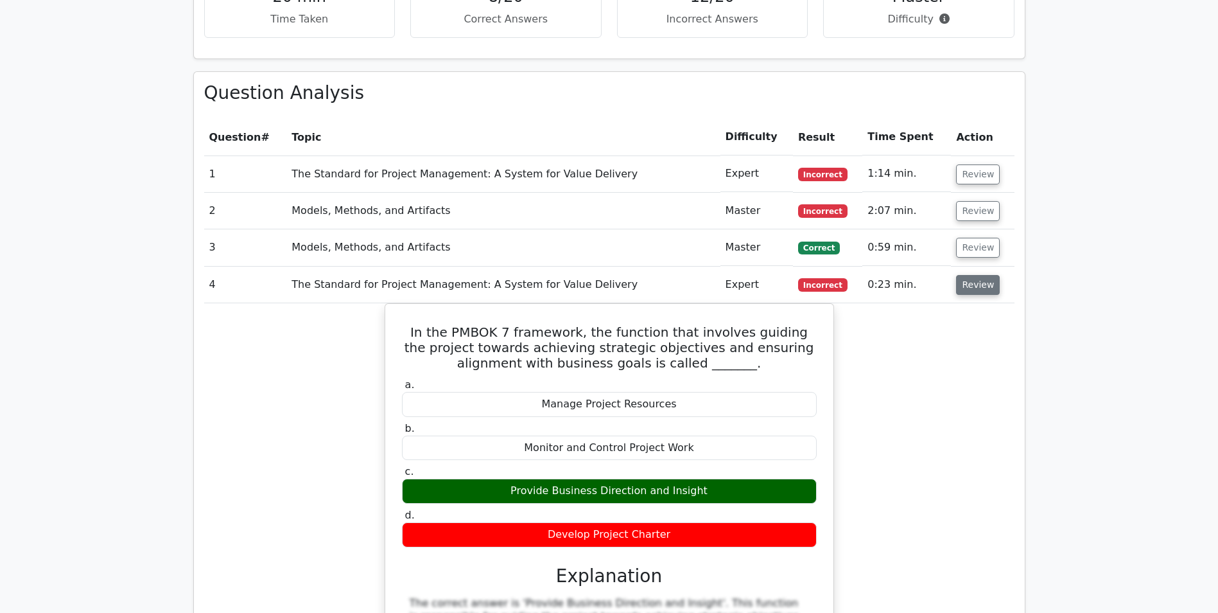
click at [970, 275] on button "Review" at bounding box center [978, 285] width 44 height 20
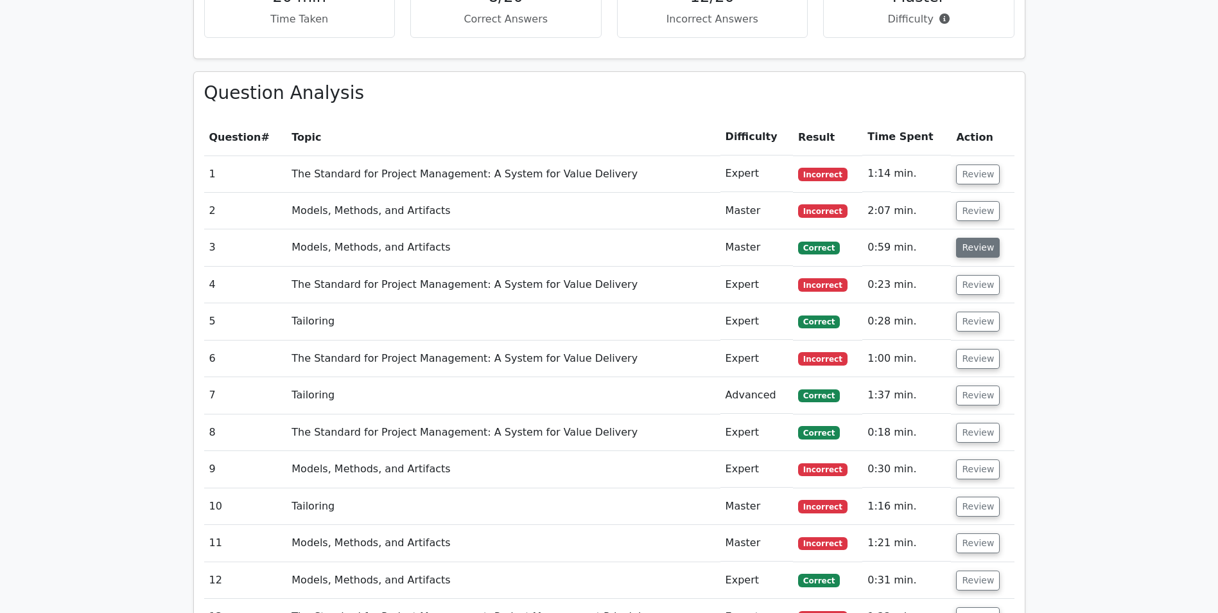
click at [970, 238] on button "Review" at bounding box center [978, 248] width 44 height 20
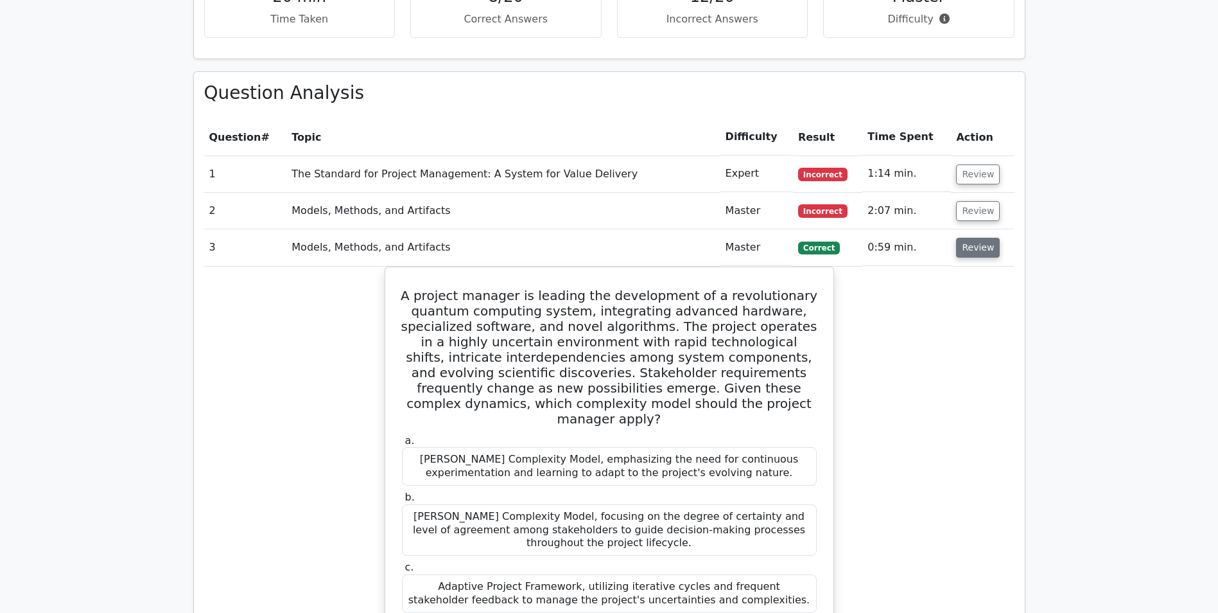
click at [970, 238] on button "Review" at bounding box center [978, 248] width 44 height 20
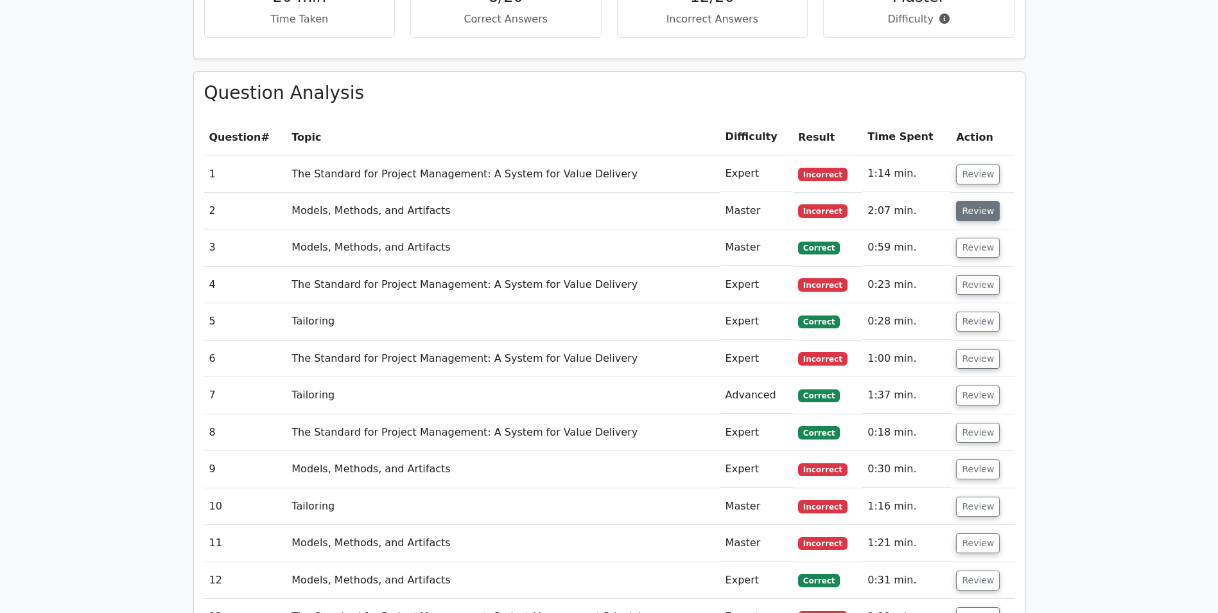
click at [972, 201] on button "Review" at bounding box center [978, 211] width 44 height 20
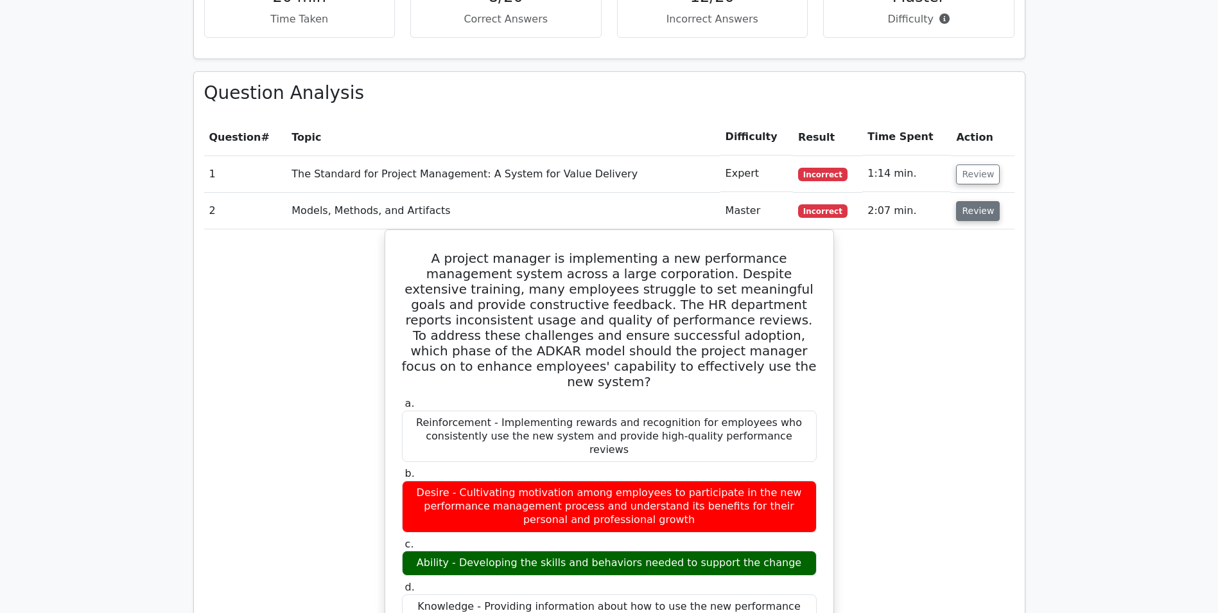
click at [972, 201] on button "Review" at bounding box center [978, 211] width 44 height 20
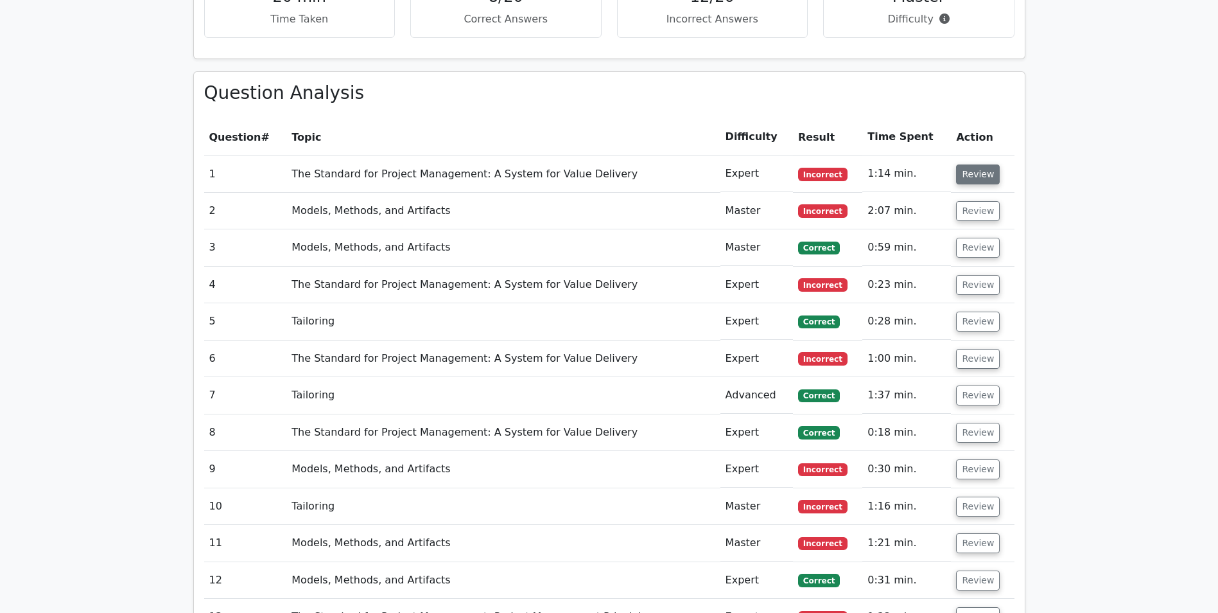
click at [978, 164] on button "Review" at bounding box center [978, 174] width 44 height 20
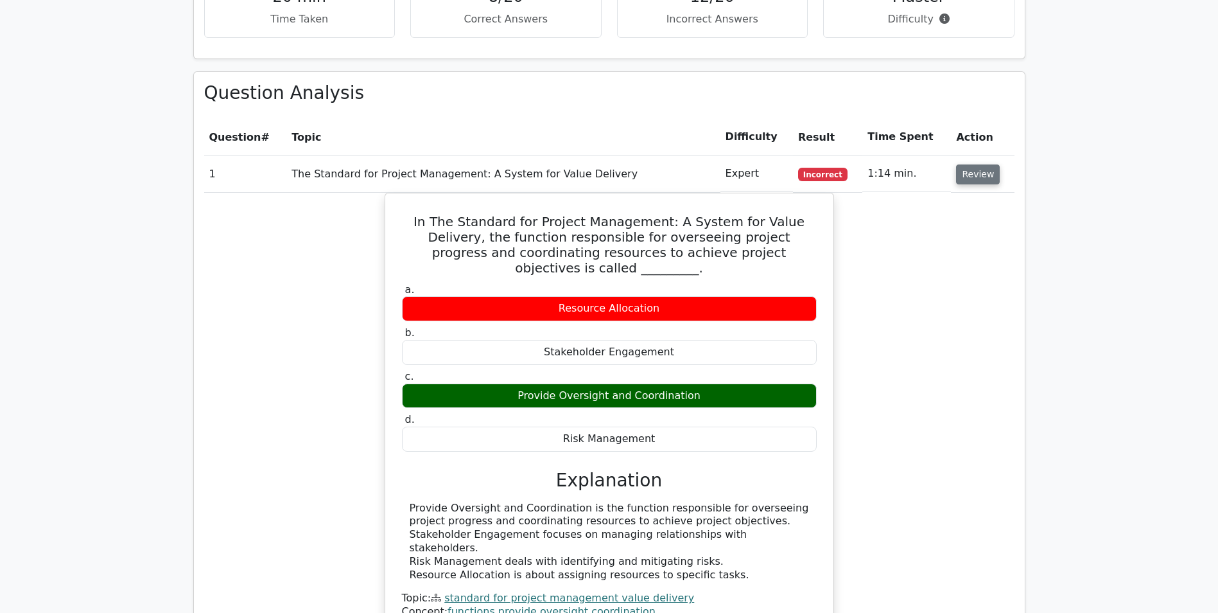
click at [978, 164] on button "Review" at bounding box center [978, 174] width 44 height 20
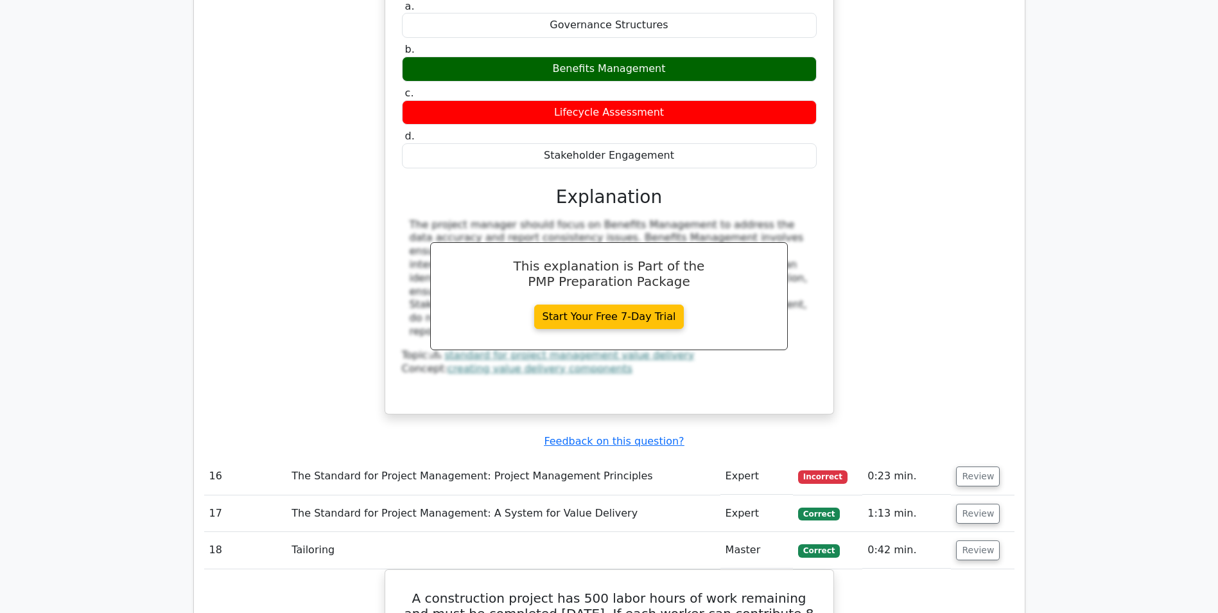
drag, startPoint x: 748, startPoint y: 380, endPoint x: 755, endPoint y: 484, distance: 103.7
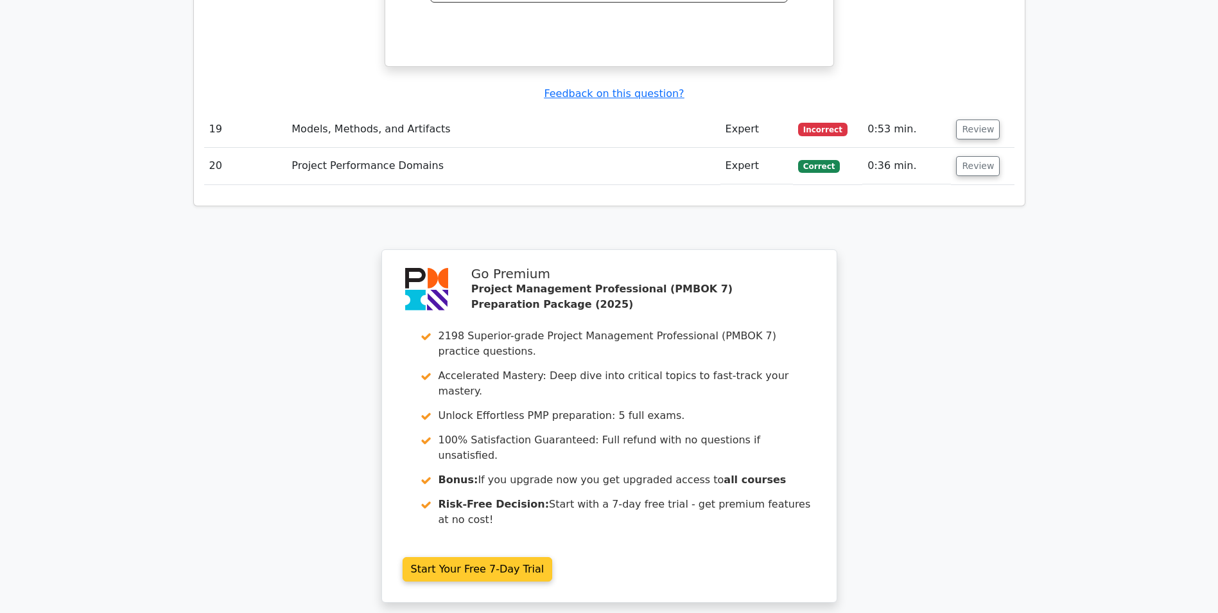
scroll to position [2904, 0]
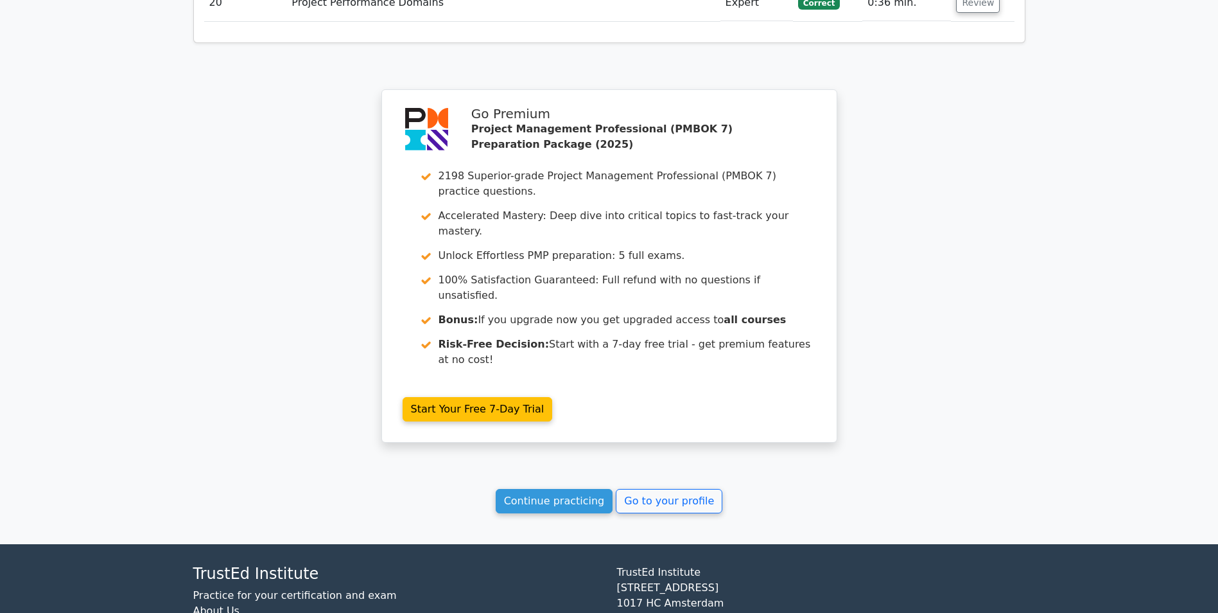
drag, startPoint x: 796, startPoint y: 414, endPoint x: 802, endPoint y: 507, distance: 92.7
click at [692, 489] on link "Go to your profile" at bounding box center [669, 501] width 107 height 24
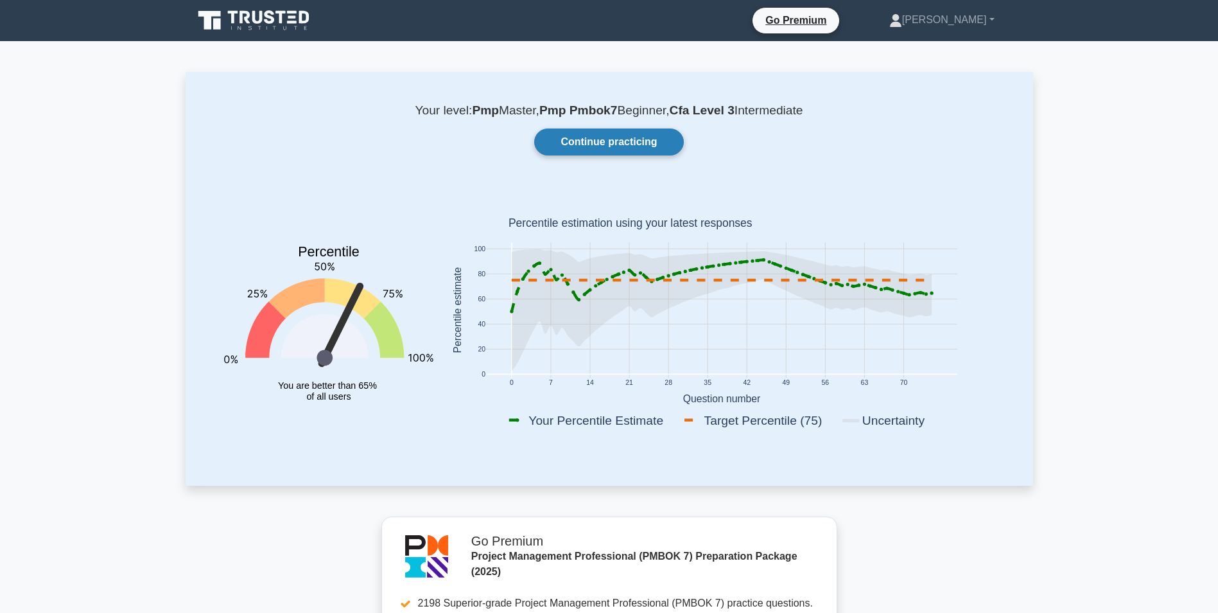
click at [588, 136] on link "Continue practicing" at bounding box center [608, 141] width 149 height 27
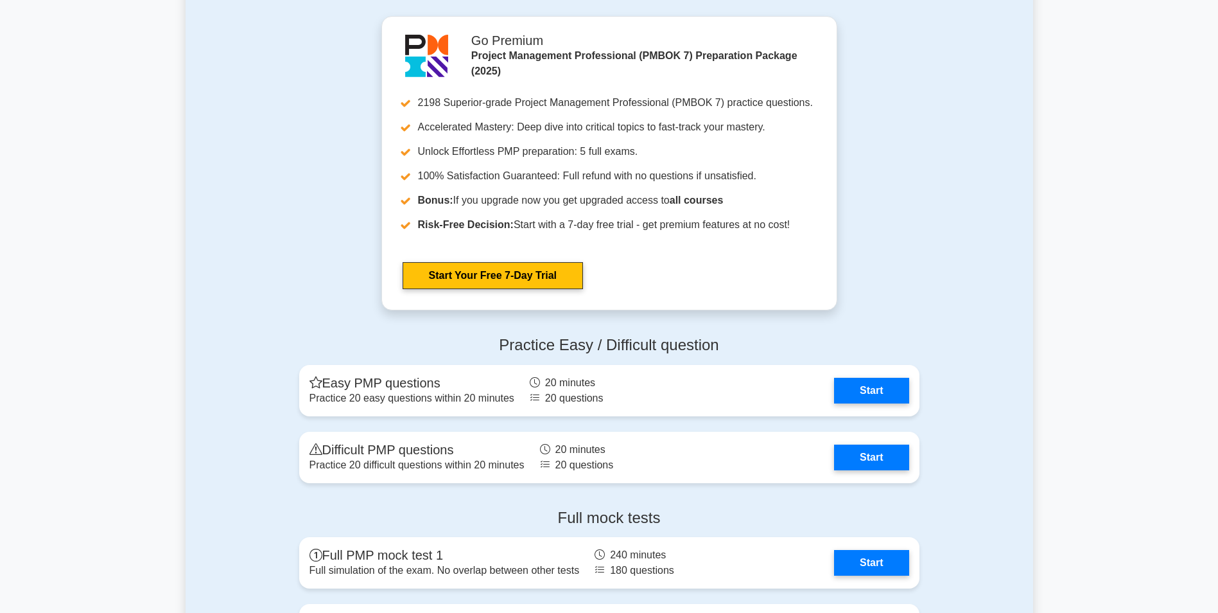
scroll to position [1413, 0]
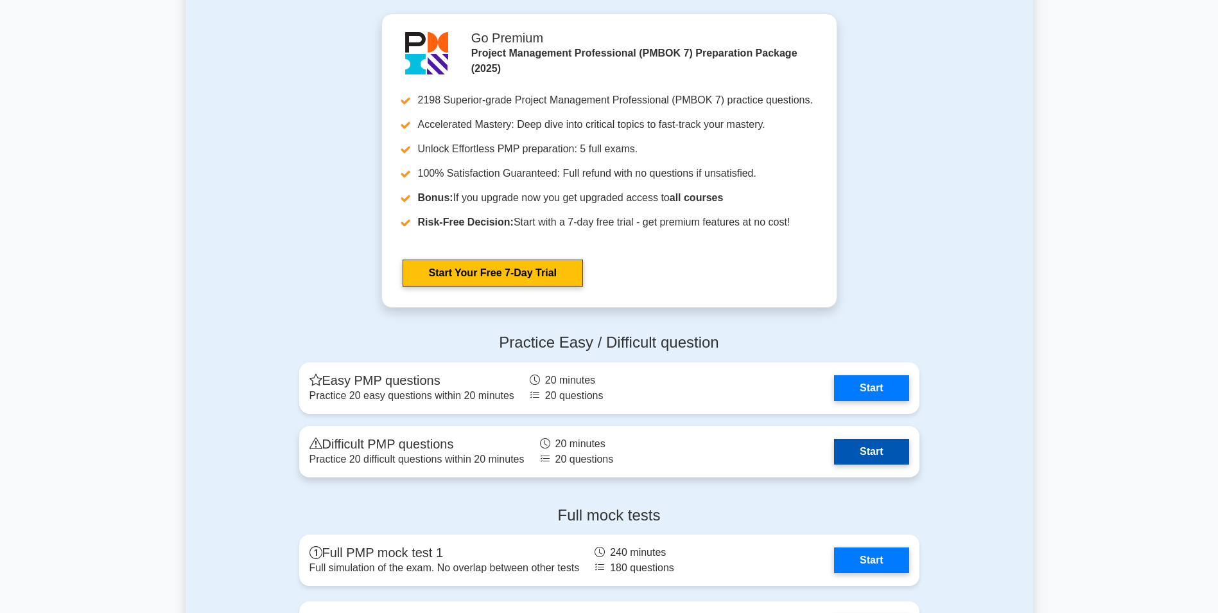
click at [834, 446] on link "Start" at bounding box center [871, 452] width 75 height 26
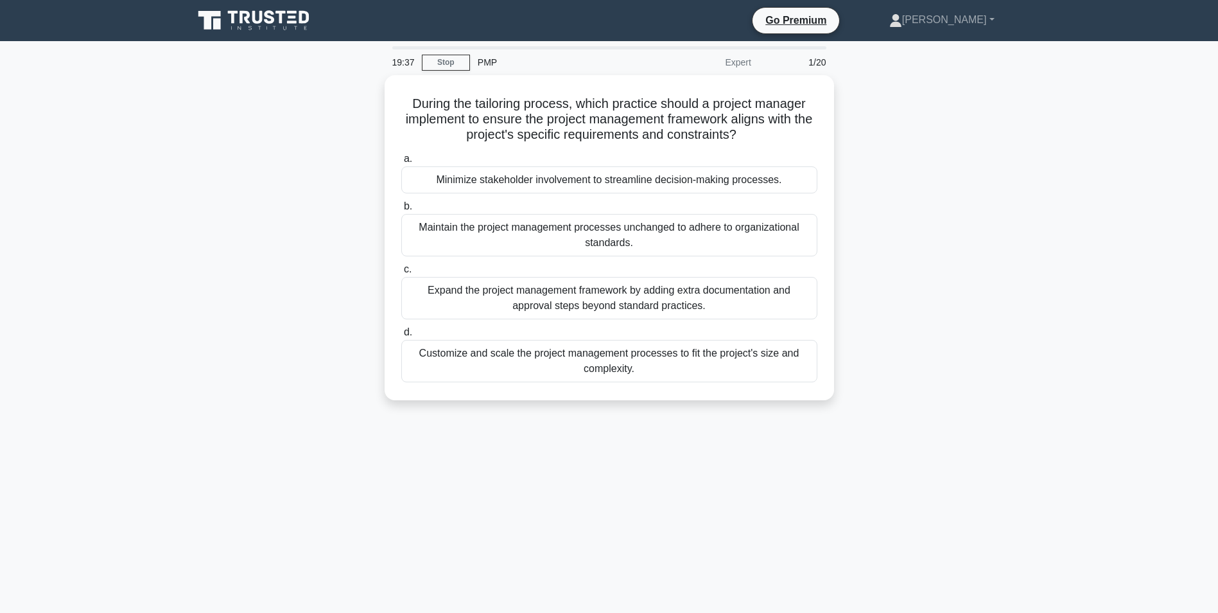
click at [218, 13] on icon at bounding box center [209, 20] width 22 height 19
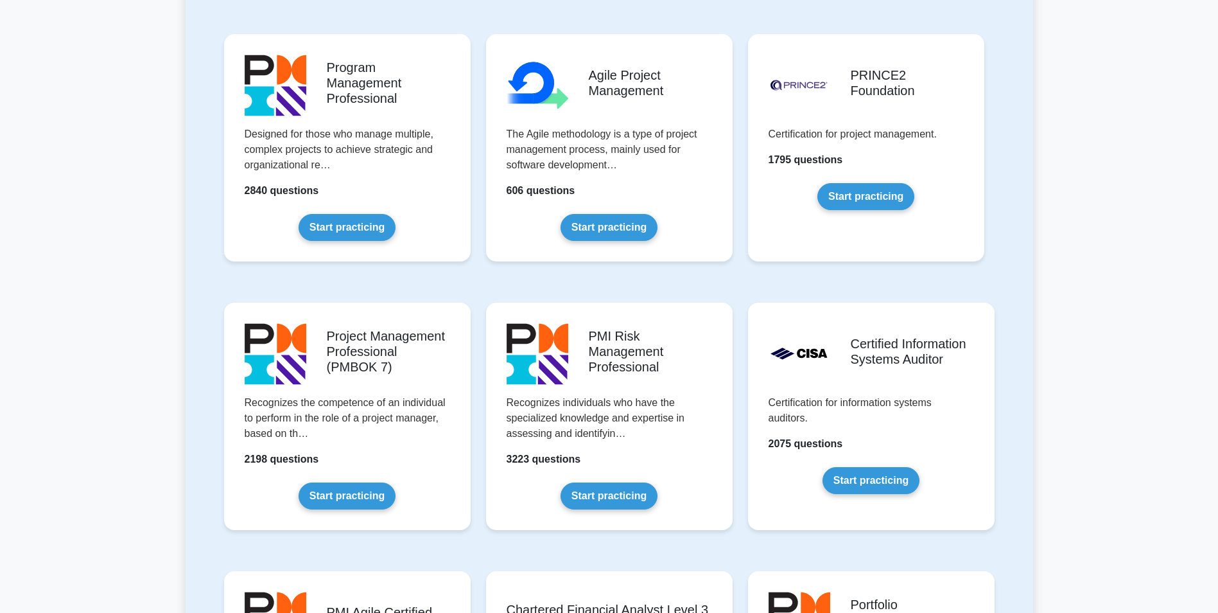
scroll to position [835, 0]
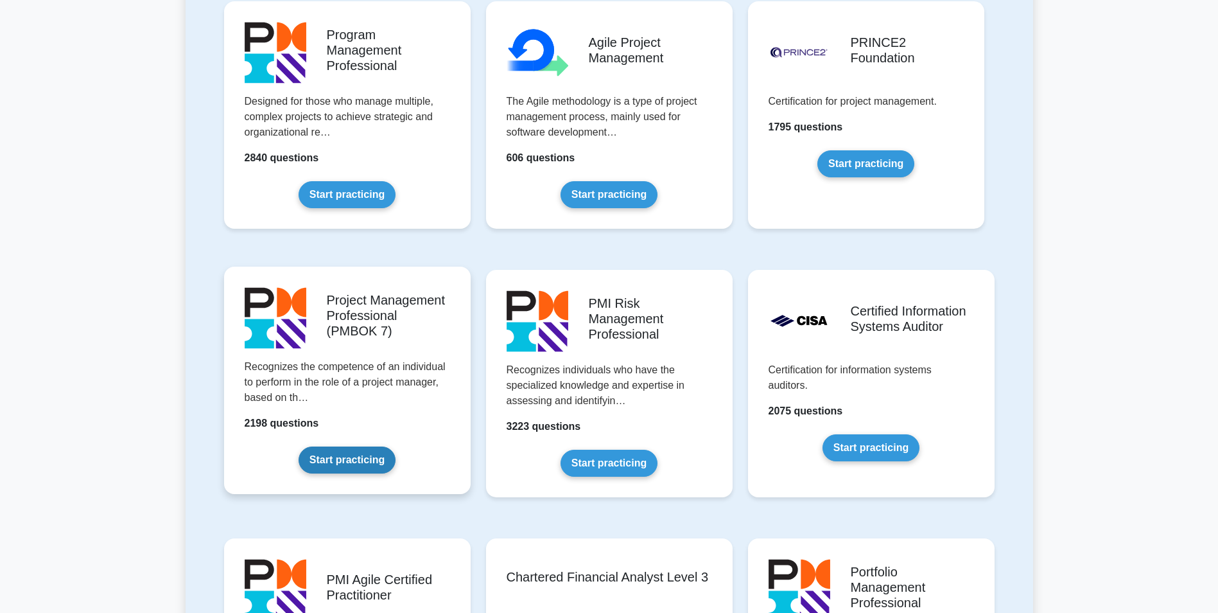
click at [362, 458] on link "Start practicing" at bounding box center [347, 459] width 97 height 27
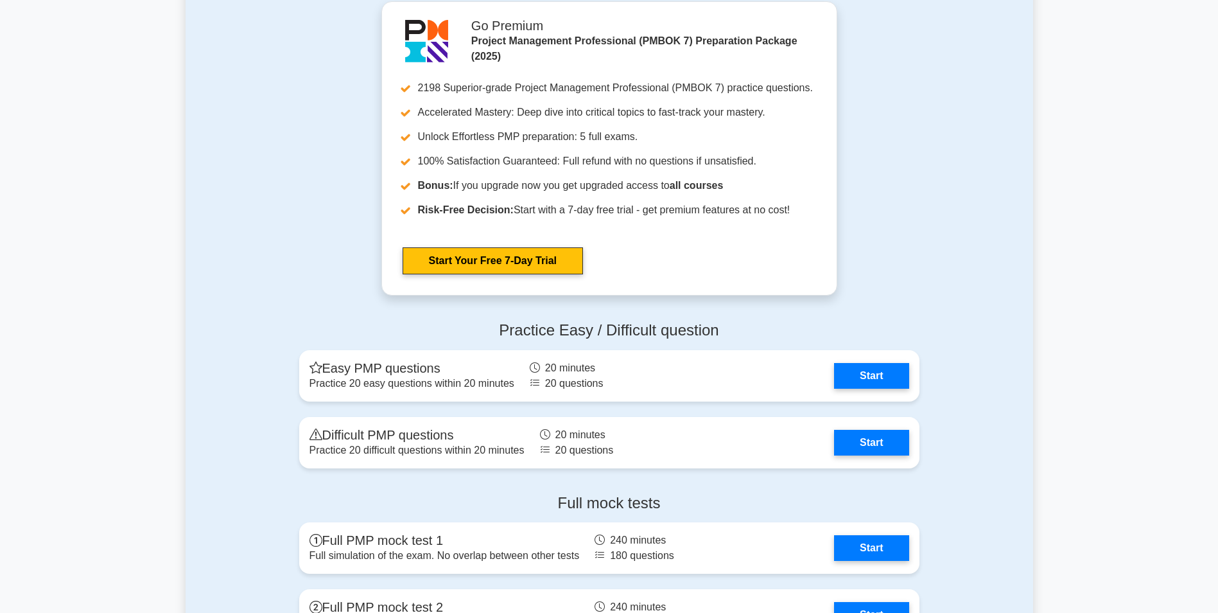
scroll to position [1477, 0]
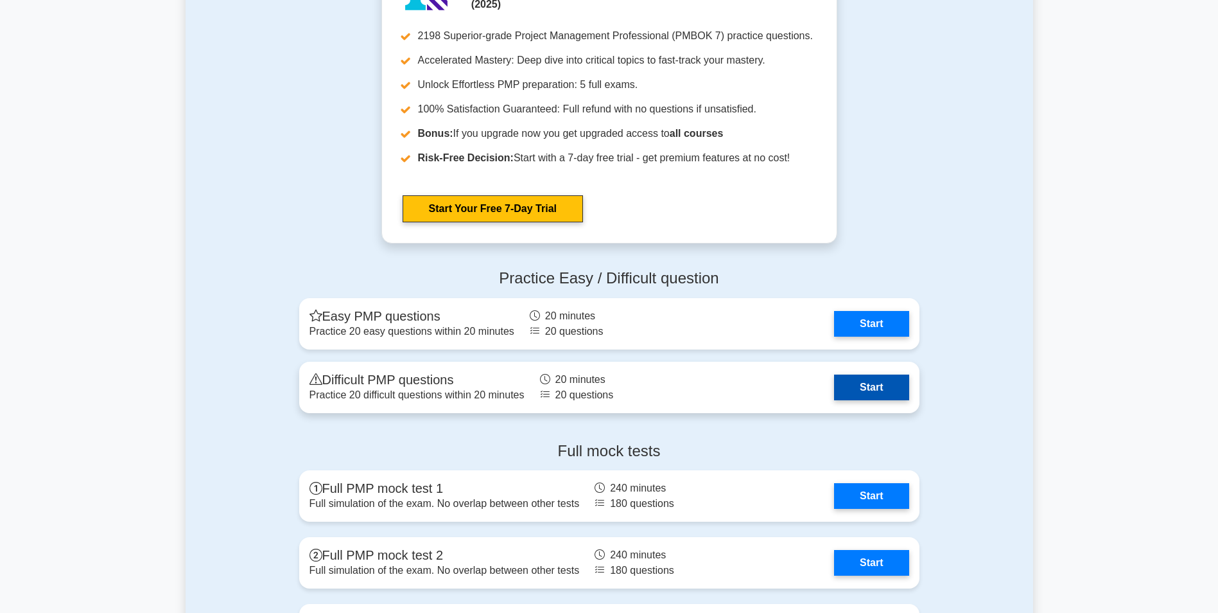
click at [834, 388] on link "Start" at bounding box center [871, 387] width 75 height 26
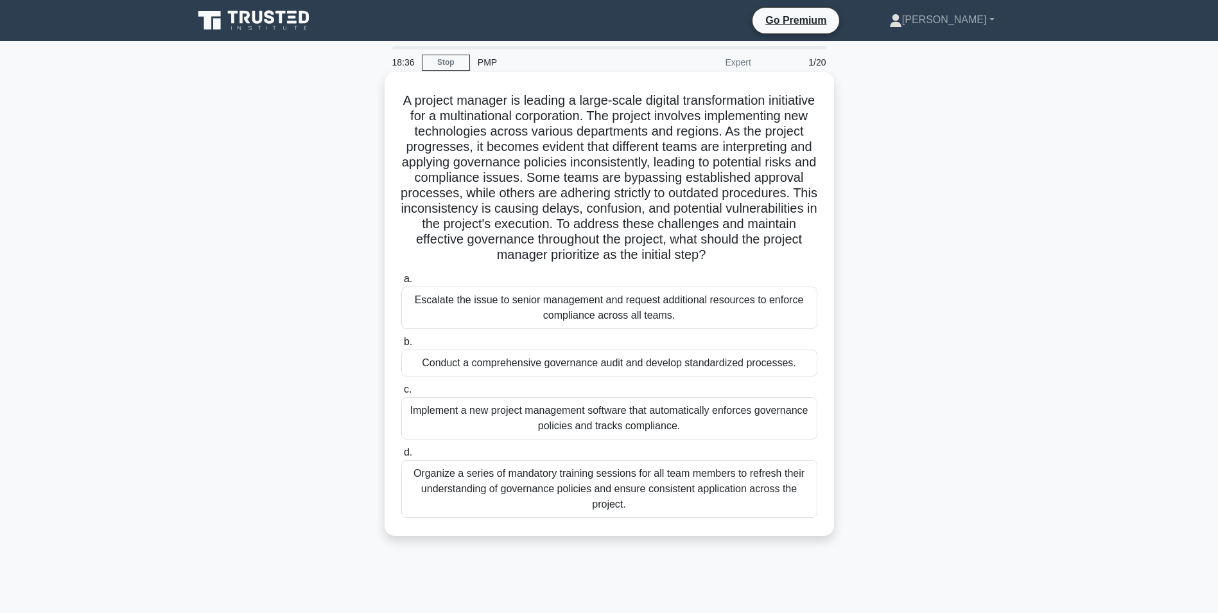
click at [562, 376] on div "Conduct a comprehensive governance audit and develop standardized processes." at bounding box center [609, 362] width 416 height 27
click at [401, 346] on input "b. Conduct a comprehensive governance audit and develop standardized processes." at bounding box center [401, 342] width 0 height 8
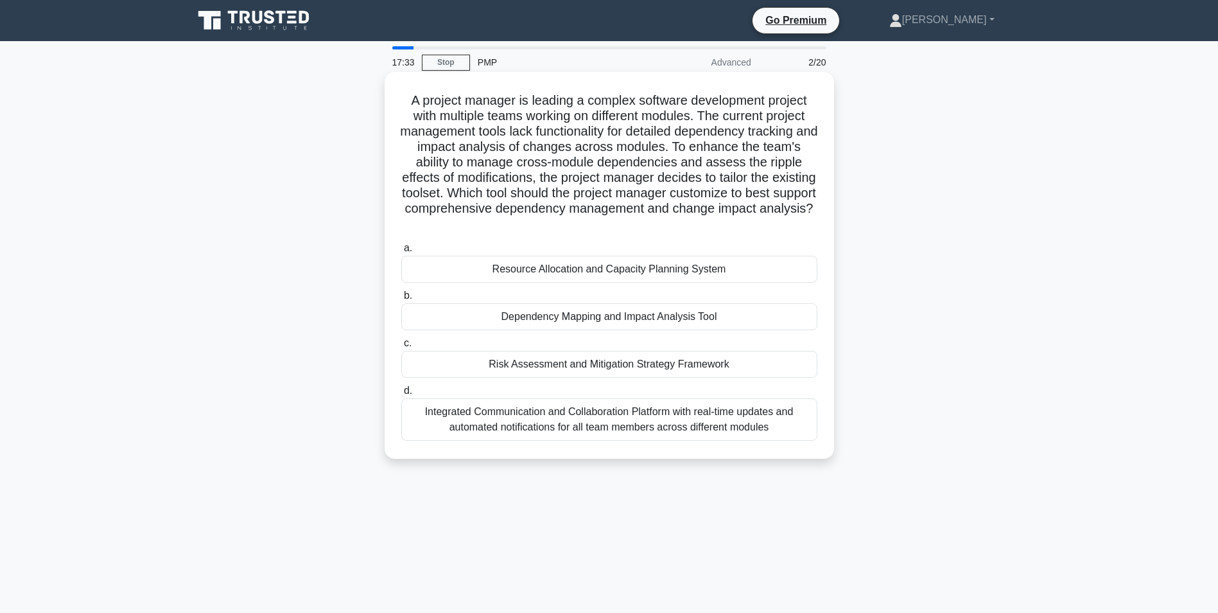
click at [562, 315] on div "Dependency Mapping and Impact Analysis Tool" at bounding box center [609, 316] width 416 height 27
click at [401, 300] on input "b. Dependency Mapping and Impact Analysis Tool" at bounding box center [401, 296] width 0 height 8
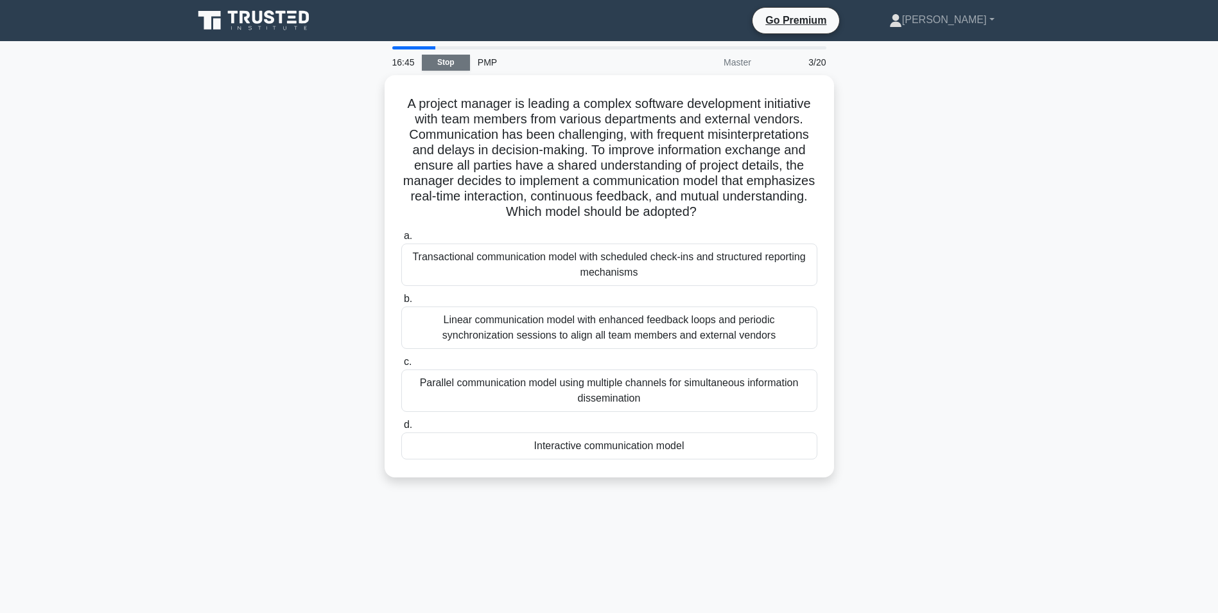
drag, startPoint x: 443, startPoint y: 57, endPoint x: 453, endPoint y: 64, distance: 11.9
click at [444, 57] on link "Stop" at bounding box center [446, 63] width 48 height 16
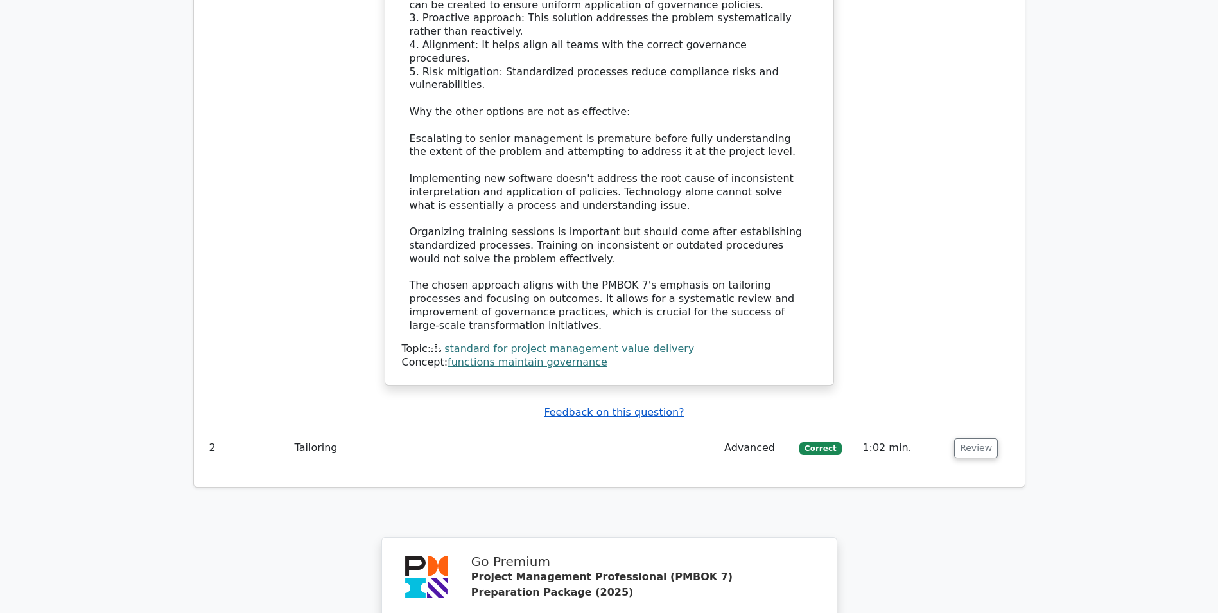
scroll to position [1734, 0]
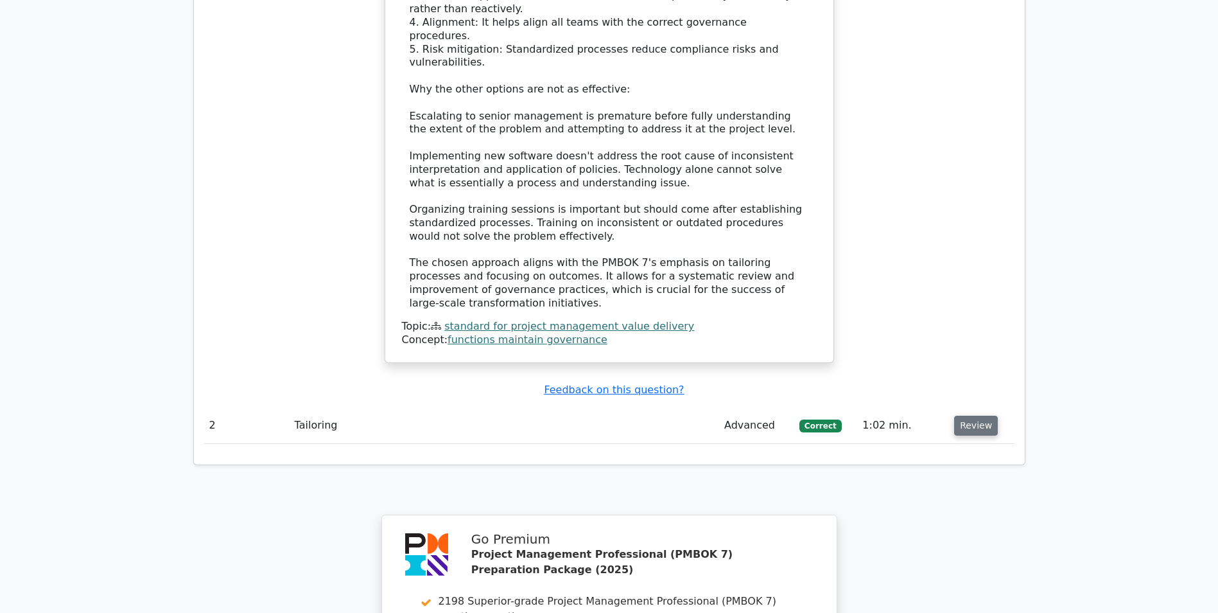
click at [979, 416] on button "Review" at bounding box center [976, 426] width 44 height 20
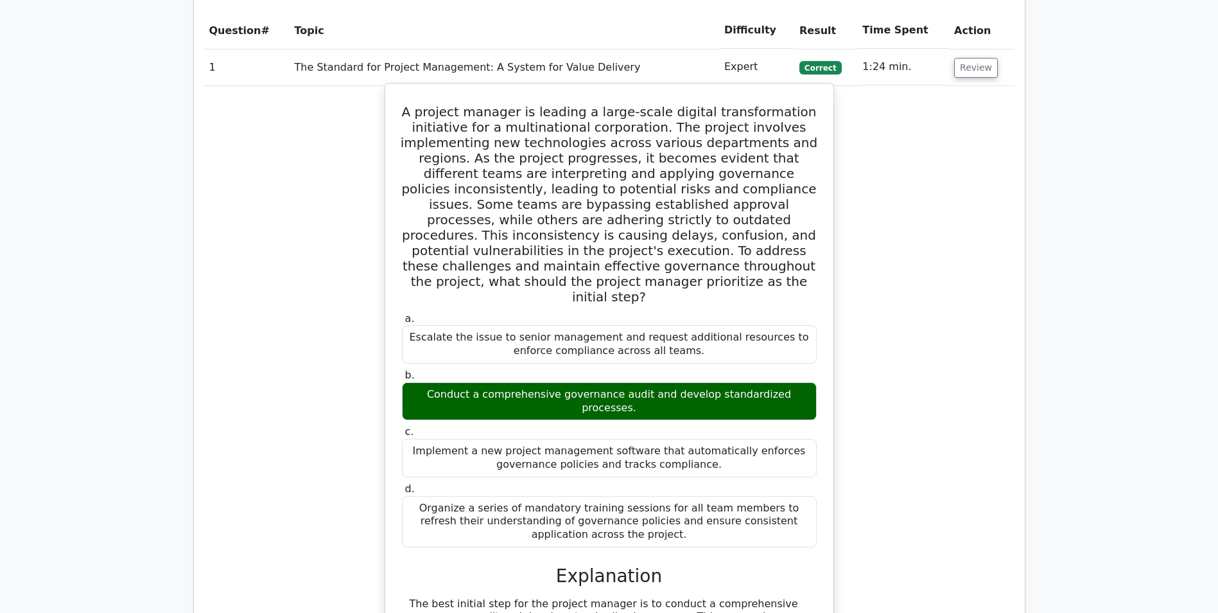
scroll to position [899, 0]
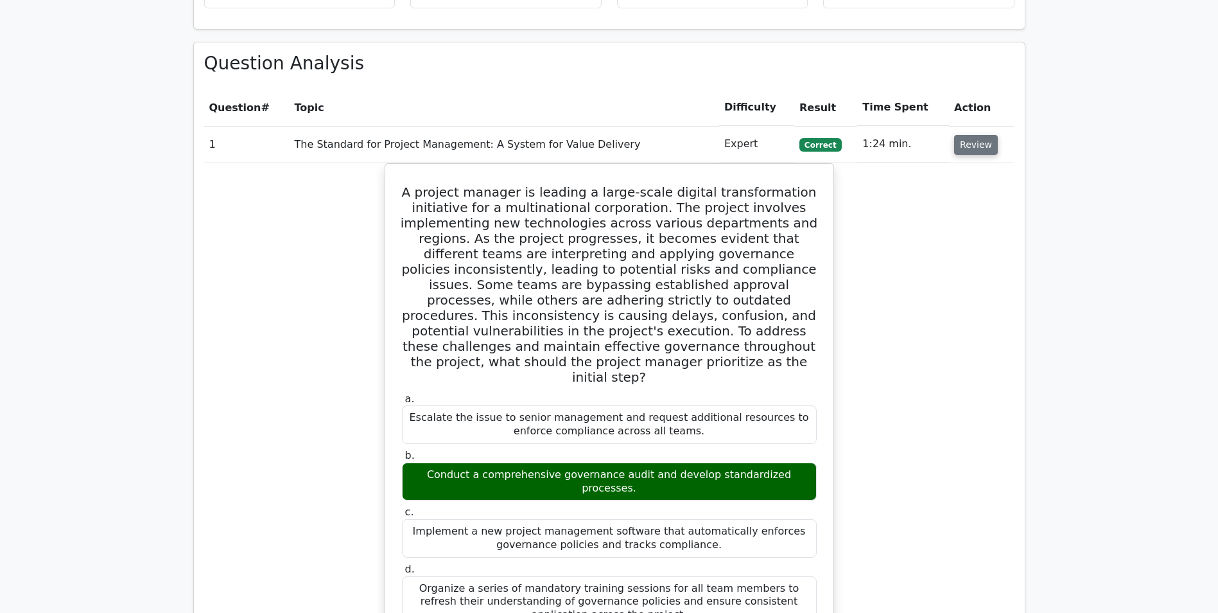
click at [963, 135] on button "Review" at bounding box center [976, 145] width 44 height 20
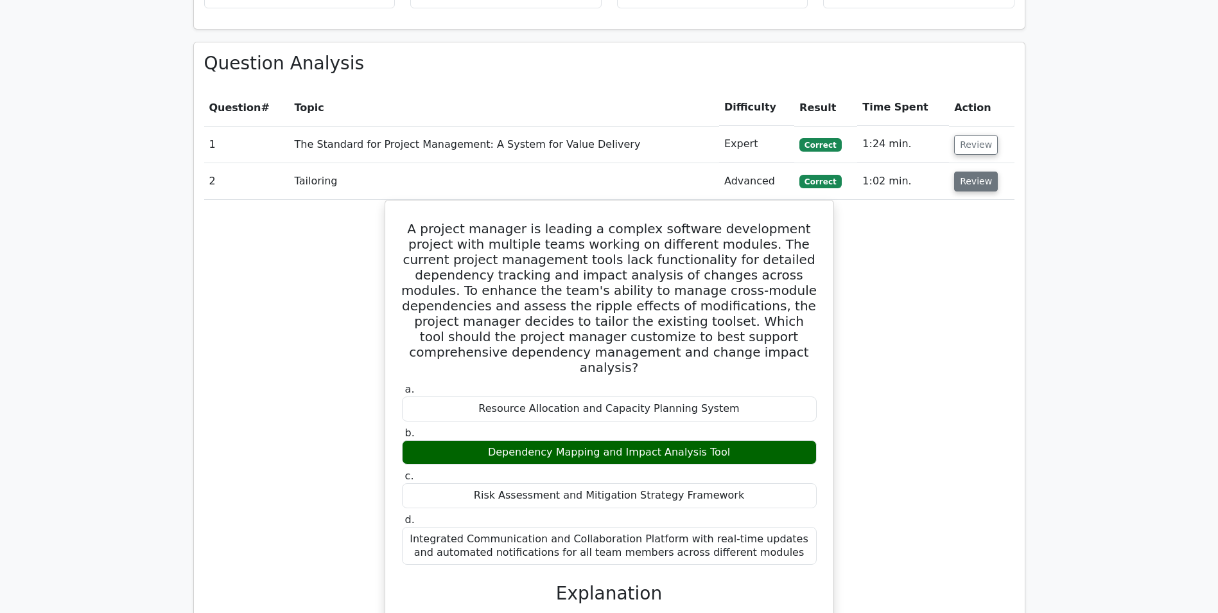
click at [965, 171] on button "Review" at bounding box center [976, 181] width 44 height 20
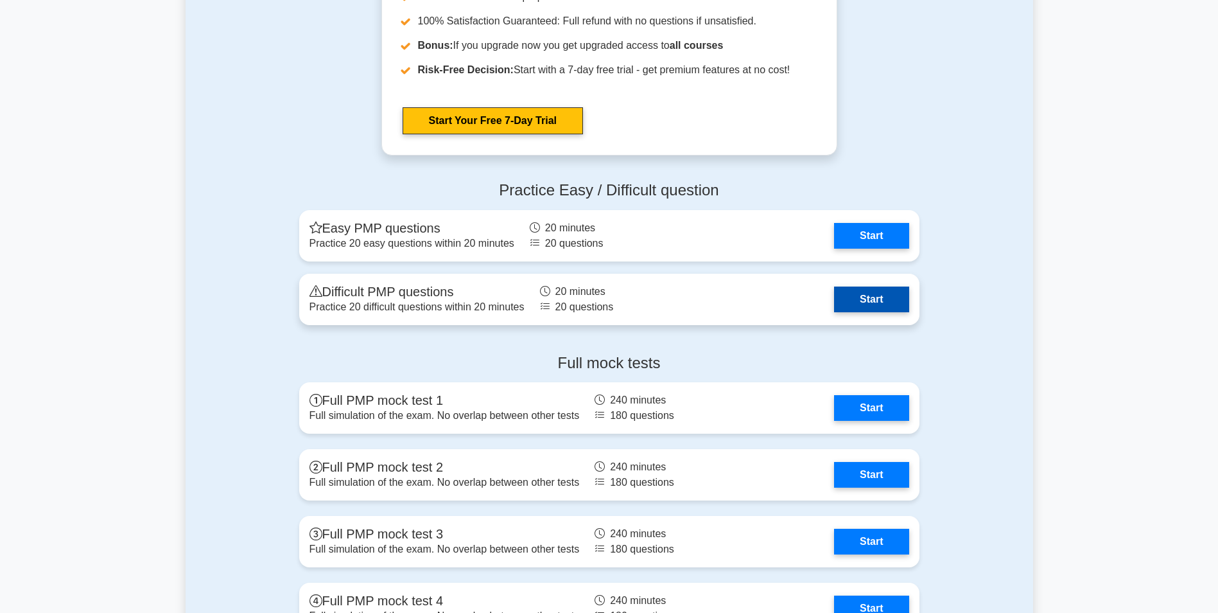
scroll to position [1606, 0]
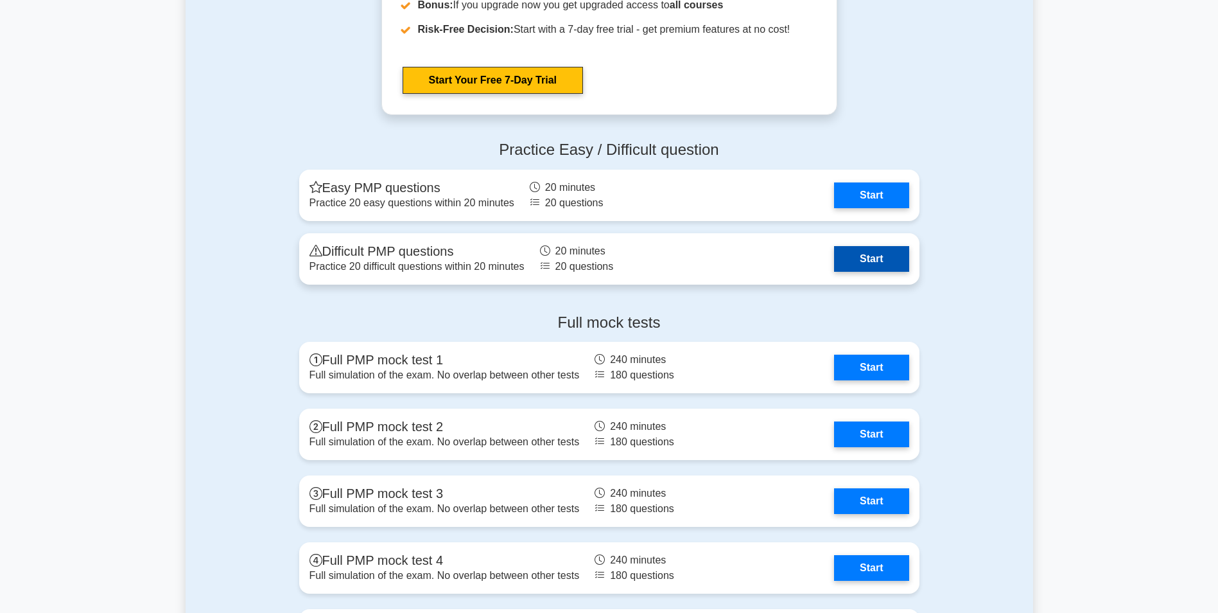
click at [834, 253] on link "Start" at bounding box center [871, 259] width 75 height 26
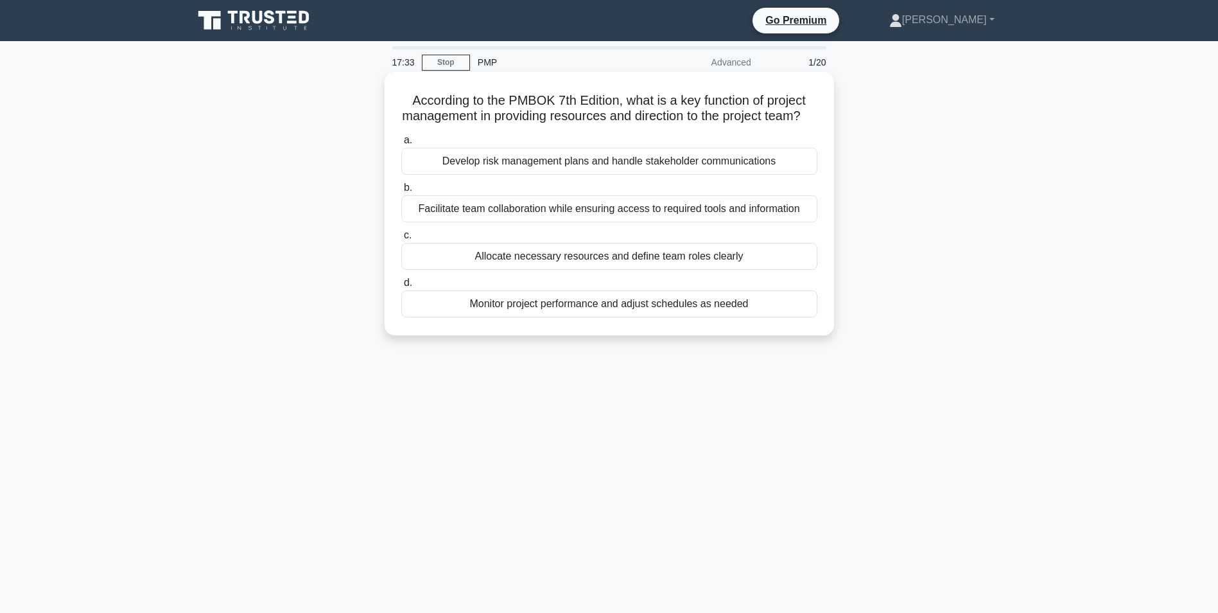
click at [647, 269] on div "Allocate necessary resources and define team roles clearly" at bounding box center [609, 256] width 416 height 27
click at [401, 240] on input "c. Allocate necessary resources and define team roles clearly" at bounding box center [401, 235] width 0 height 8
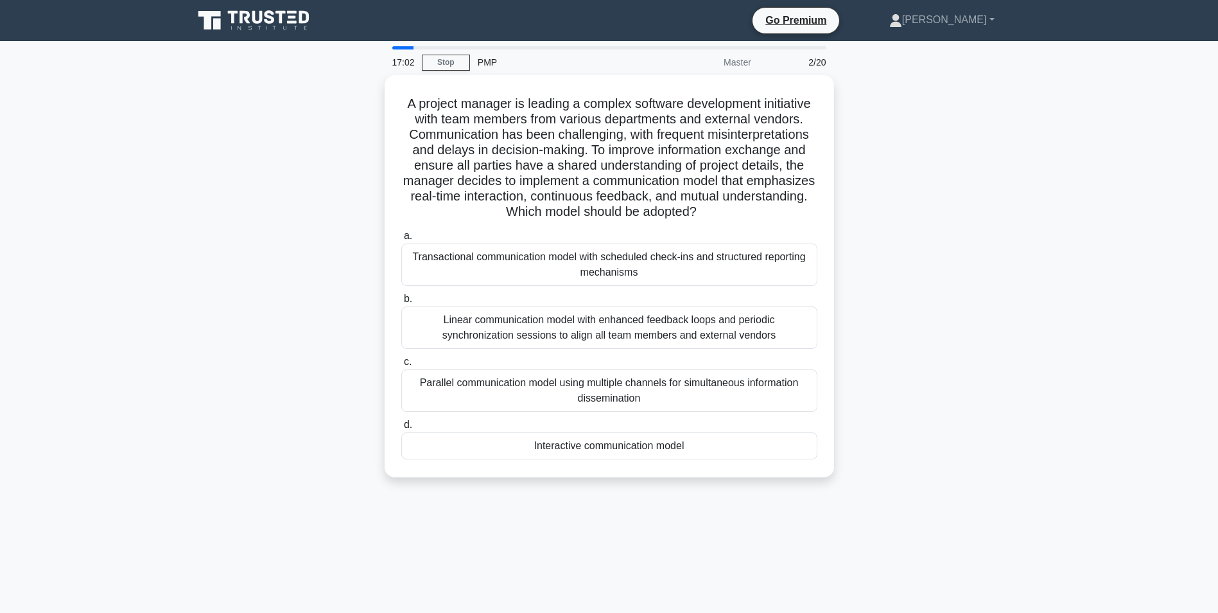
click at [234, 24] on icon at bounding box center [254, 20] width 123 height 24
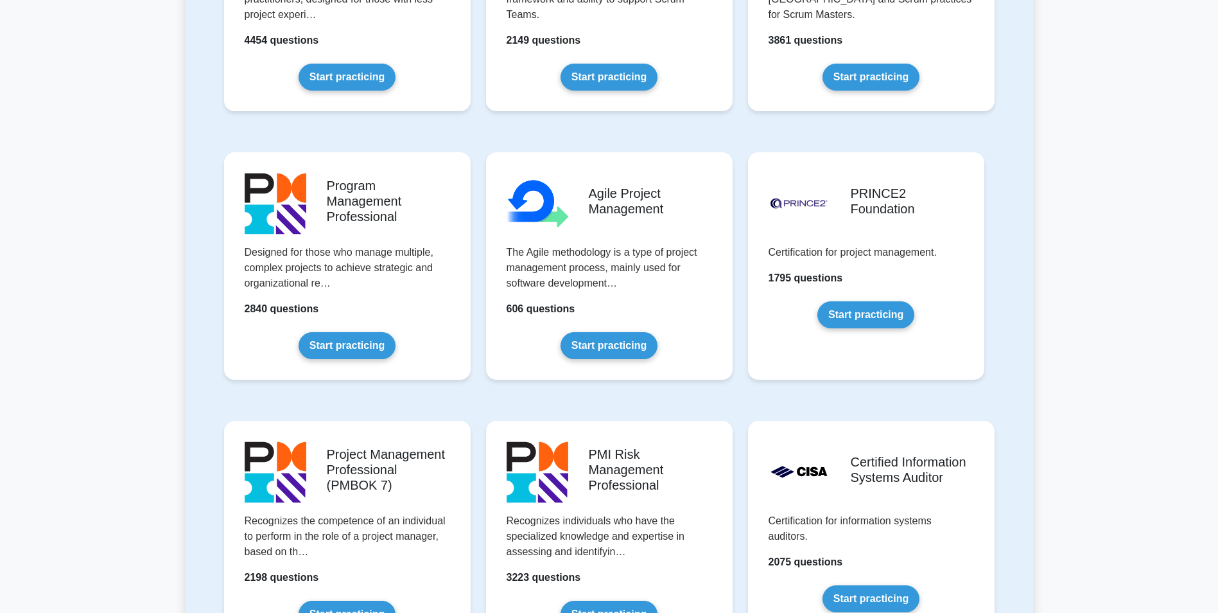
scroll to position [771, 0]
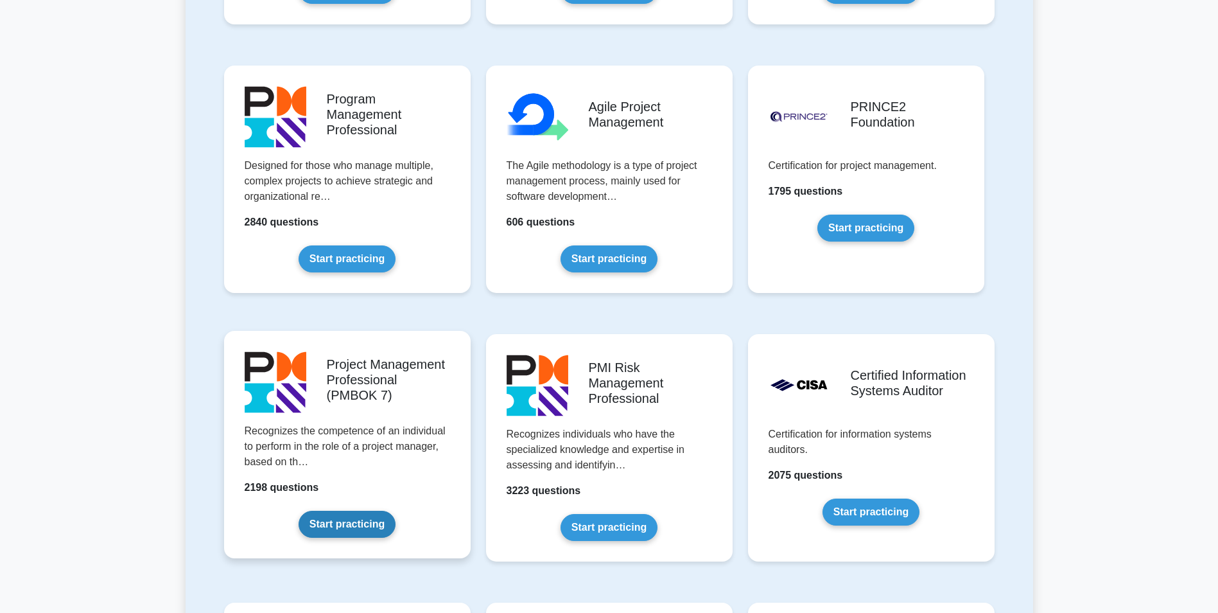
click at [394, 511] on link "Start practicing" at bounding box center [347, 524] width 97 height 27
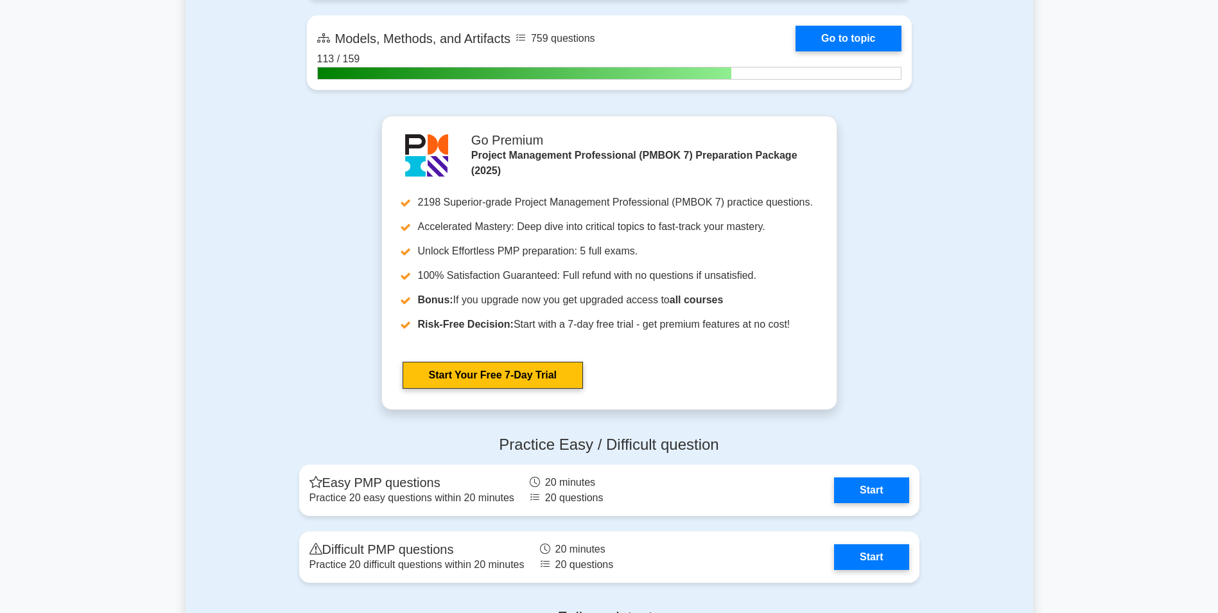
scroll to position [1413, 0]
